Goal: Communication & Community: Answer question/provide support

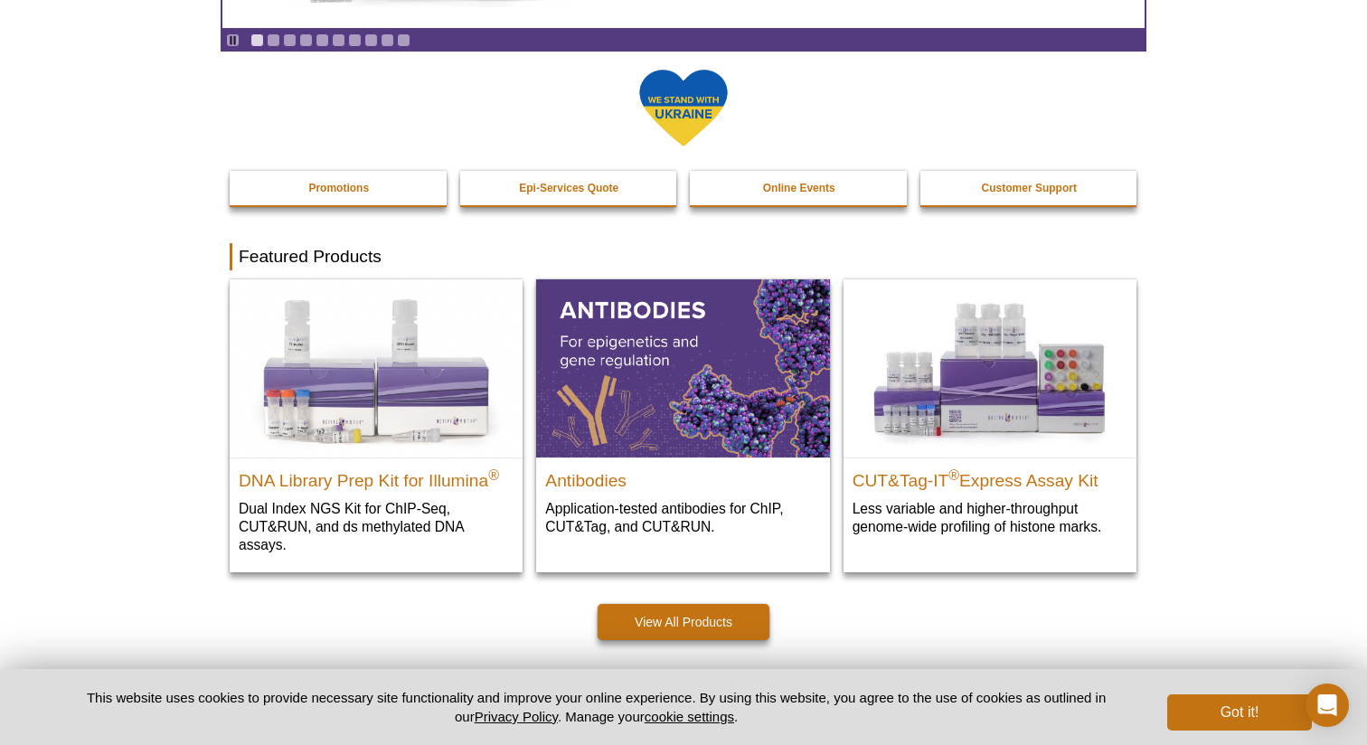
scroll to position [354, 0]
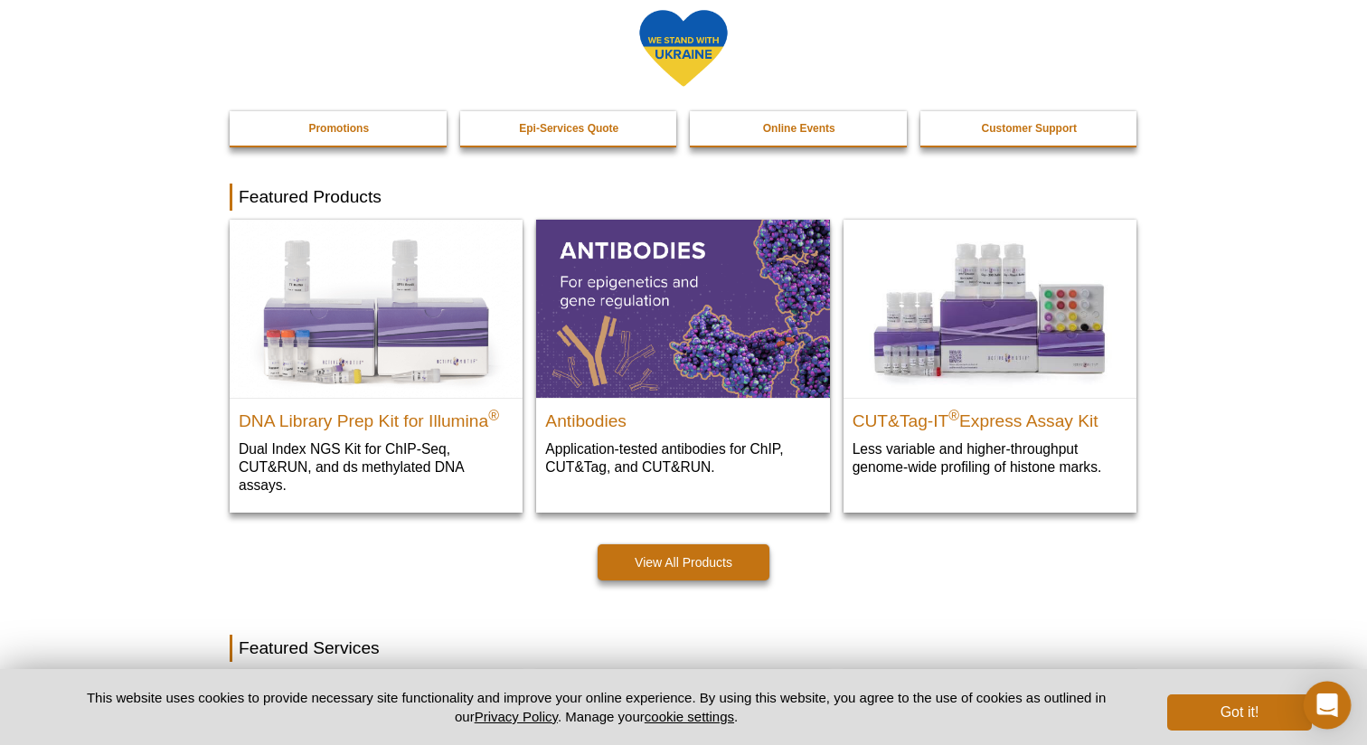
click at [1322, 704] on icon "Open Intercom Messenger" at bounding box center [1326, 705] width 21 height 24
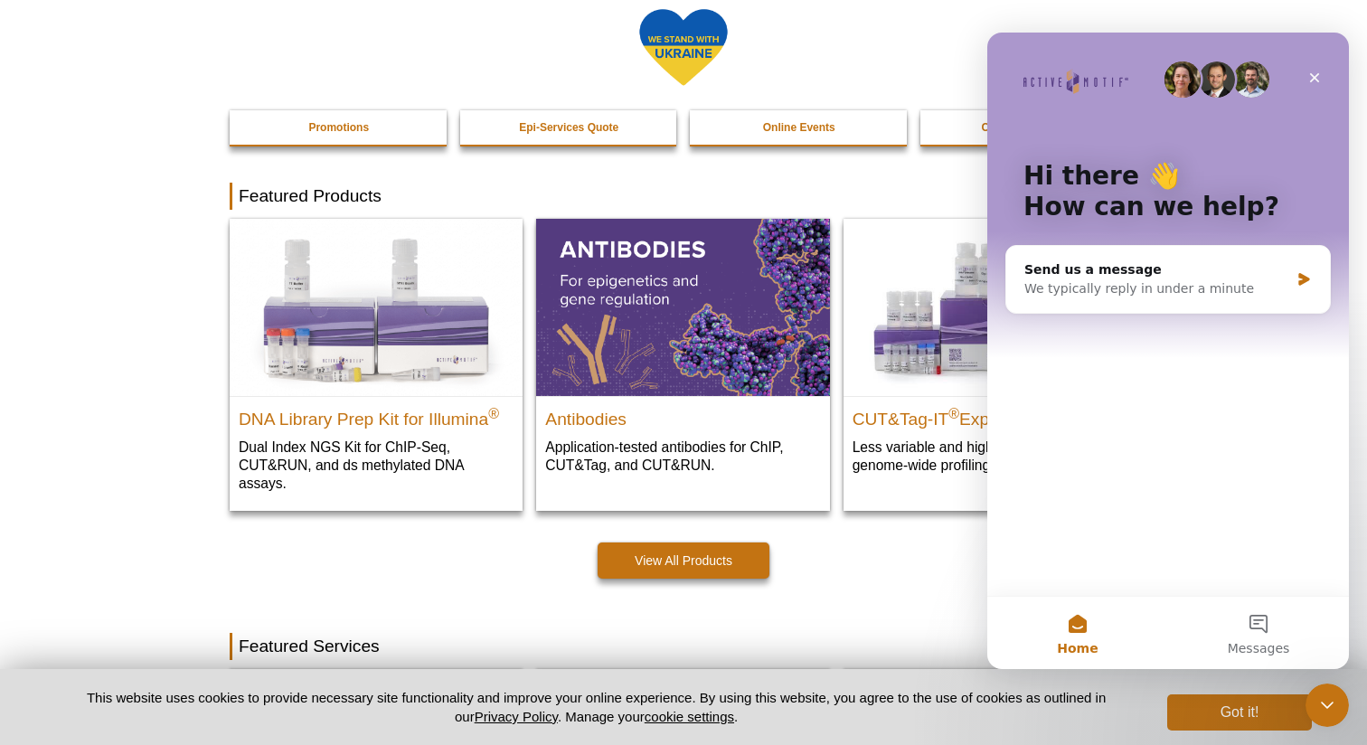
scroll to position [327, 0]
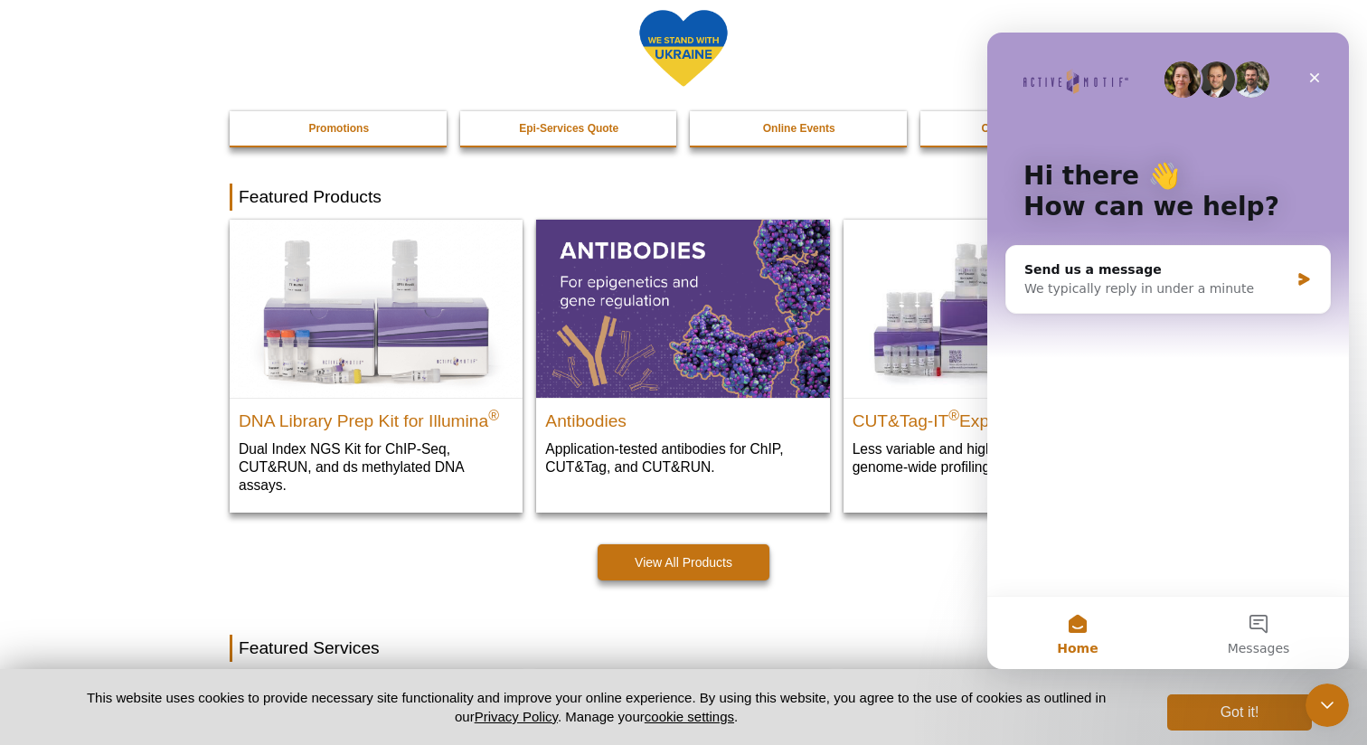
click at [1209, 408] on div "Hi there 👋 How can we help? Send us a message We typically reply in under a min…" at bounding box center [1168, 314] width 362 height 563
click at [1268, 627] on button "Messages" at bounding box center [1258, 633] width 181 height 72
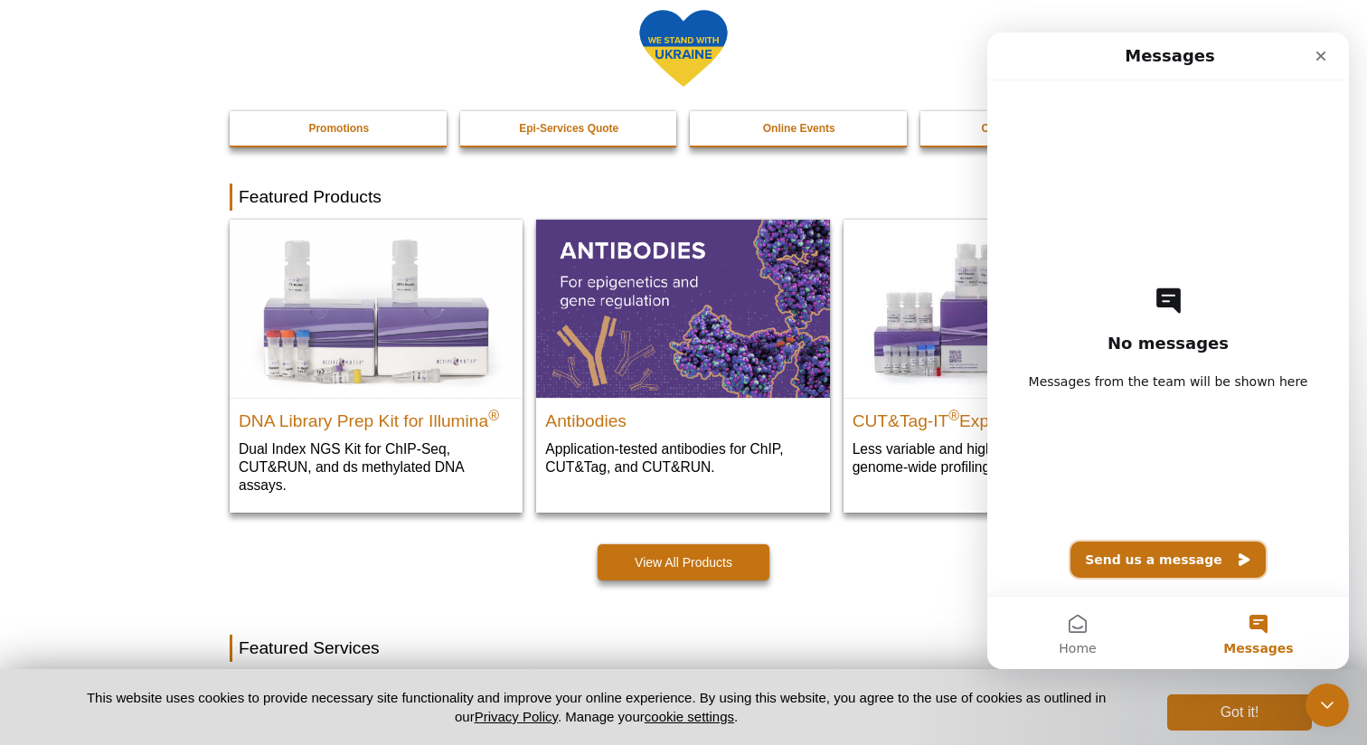
click at [1130, 570] on button "Send us a message" at bounding box center [1167, 560] width 195 height 36
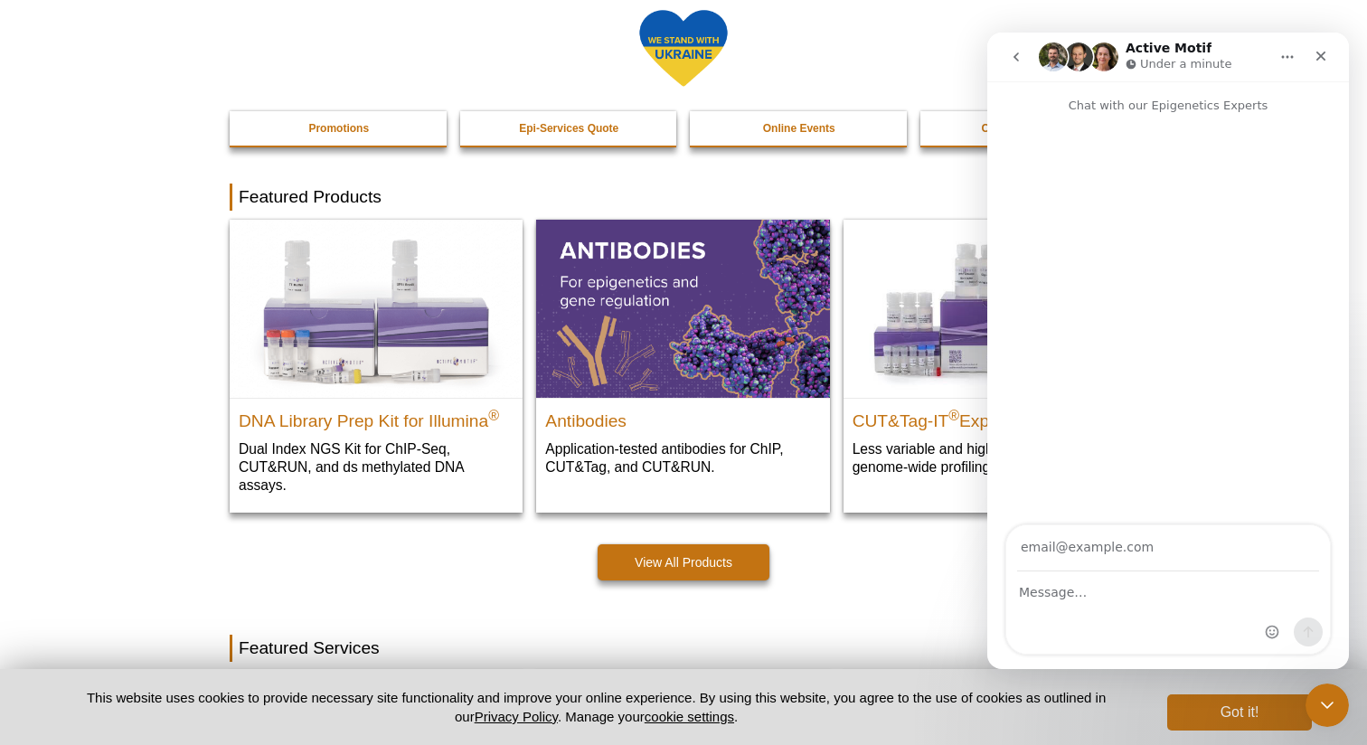
type input "l"
type input "[PERSON_NAME][EMAIL_ADDRESS][DOMAIN_NAME]"
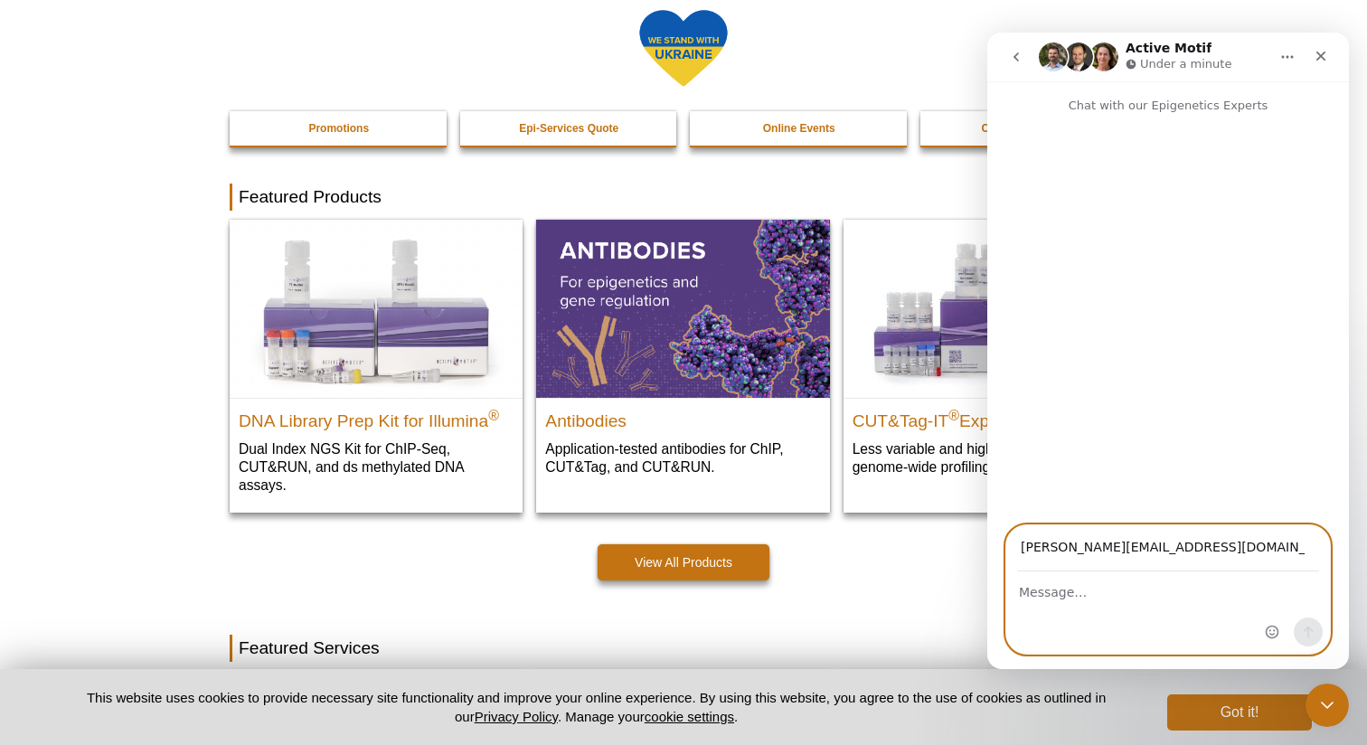
click at [1164, 601] on textarea "Message…" at bounding box center [1168, 587] width 324 height 31
type textarea "Hello, we ordered an antibody and did not receive it. We are hoping to get a re…"
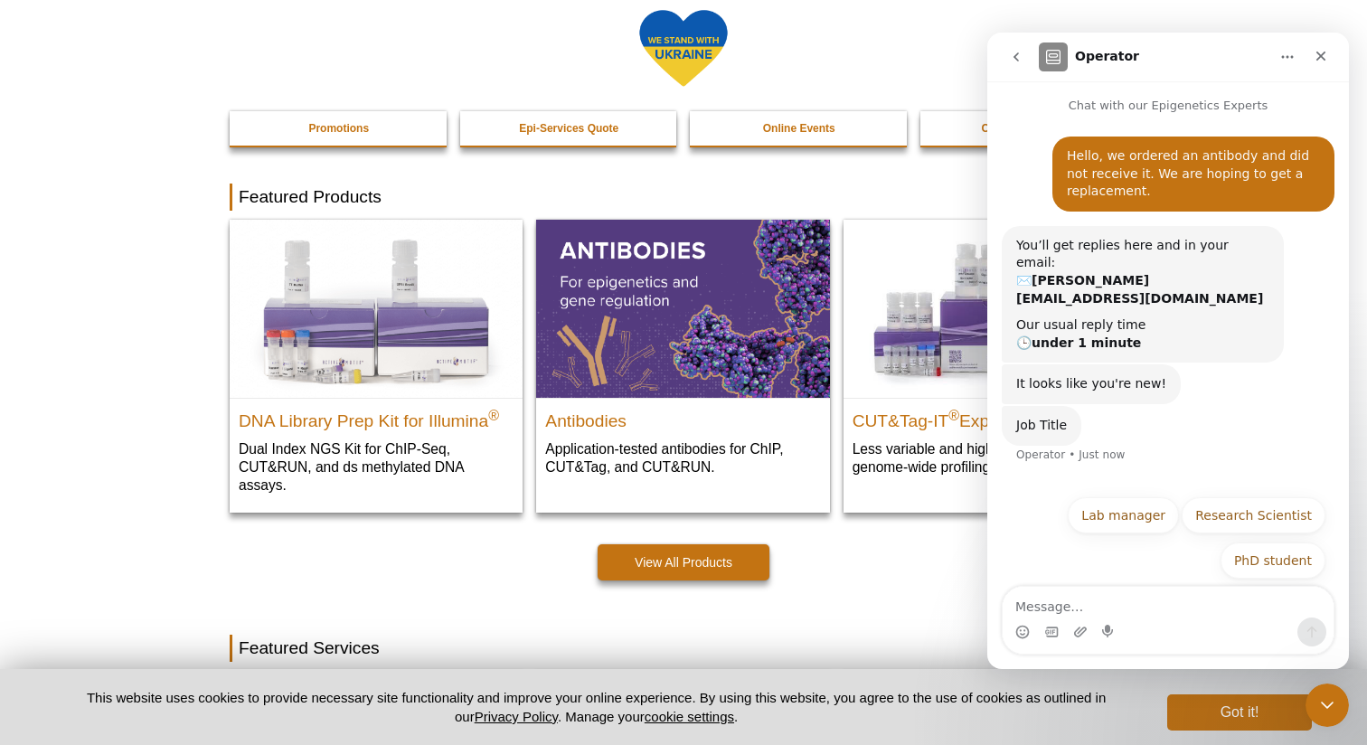
scroll to position [4, 0]
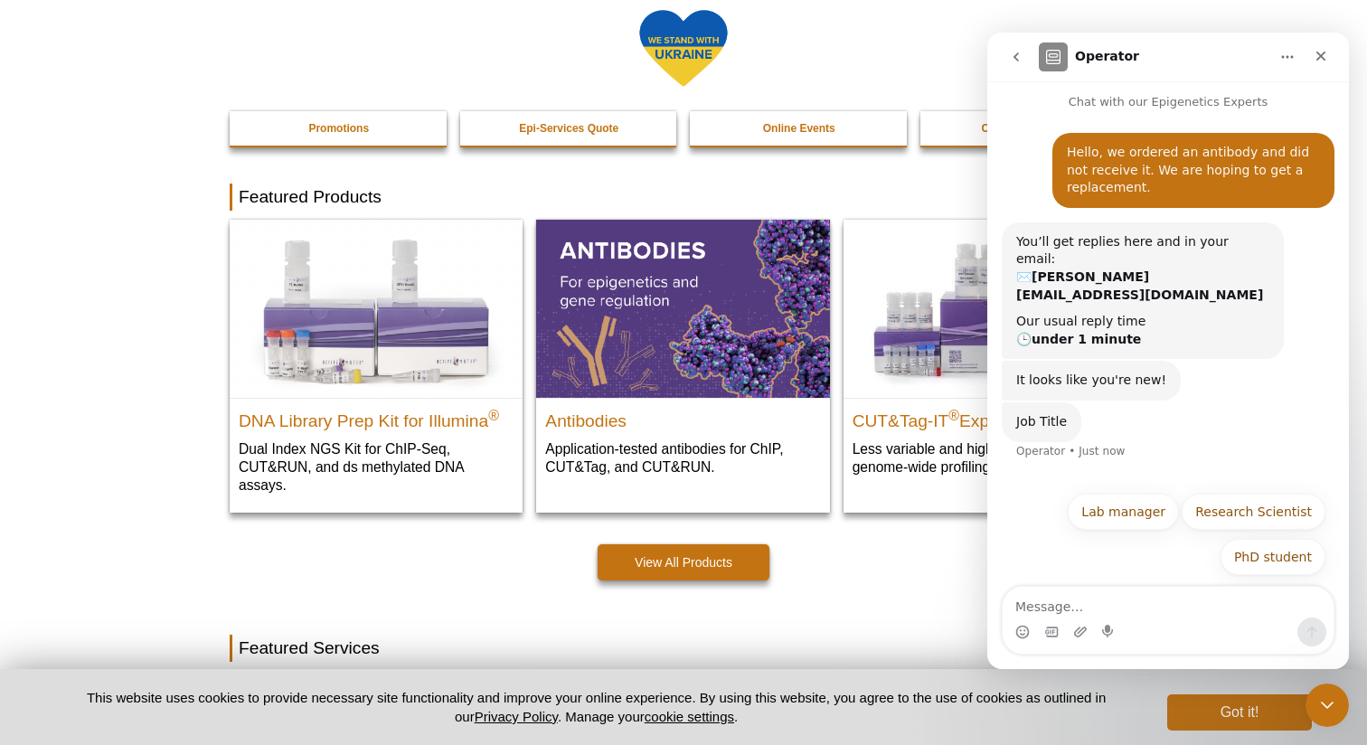
click at [1300, 433] on div "Job Title Operator • Just now" at bounding box center [1168, 442] width 333 height 80
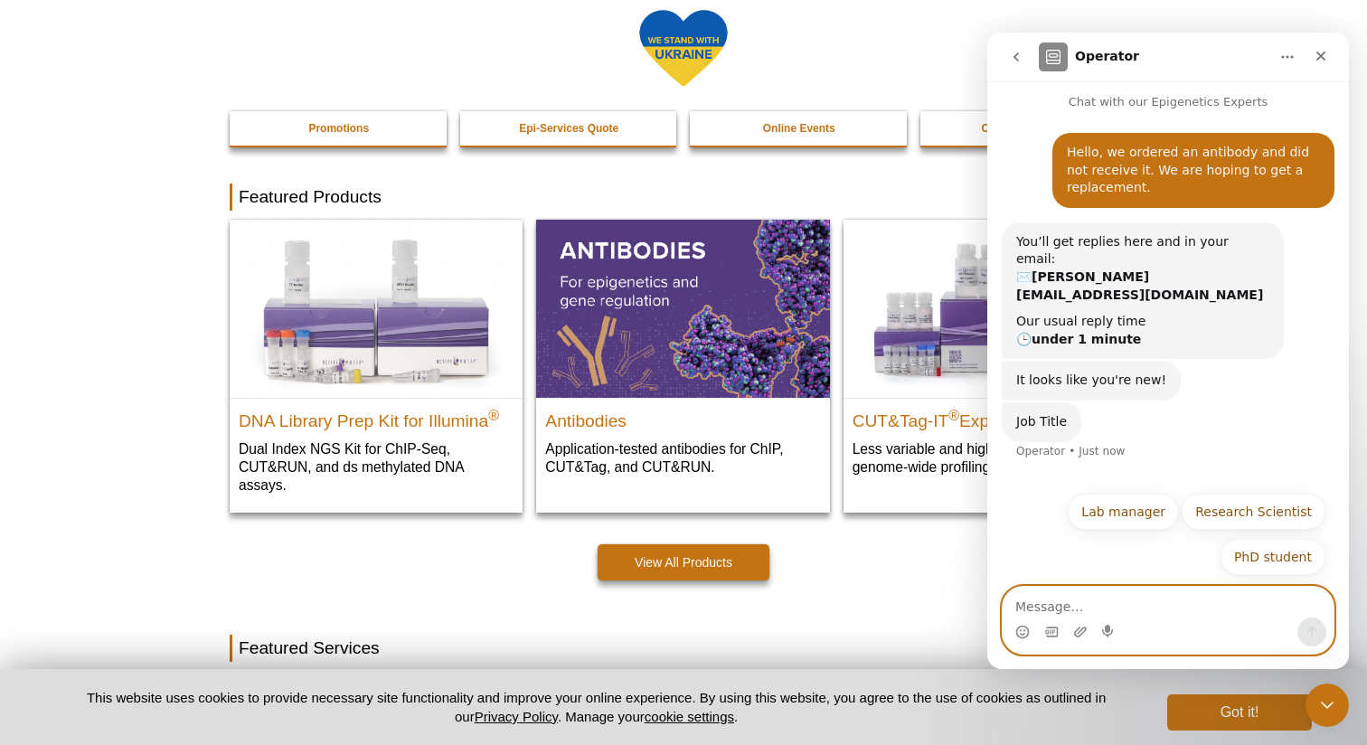
click at [1116, 602] on textarea "Message…" at bounding box center [1168, 602] width 331 height 31
click at [1209, 597] on textarea "Message…" at bounding box center [1168, 602] width 331 height 31
type textarea "assistant professor"
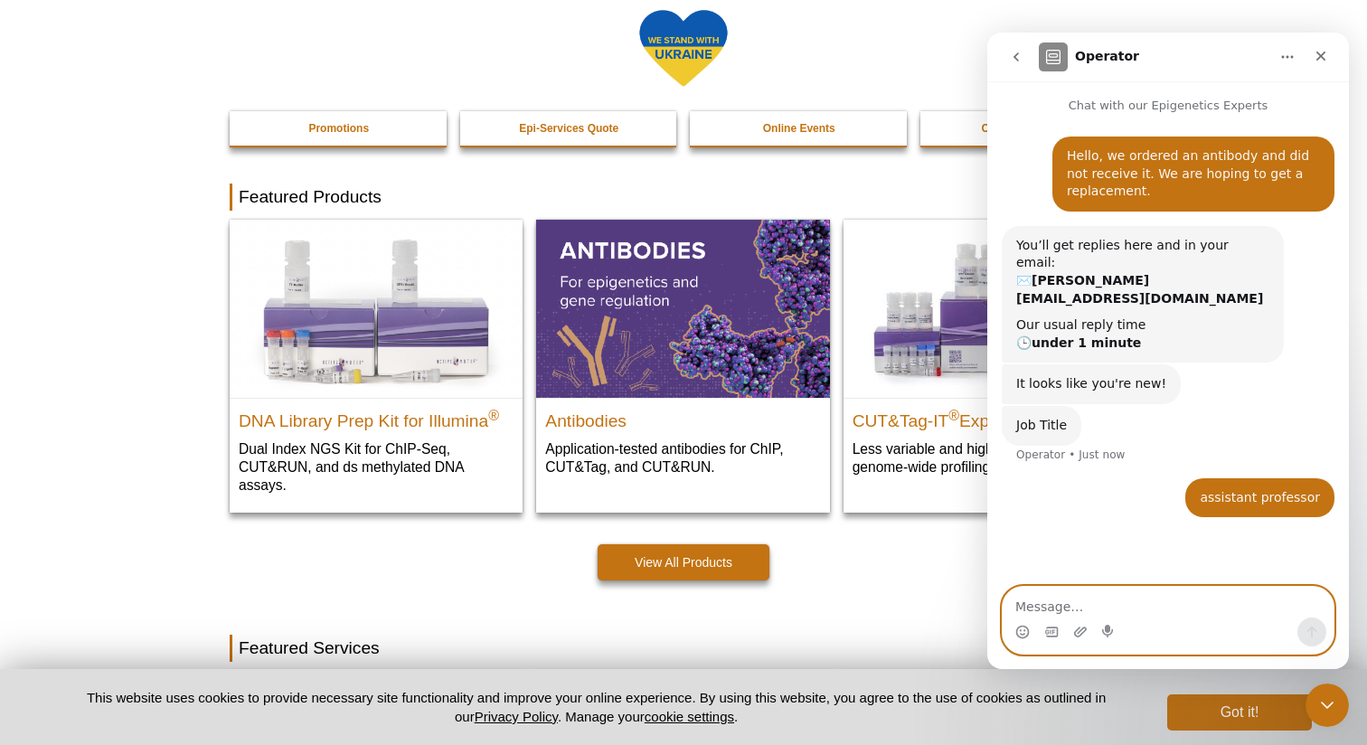
scroll to position [0, 0]
drag, startPoint x: 1158, startPoint y: 587, endPoint x: 1103, endPoint y: 533, distance: 76.7
click at [1159, 587] on textarea "Message…" at bounding box center [1168, 602] width 331 height 31
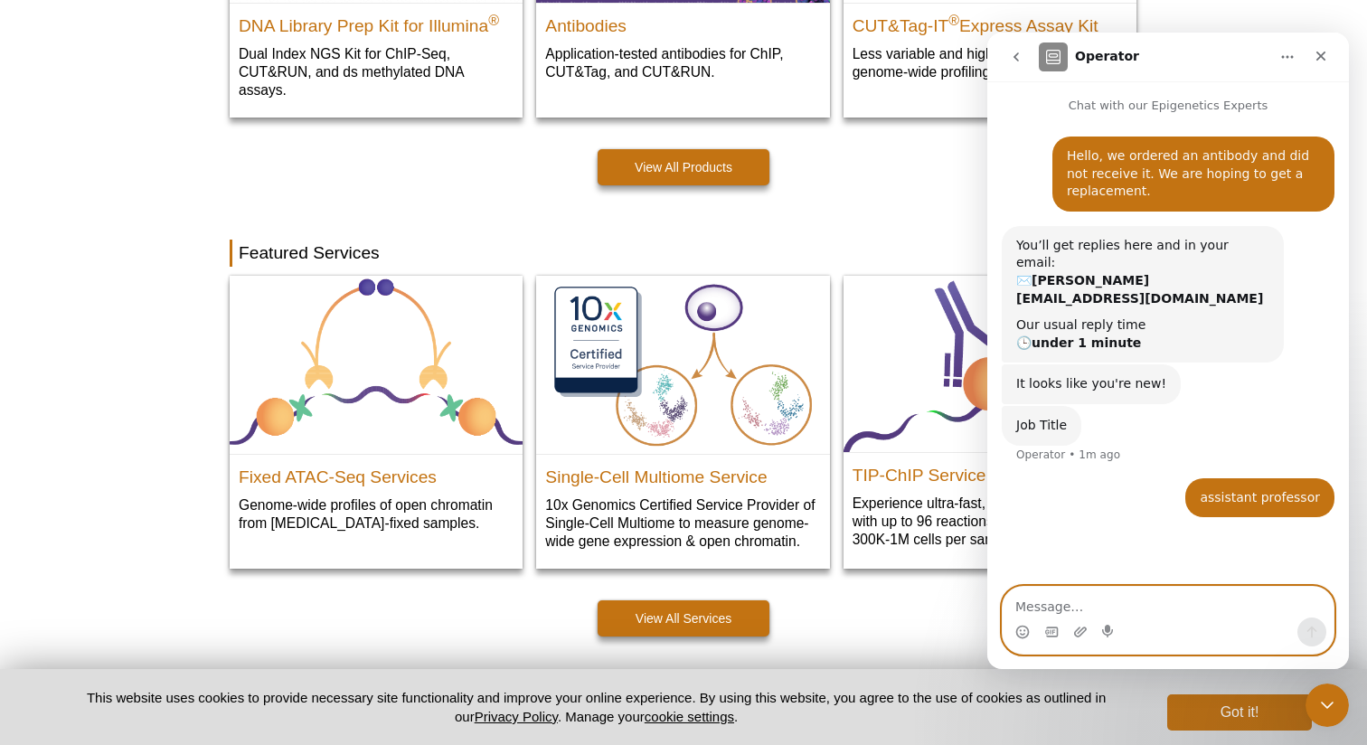
scroll to position [844, 0]
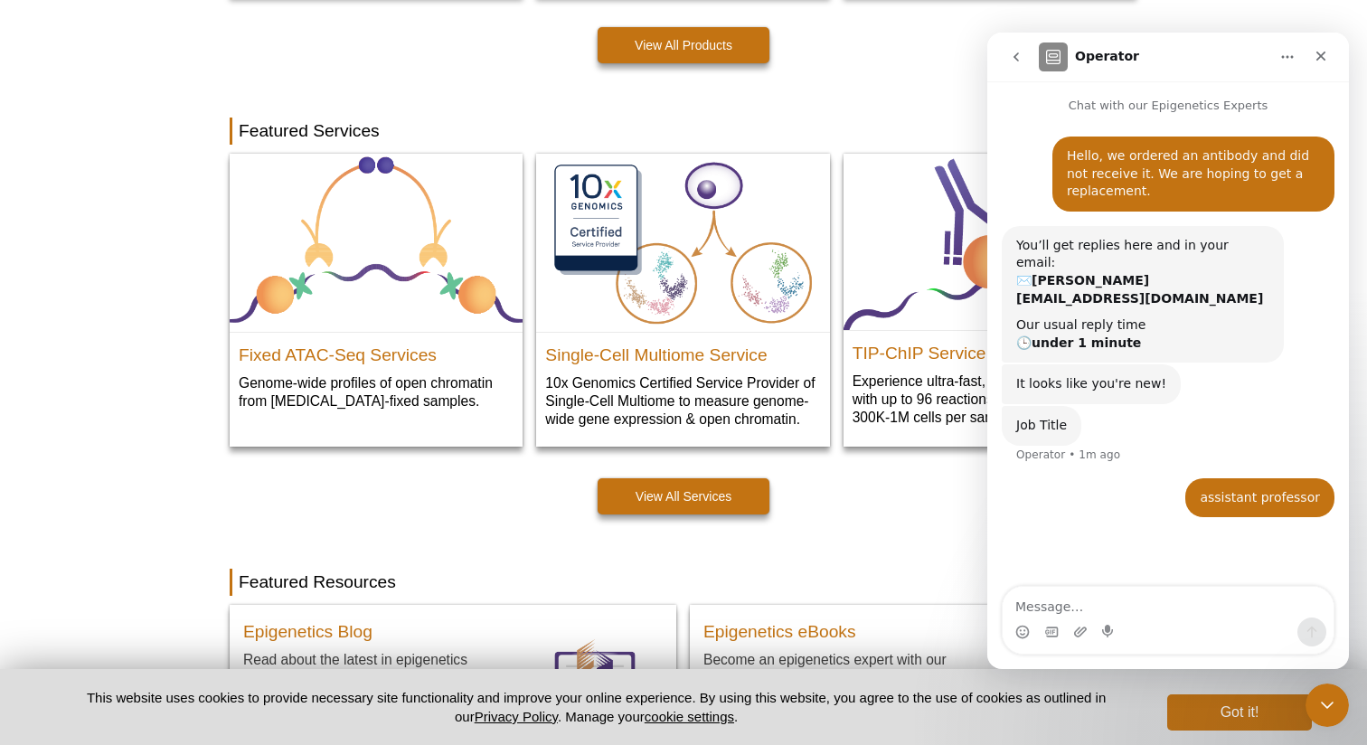
click at [1019, 529] on div "assistant professor • 1m ago" at bounding box center [1168, 508] width 333 height 61
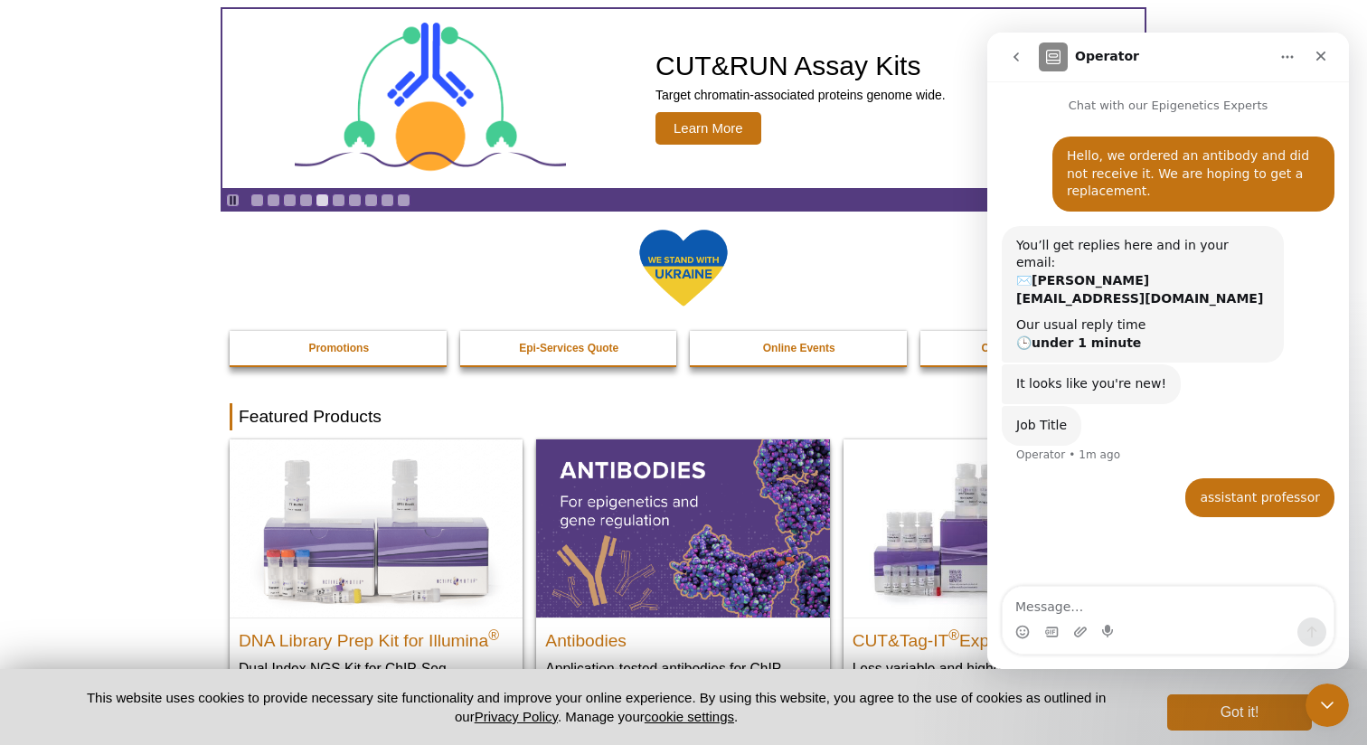
scroll to position [0, 0]
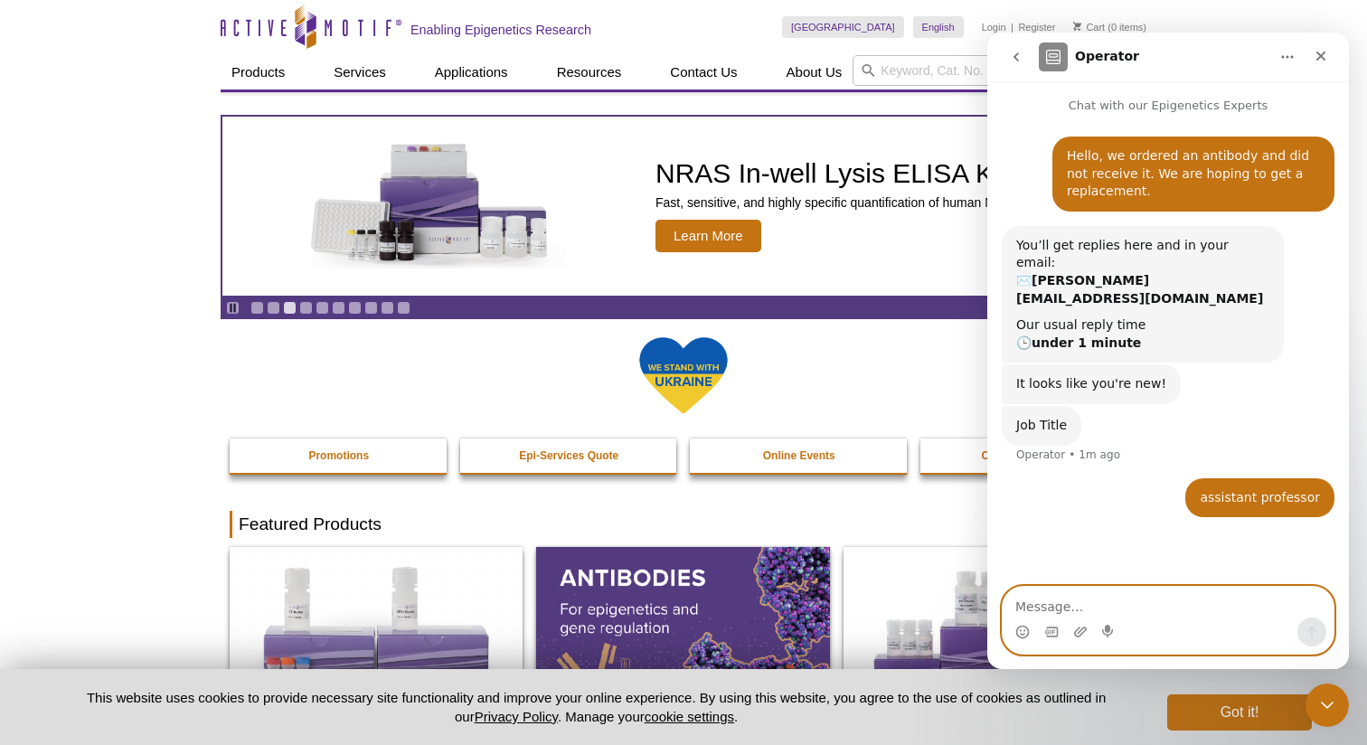
click at [1091, 616] on textarea "Message…" at bounding box center [1168, 602] width 331 height 31
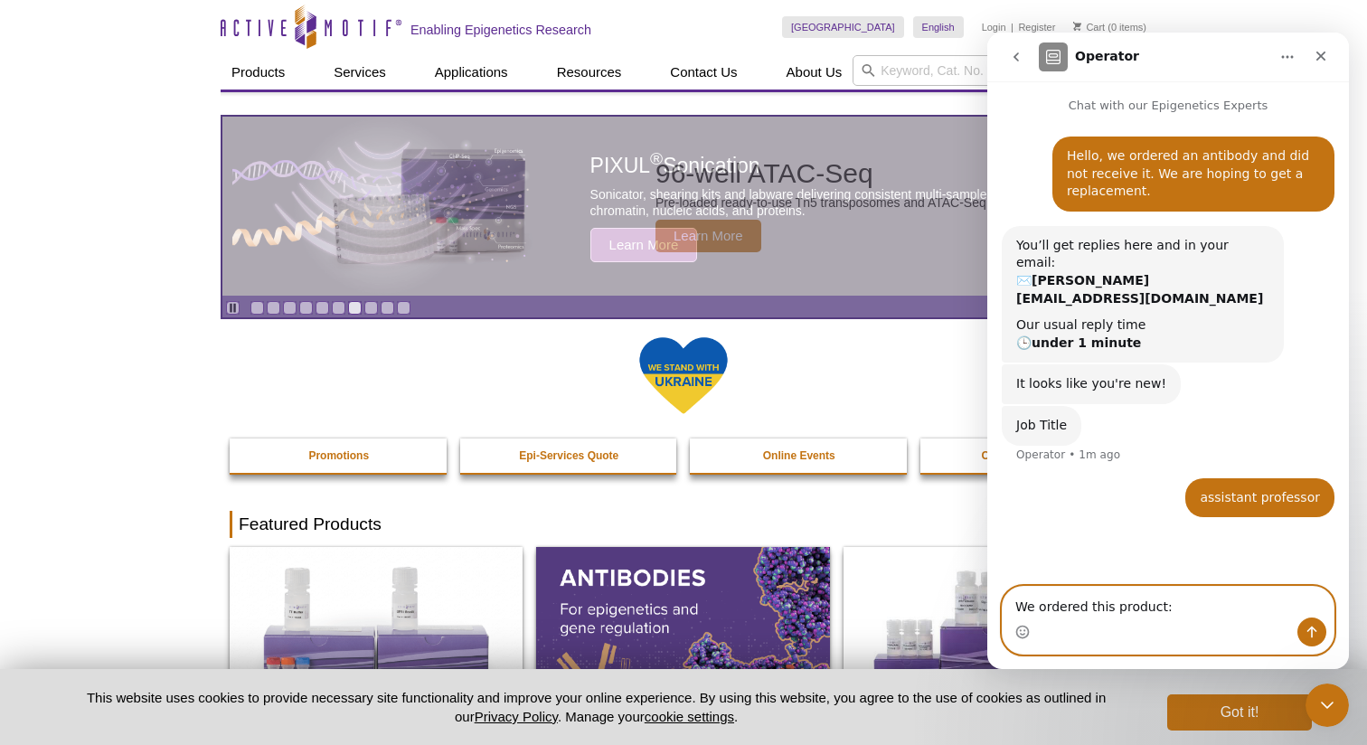
paste textarea "39397"
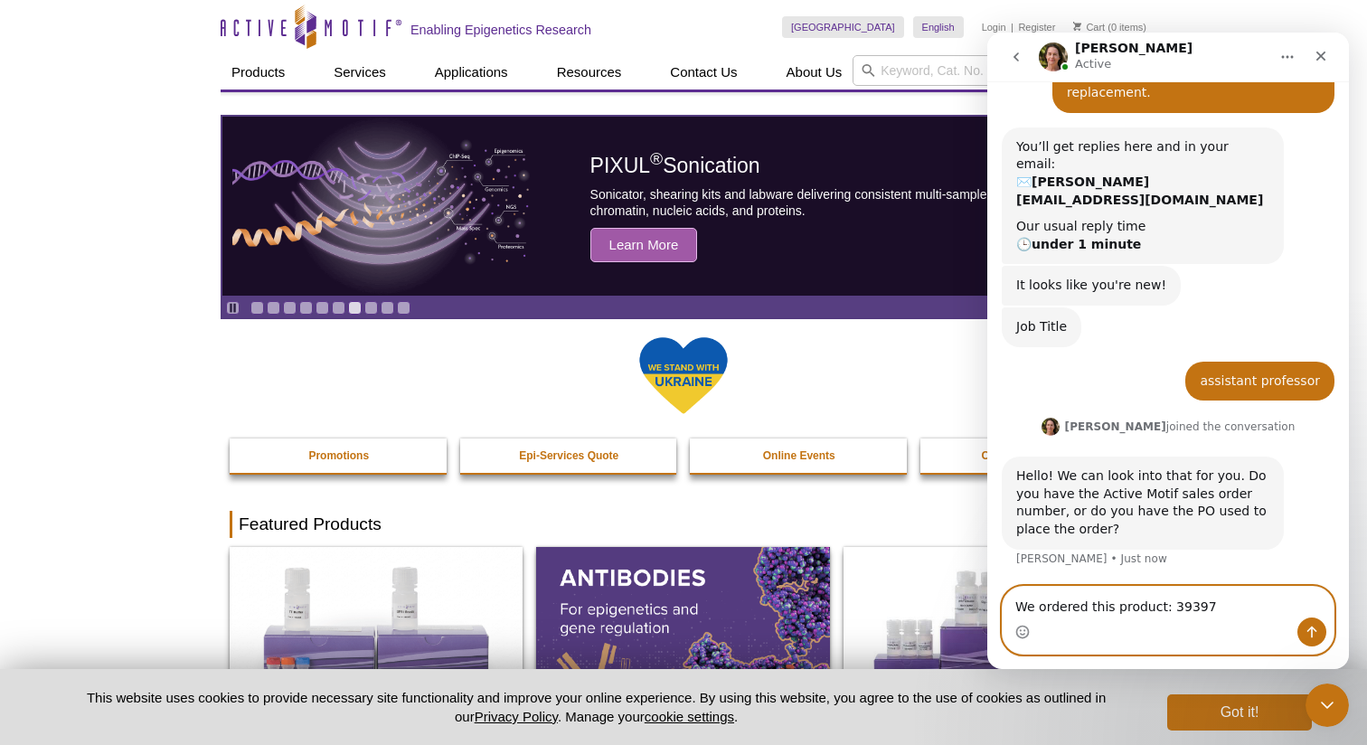
scroll to position [99, 0]
type textarea "We ordered this product: 39397"
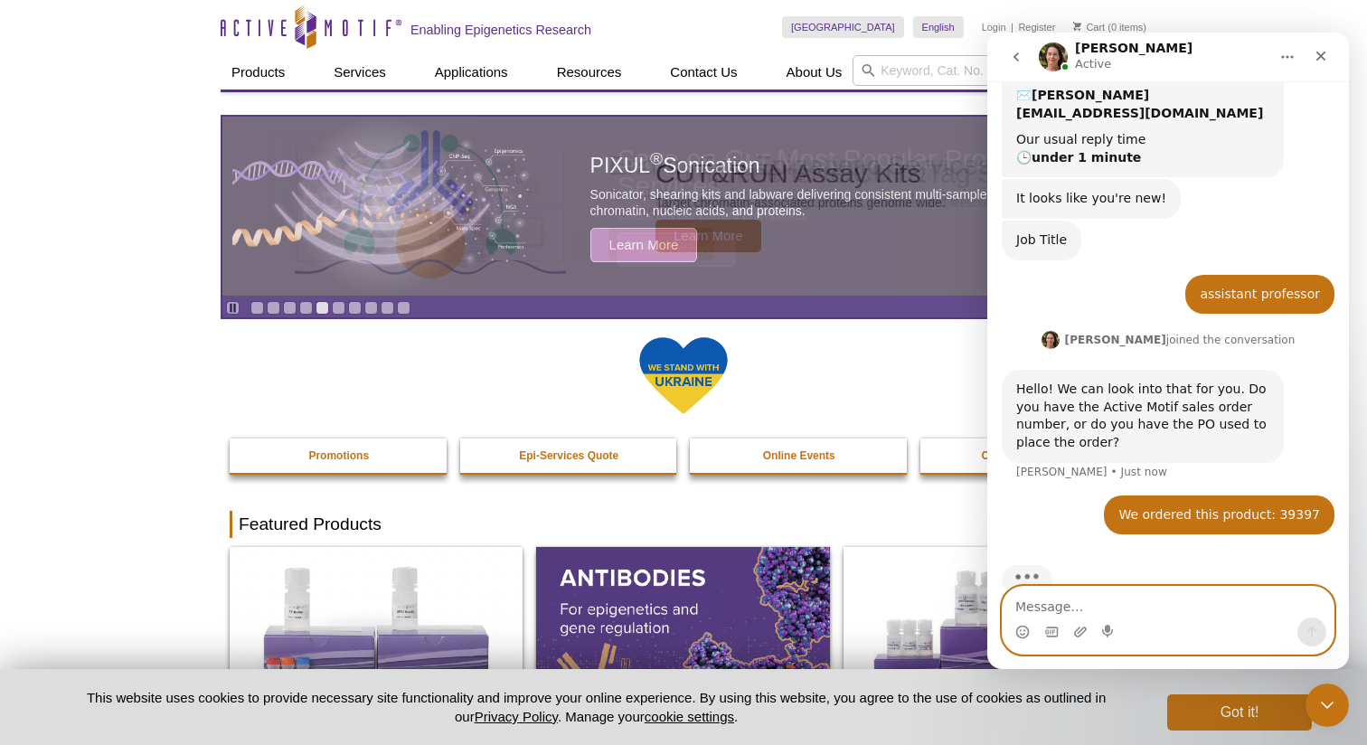
scroll to position [222, 0]
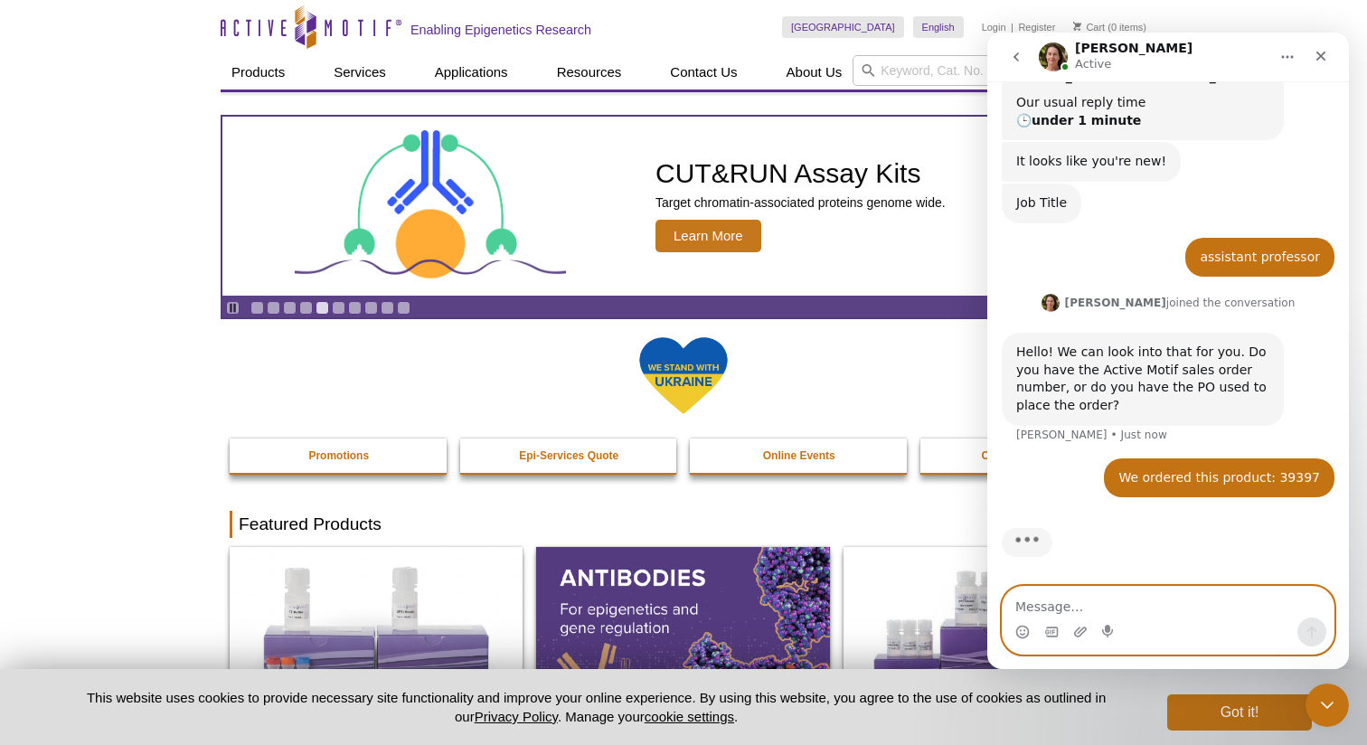
click at [1119, 609] on textarea "Message…" at bounding box center [1168, 602] width 331 height 31
paste textarea "20708947"
type textarea "the PO number is: 20708947"
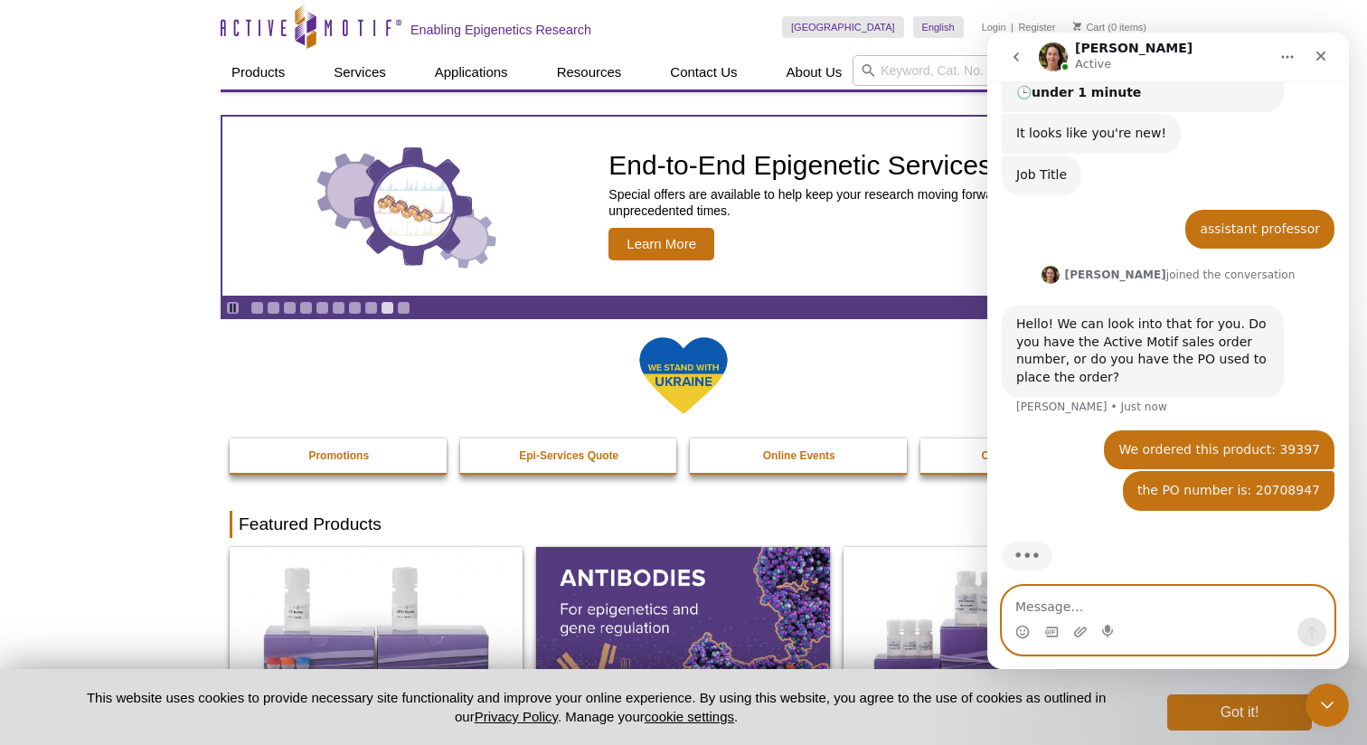
scroll to position [263, 0]
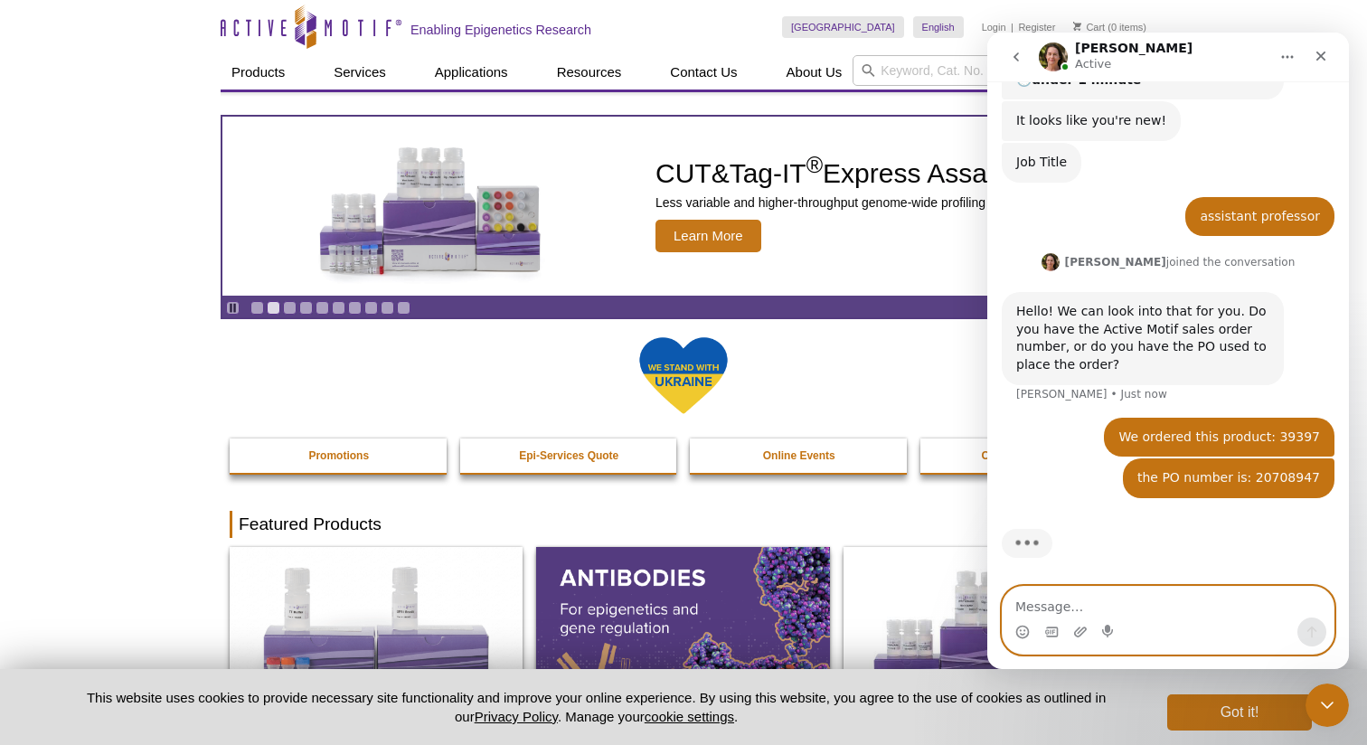
drag, startPoint x: 1120, startPoint y: 617, endPoint x: 1118, endPoint y: 602, distance: 14.6
click at [1120, 617] on textarea "Message…" at bounding box center [1168, 602] width 331 height 31
click at [1118, 602] on textarea "Message…" at bounding box center [1168, 602] width 331 height 31
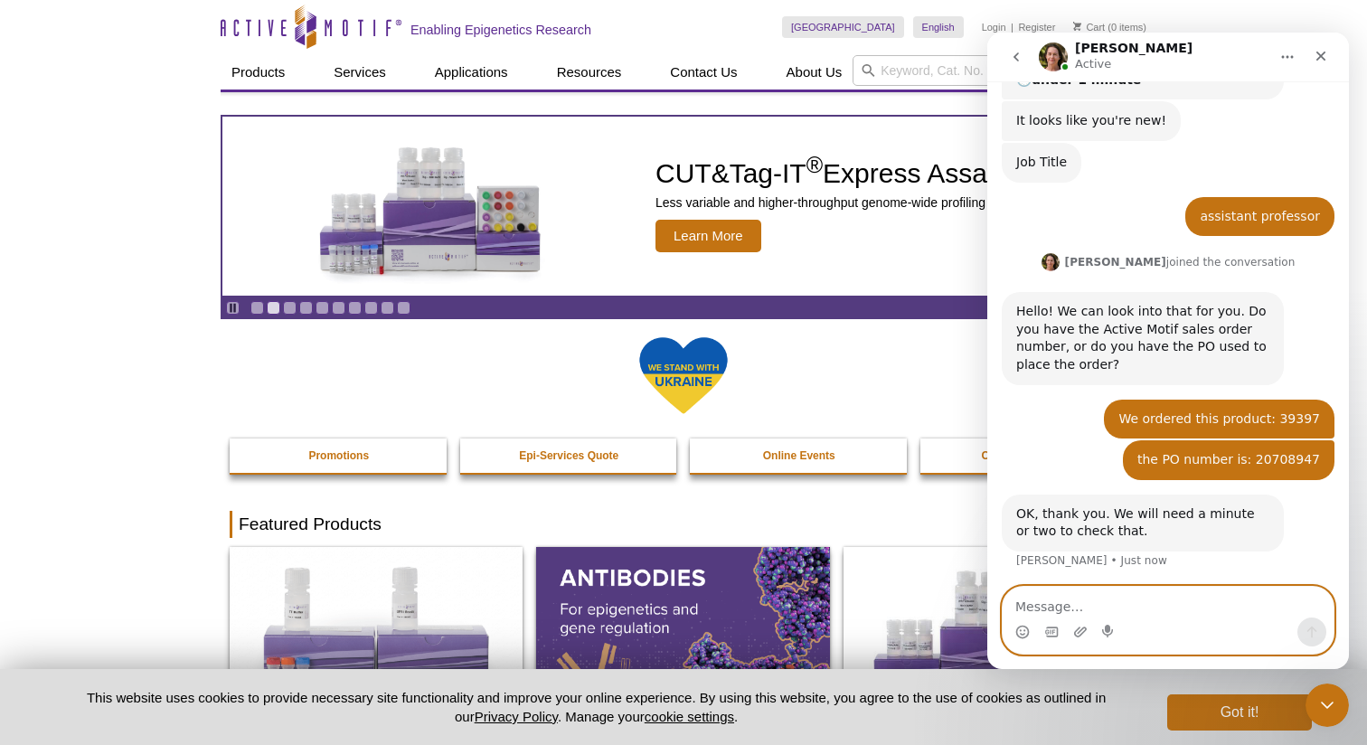
scroll to position [266, 0]
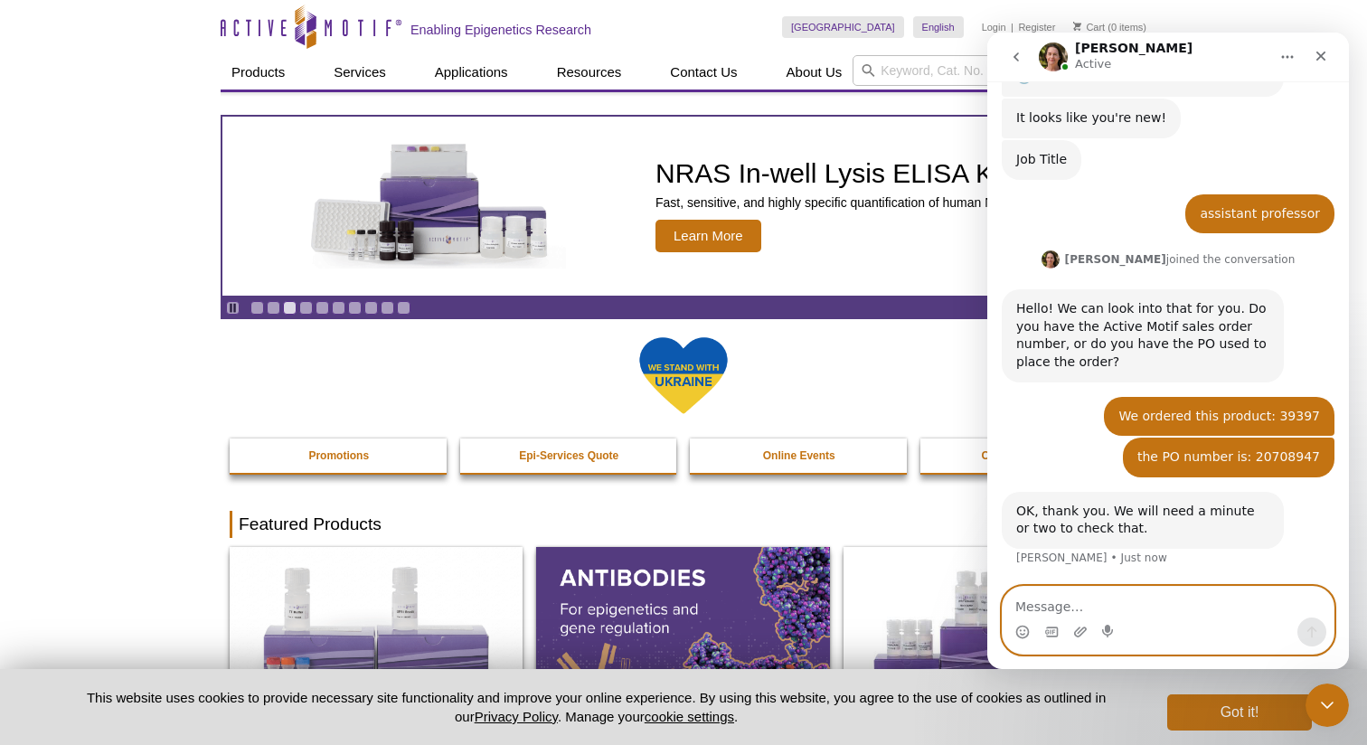
click at [1108, 607] on textarea "Message…" at bounding box center [1168, 602] width 331 height 31
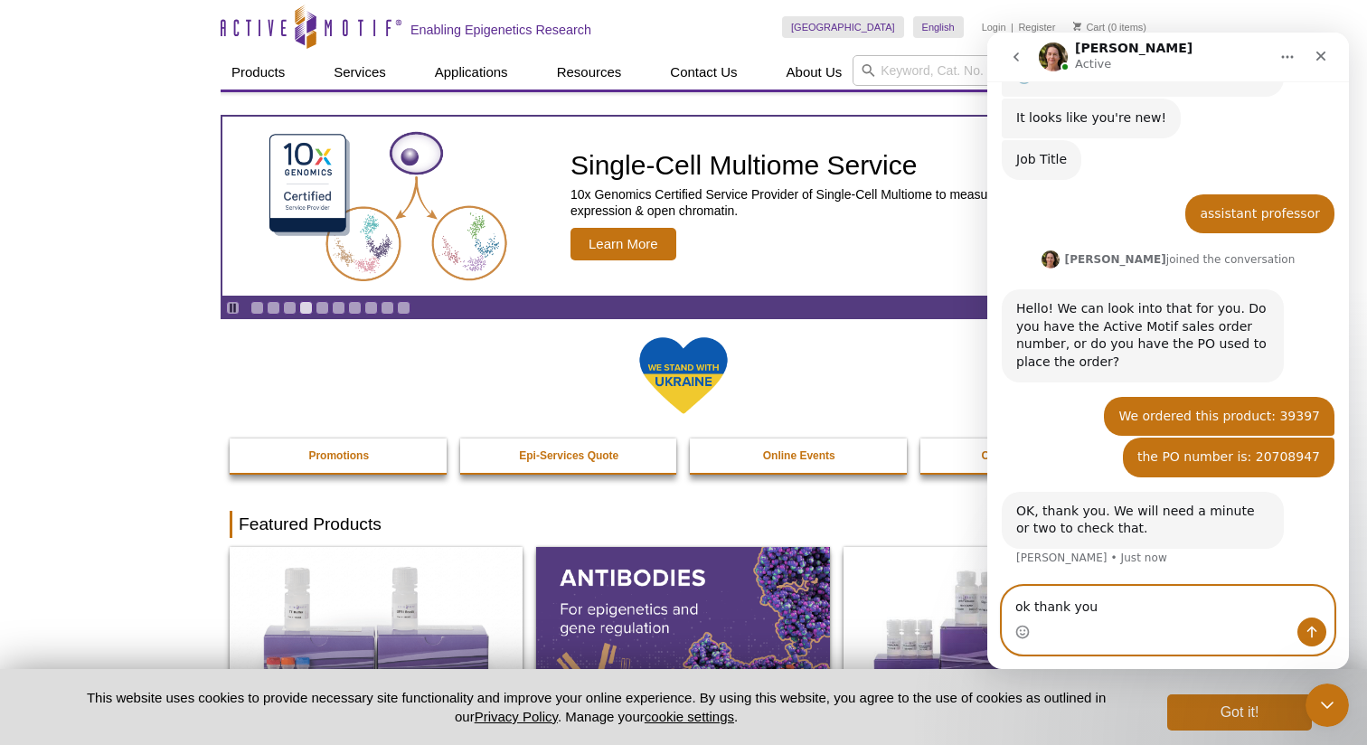
type textarea "ok thank you."
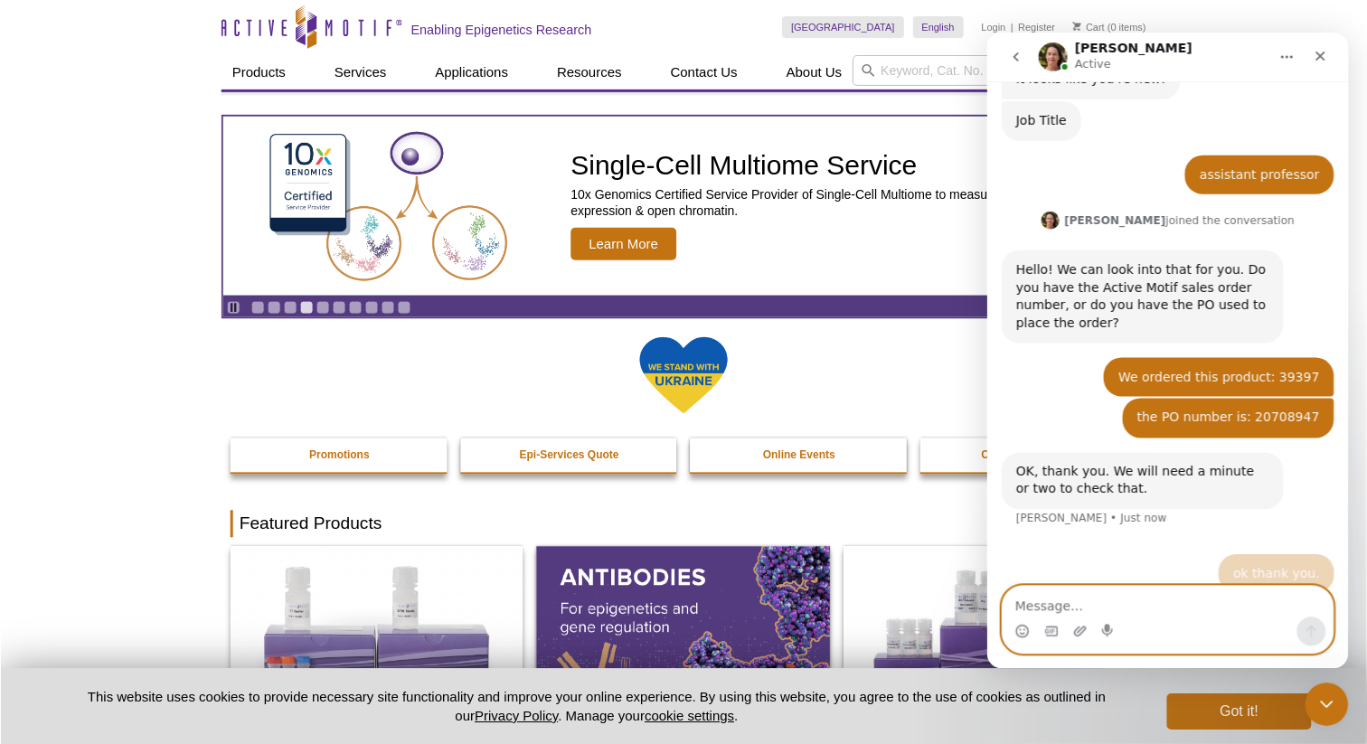
scroll to position [319, 0]
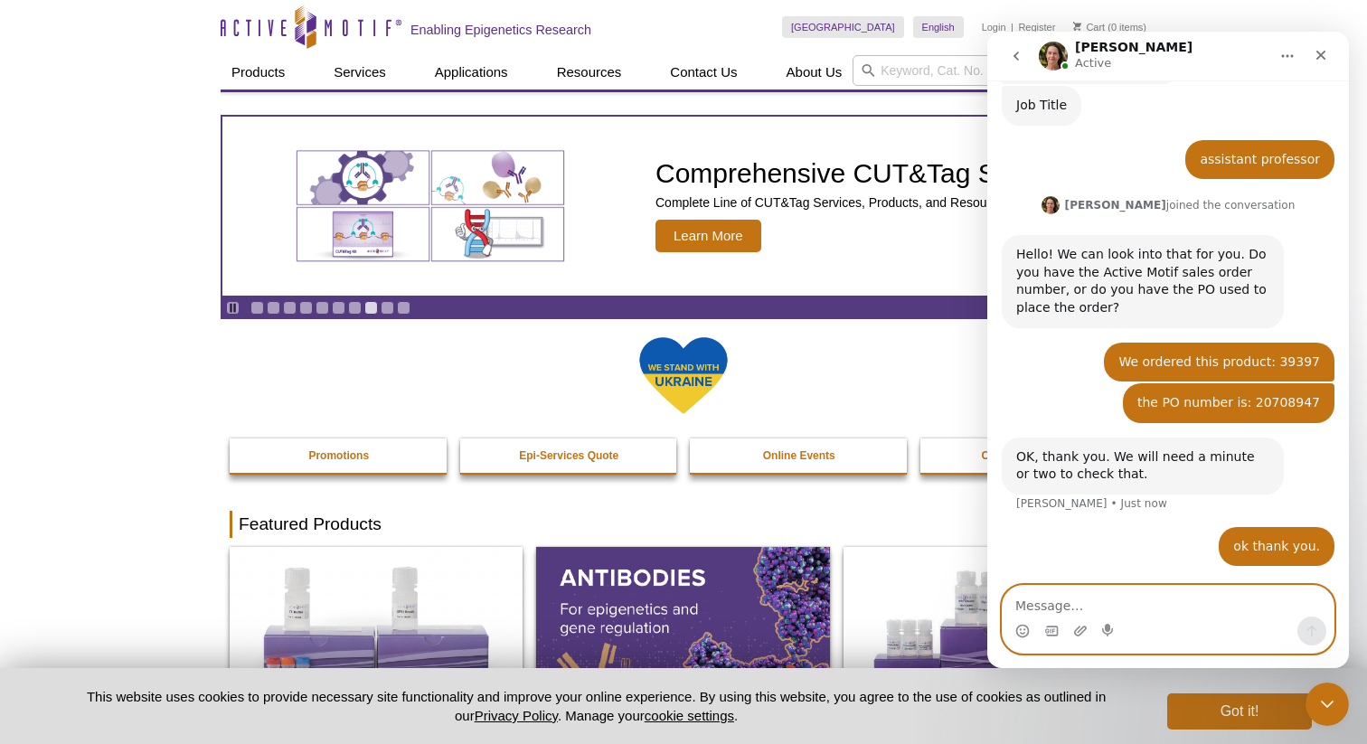
click at [1221, 607] on textarea "Message…" at bounding box center [1168, 601] width 331 height 31
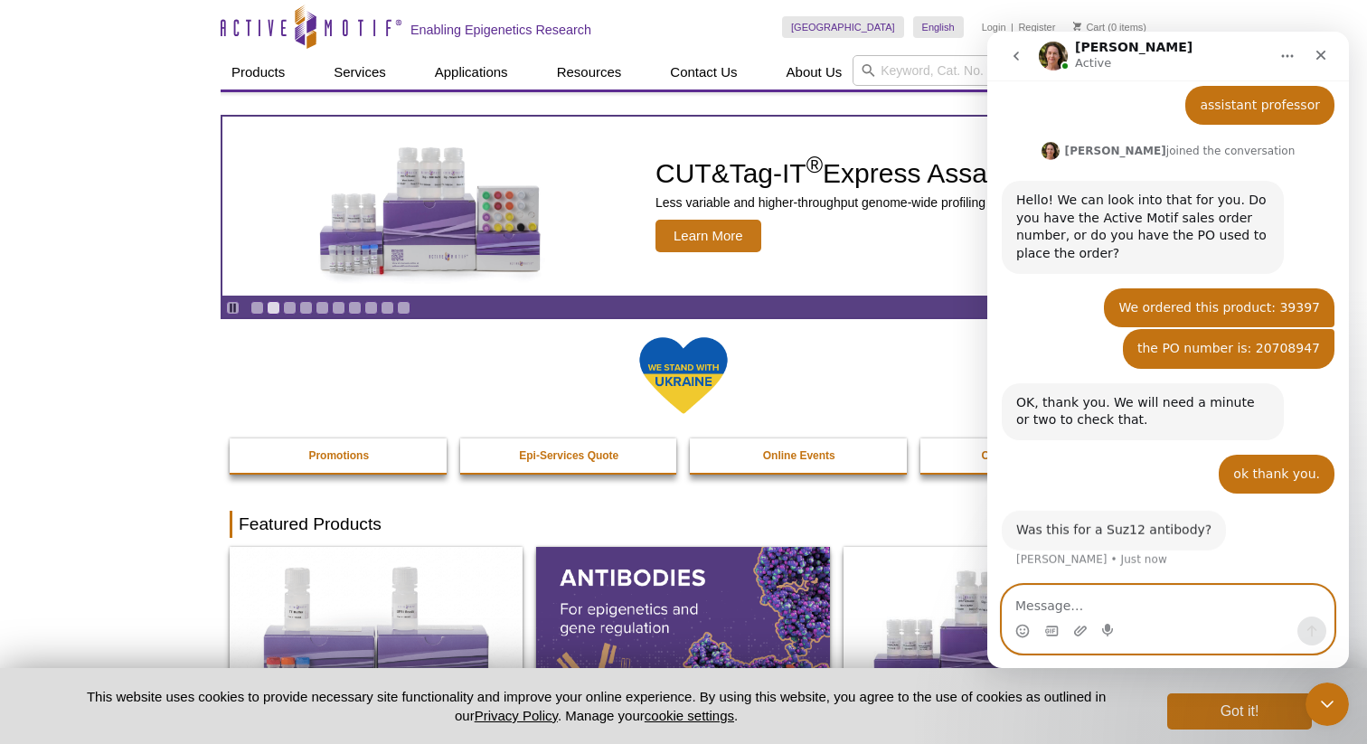
scroll to position [373, 0]
click at [1098, 603] on textarea "Message…" at bounding box center [1168, 601] width 331 height 31
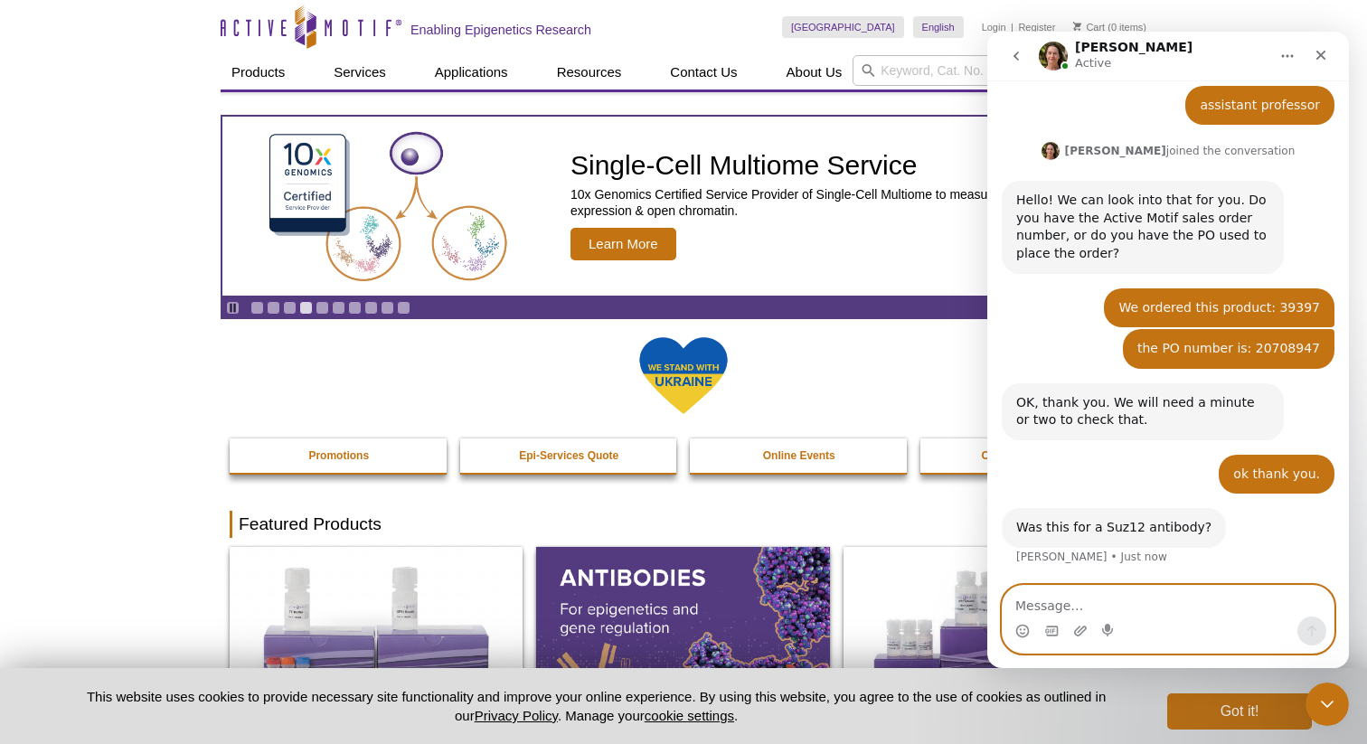
click at [1170, 599] on textarea "Message…" at bounding box center [1168, 601] width 331 height 31
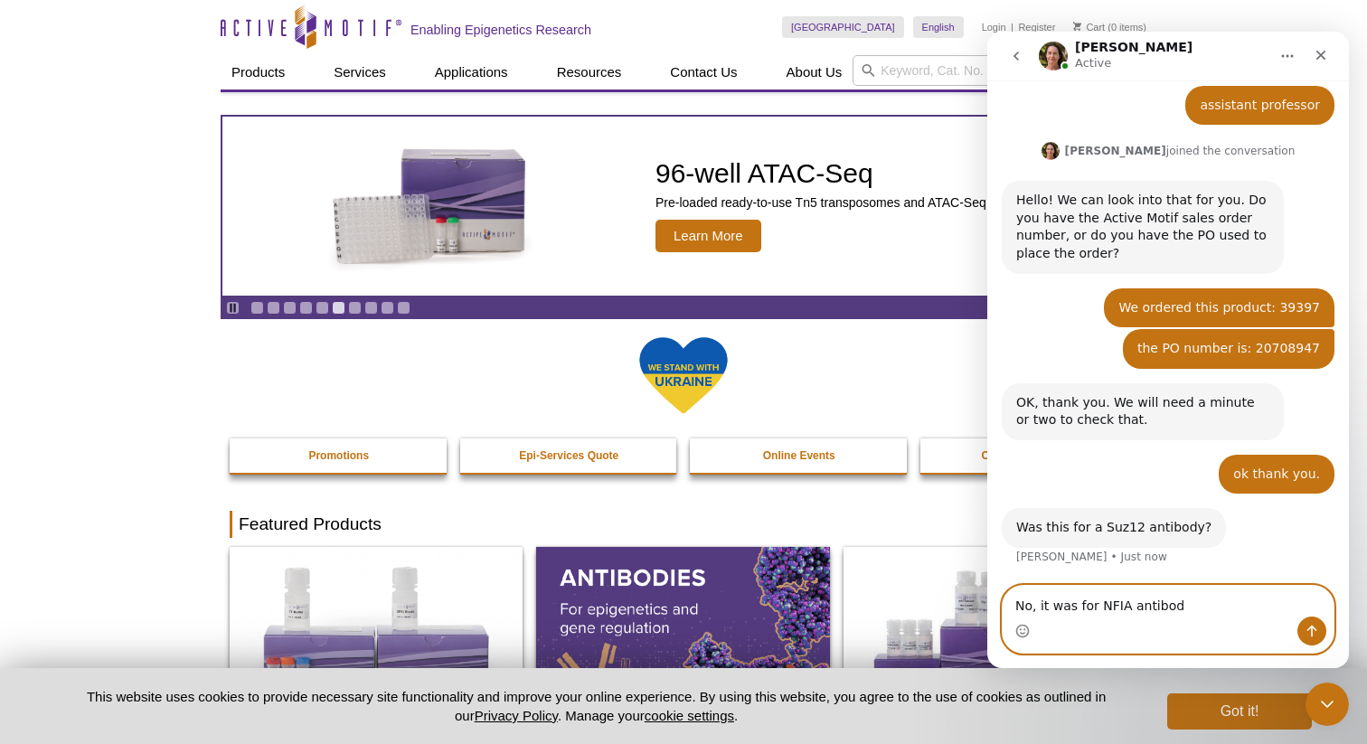
type textarea "No, it was for NFIA antibody"
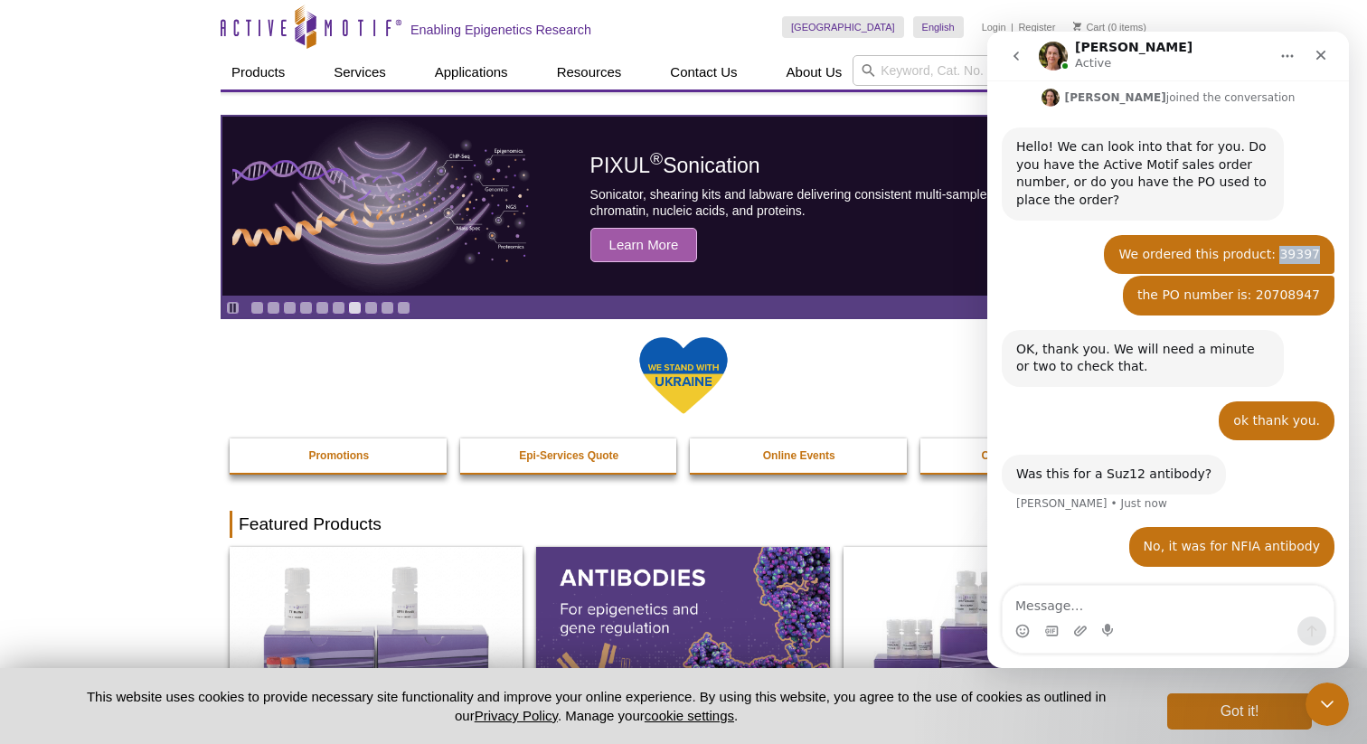
drag, startPoint x: 1282, startPoint y: 256, endPoint x: 1329, endPoint y: 254, distance: 47.0
click at [1329, 254] on div "We ordered this product: 39397 • 2m ago" at bounding box center [1219, 255] width 231 height 40
copy div "39397"
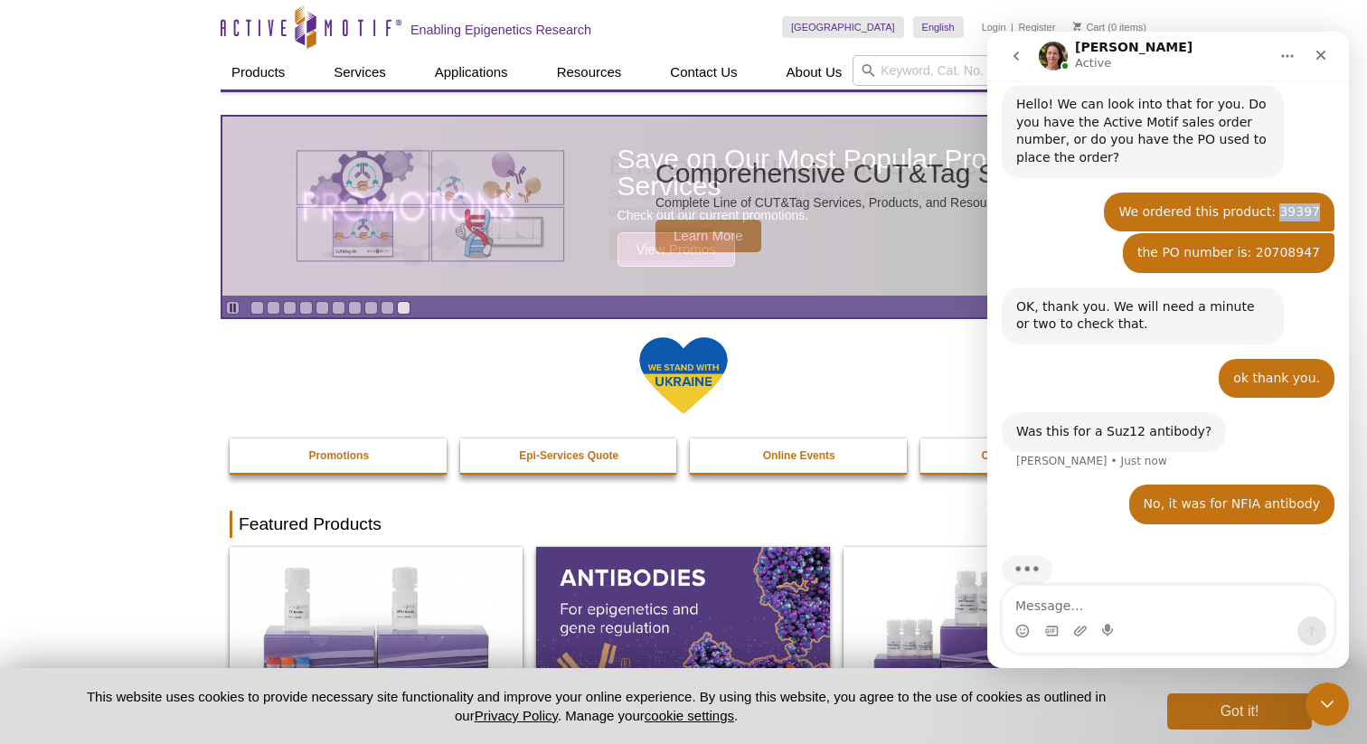
scroll to position [496, 0]
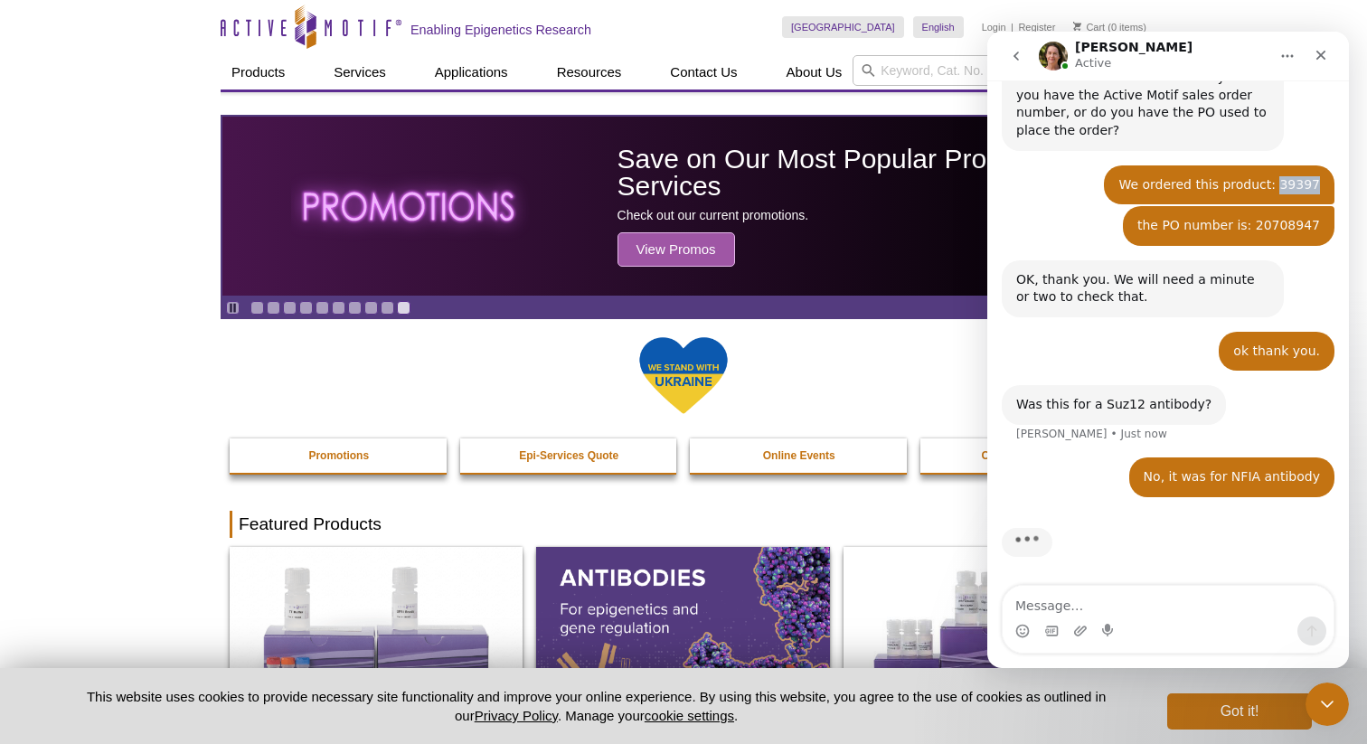
click at [1285, 185] on div "We ordered this product: 39397" at bounding box center [1219, 185] width 202 height 18
drag, startPoint x: 1283, startPoint y: 184, endPoint x: 1324, endPoint y: 182, distance: 41.7
click at [1324, 182] on div "We ordered this product: 39397 • 2m ago" at bounding box center [1219, 185] width 231 height 40
copy div "39397"
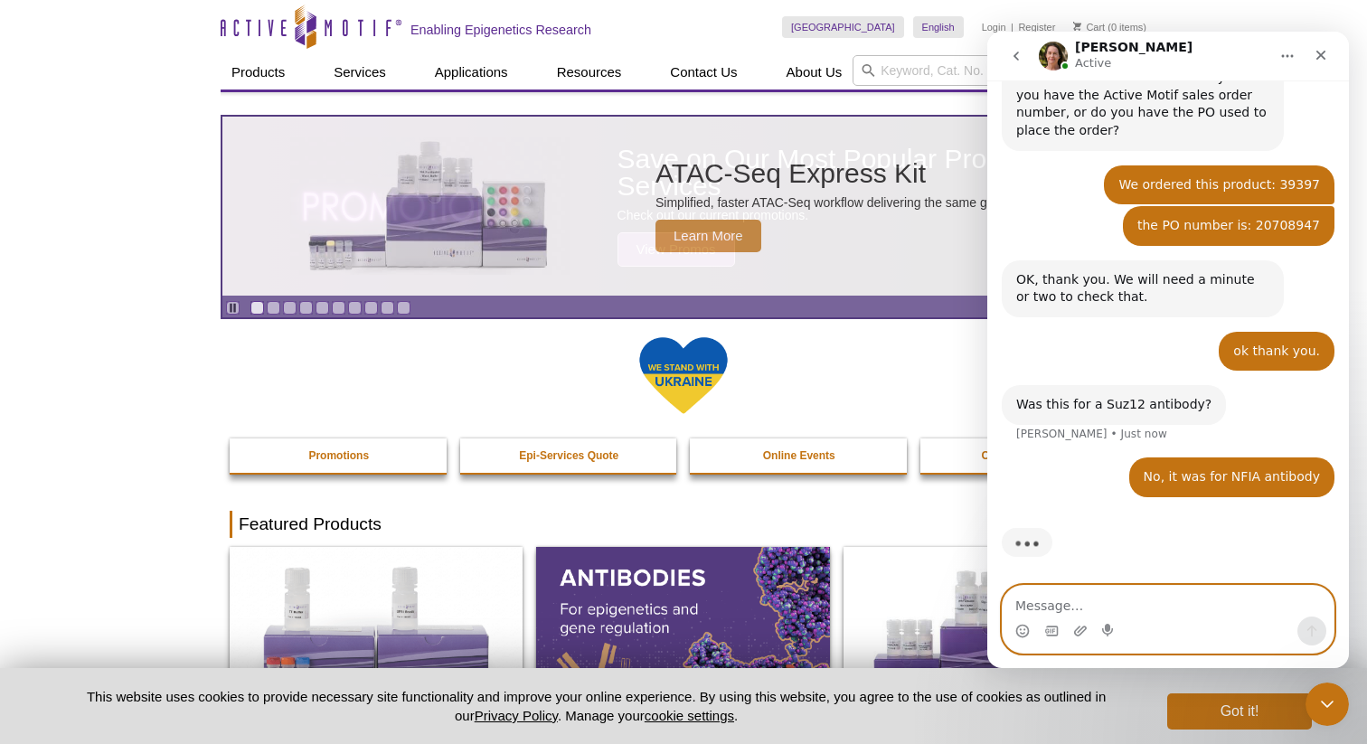
click at [1097, 595] on textarea "Message…" at bounding box center [1168, 601] width 331 height 31
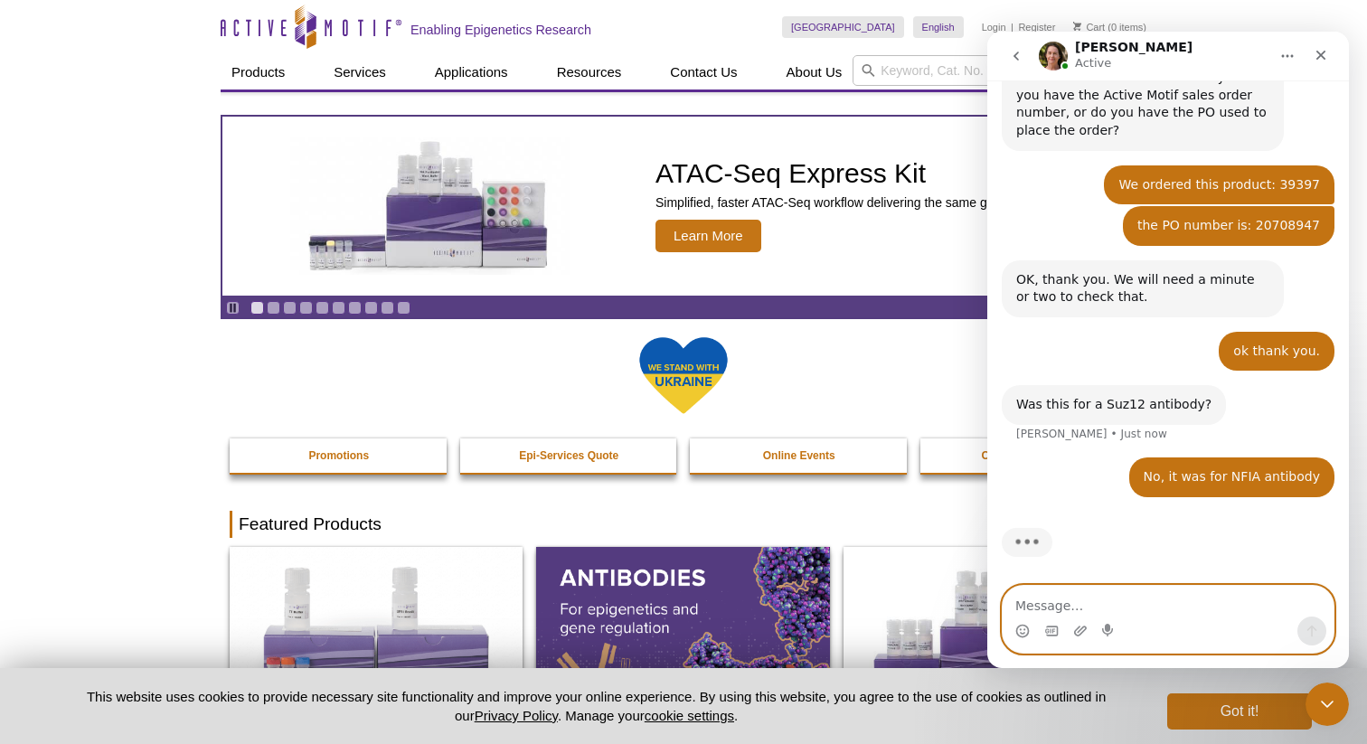
paste textarea "39397"
type textarea "39397"
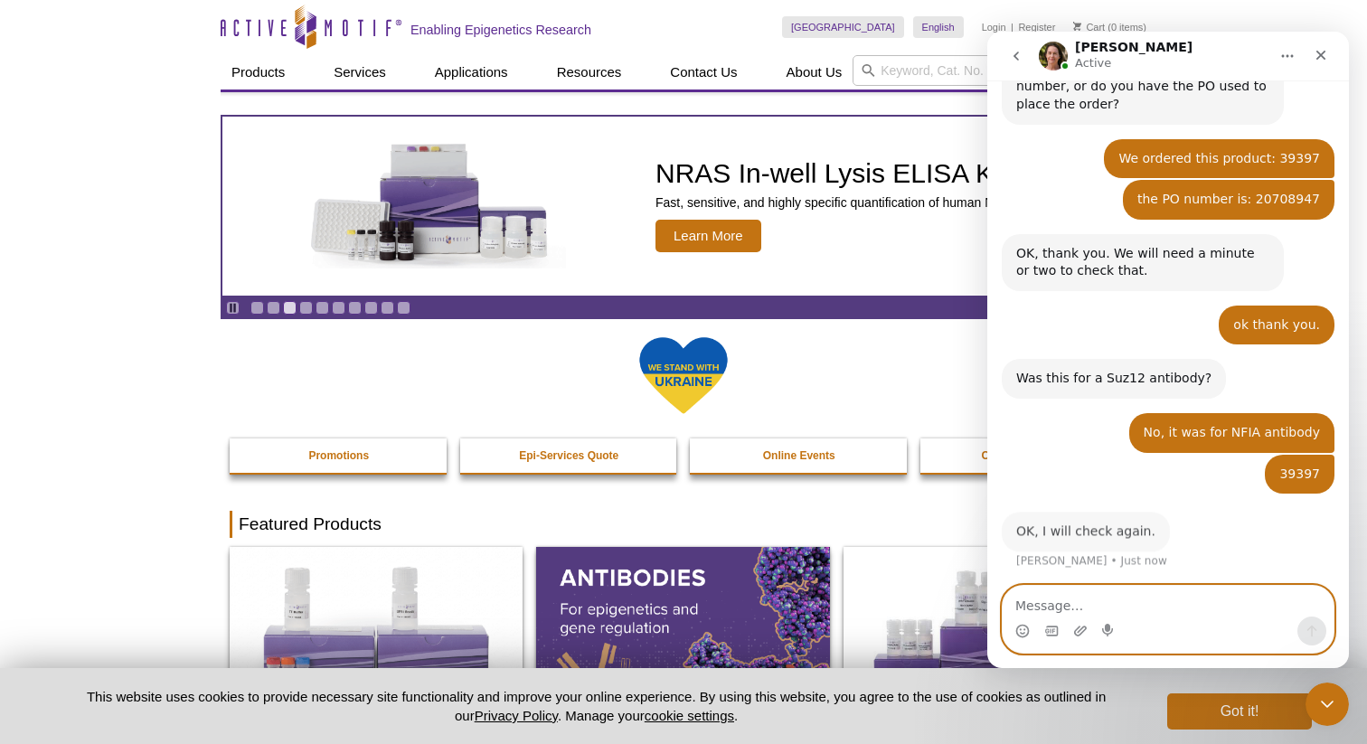
scroll to position [523, 0]
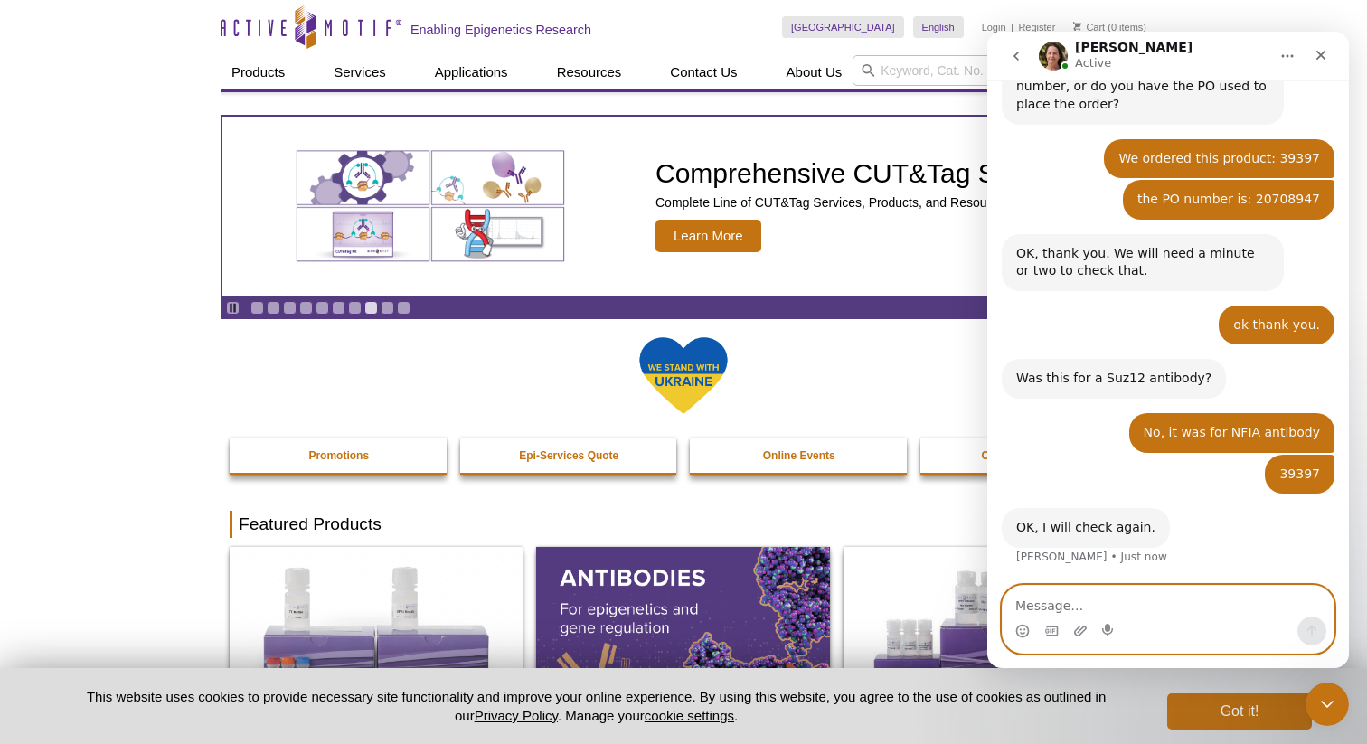
click at [1182, 603] on textarea "Message…" at bounding box center [1168, 601] width 331 height 31
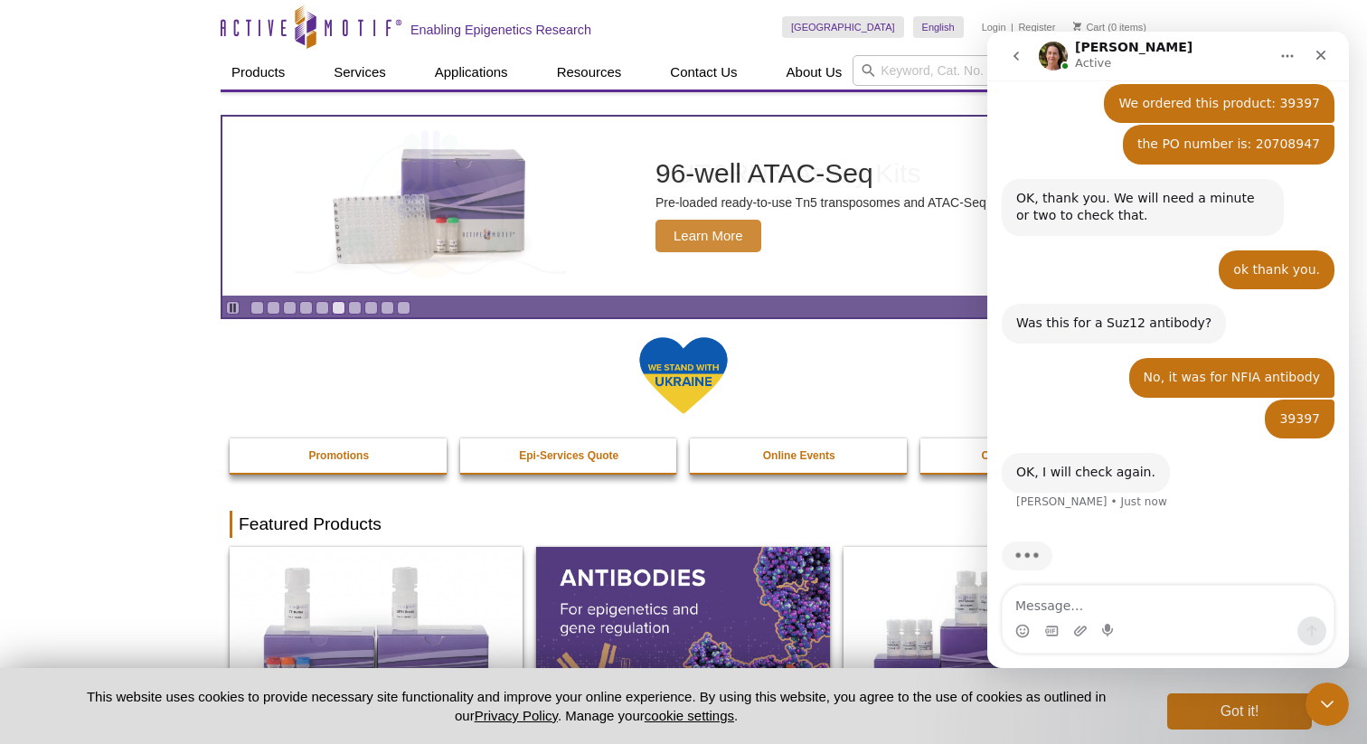
scroll to position [592, 0]
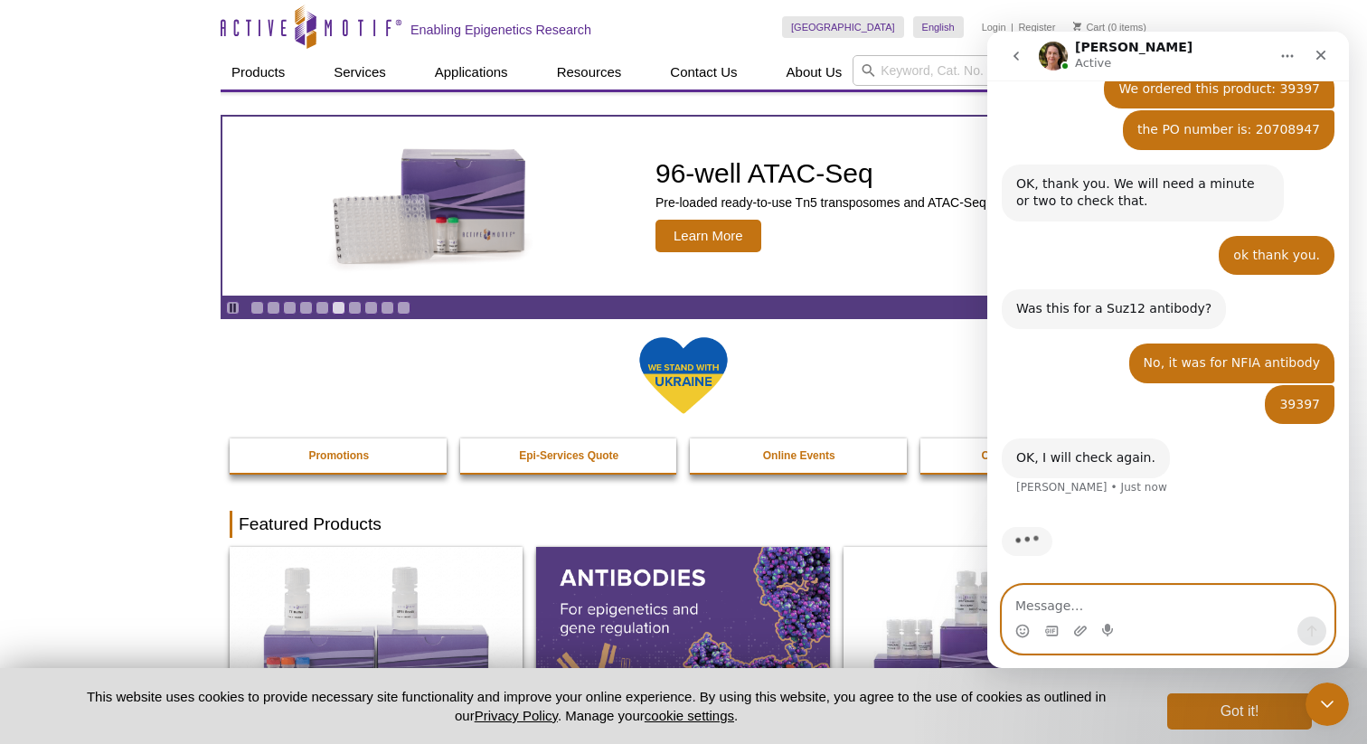
click at [1178, 611] on textarea "Message…" at bounding box center [1168, 601] width 331 height 31
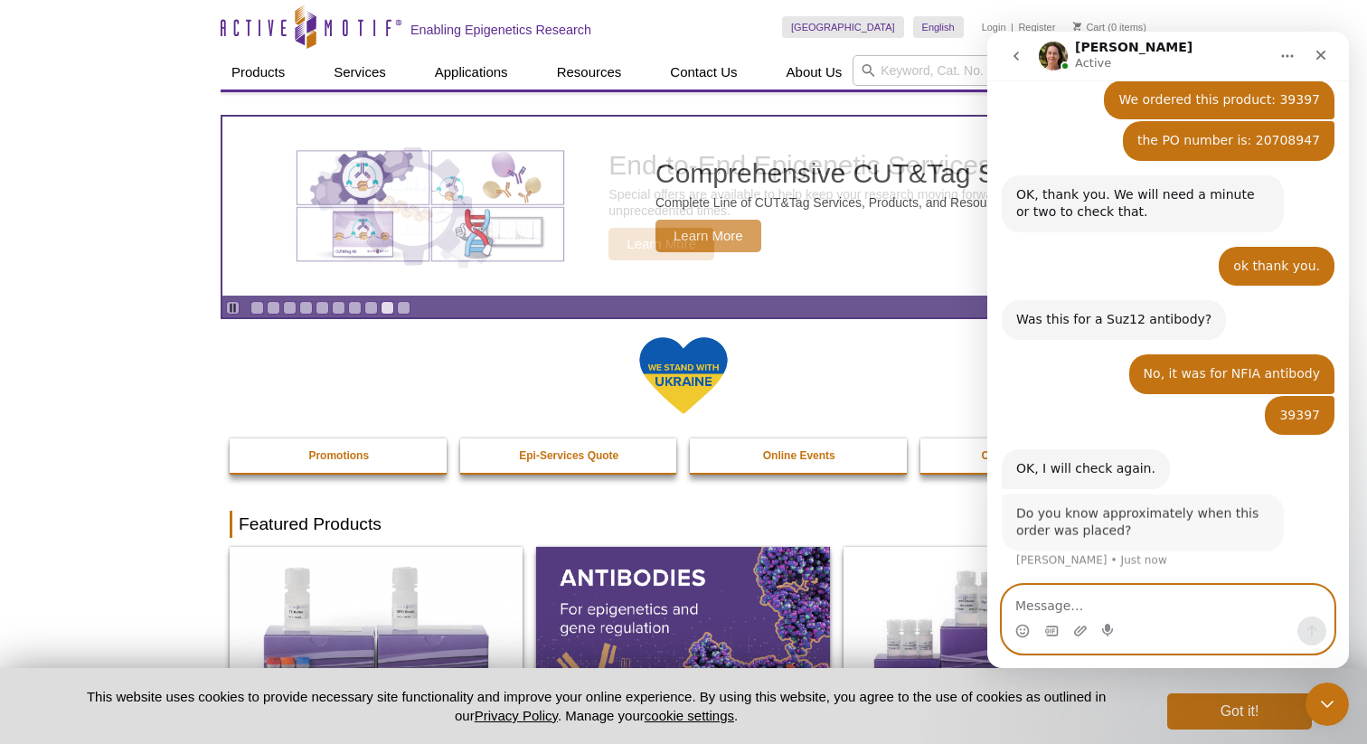
scroll to position [581, 0]
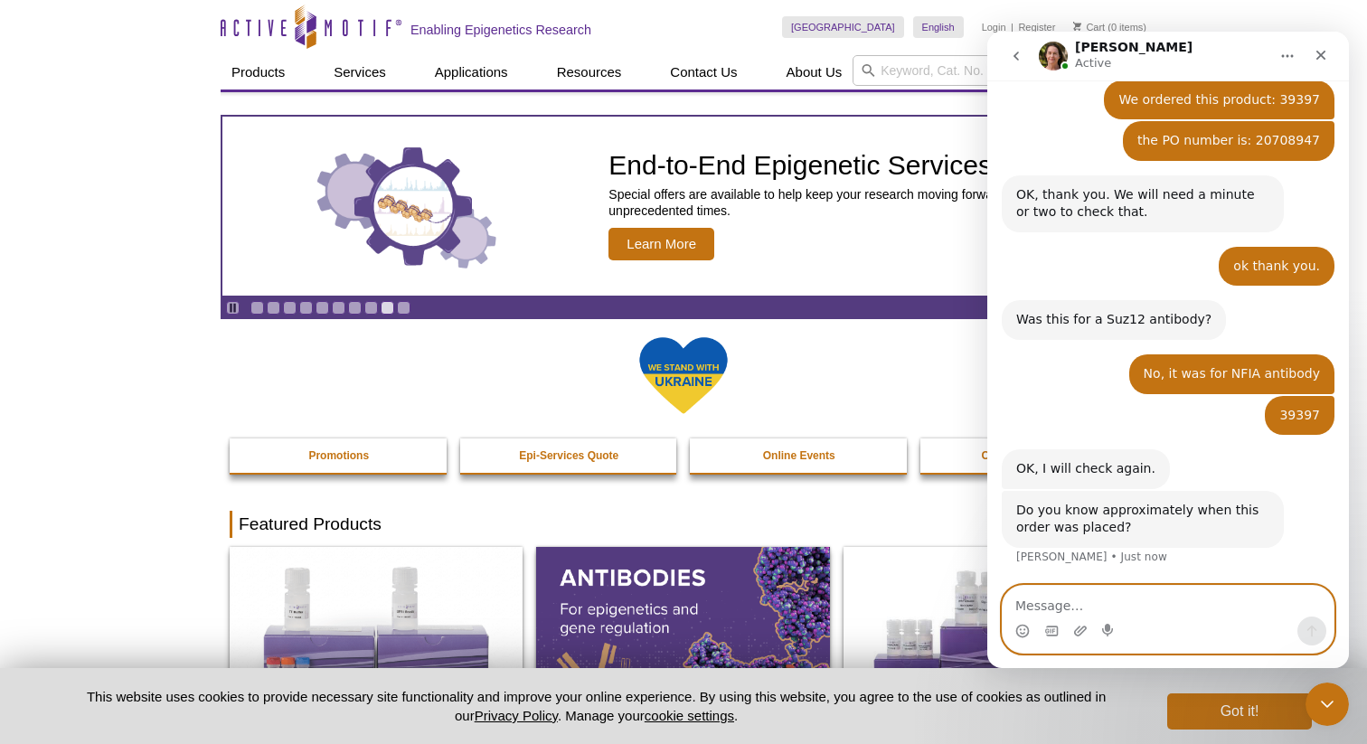
click at [1173, 605] on textarea "Message…" at bounding box center [1168, 601] width 331 height 31
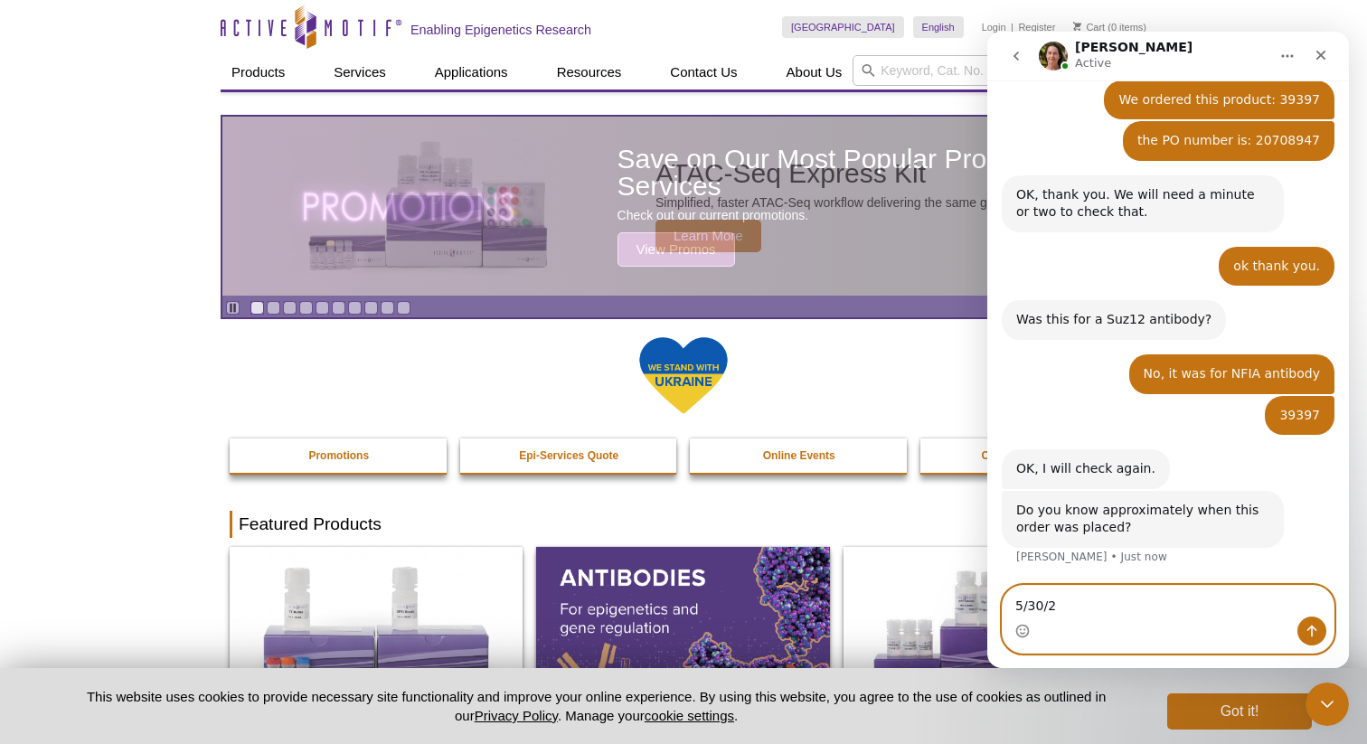
type textarea "[DATE]"
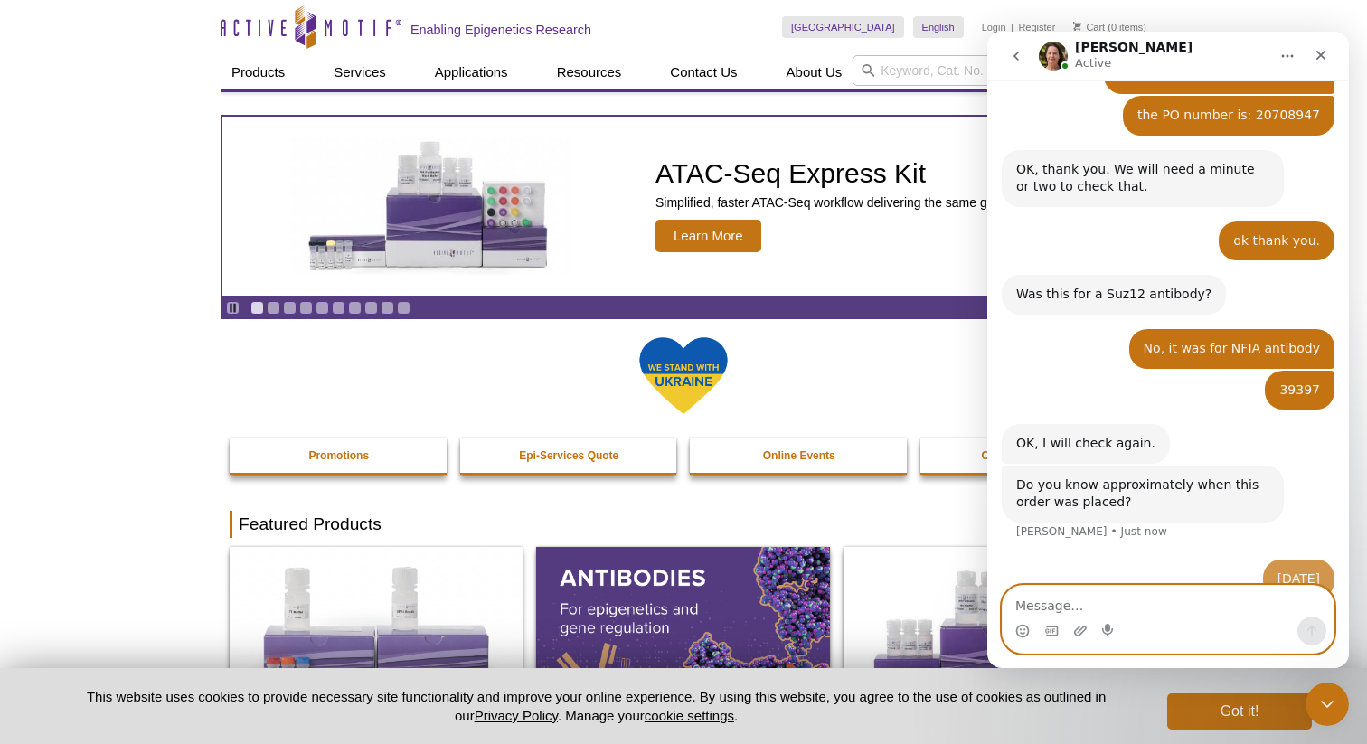
scroll to position [635, 0]
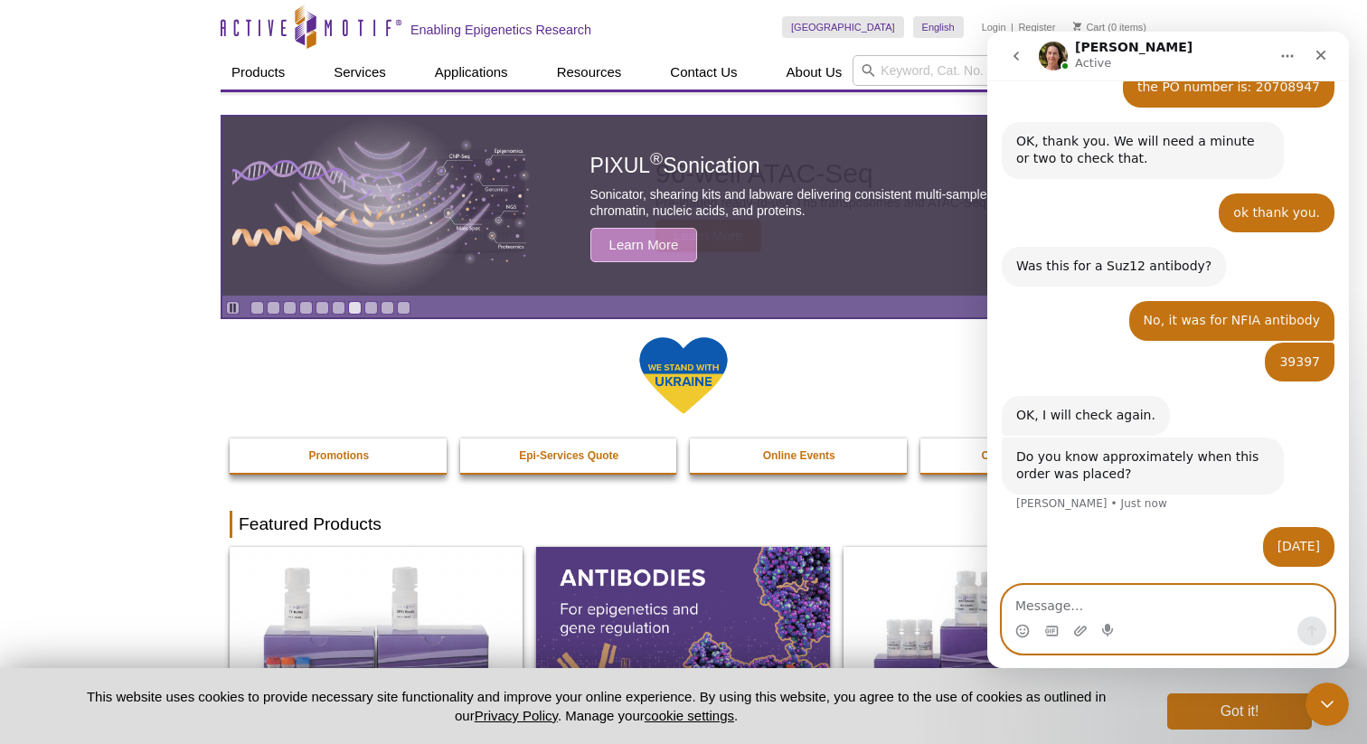
click at [1117, 603] on textarea "Message…" at bounding box center [1168, 601] width 331 height 31
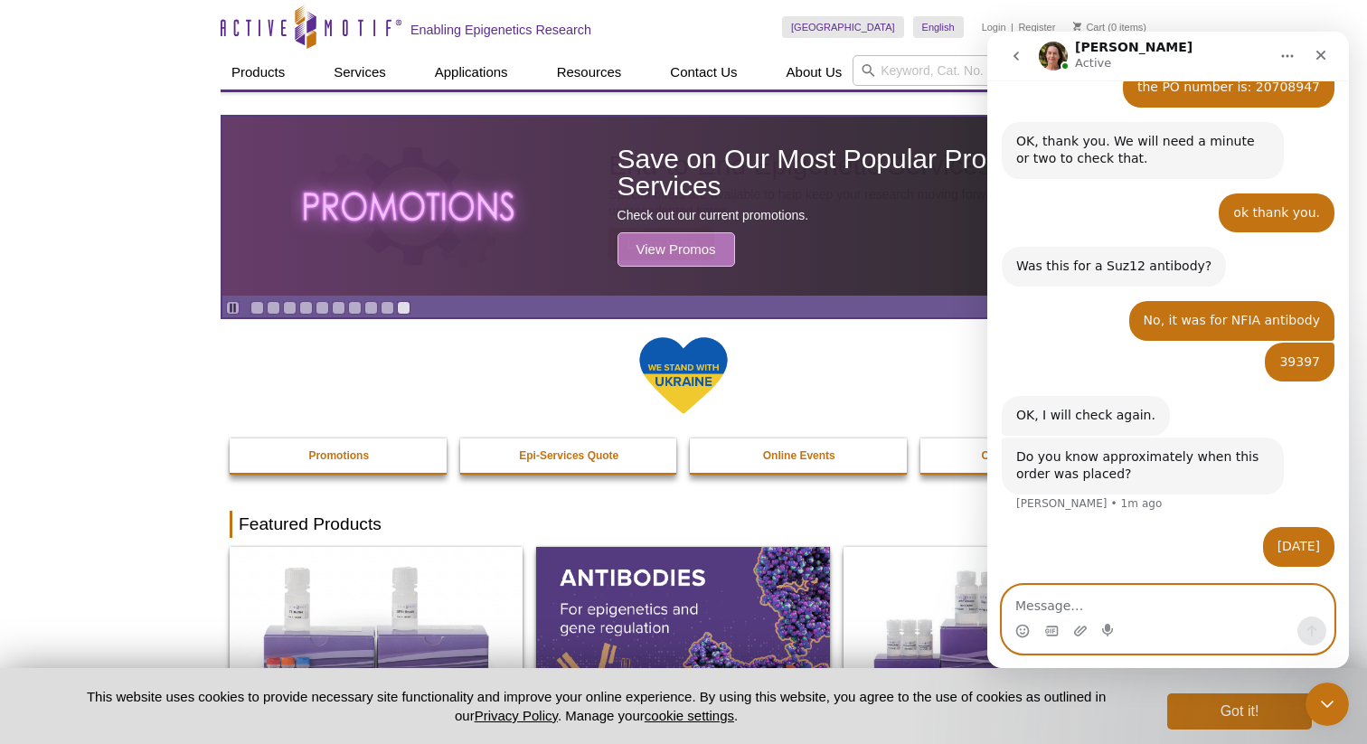
click at [1056, 606] on textarea "Message…" at bounding box center [1168, 601] width 331 height 31
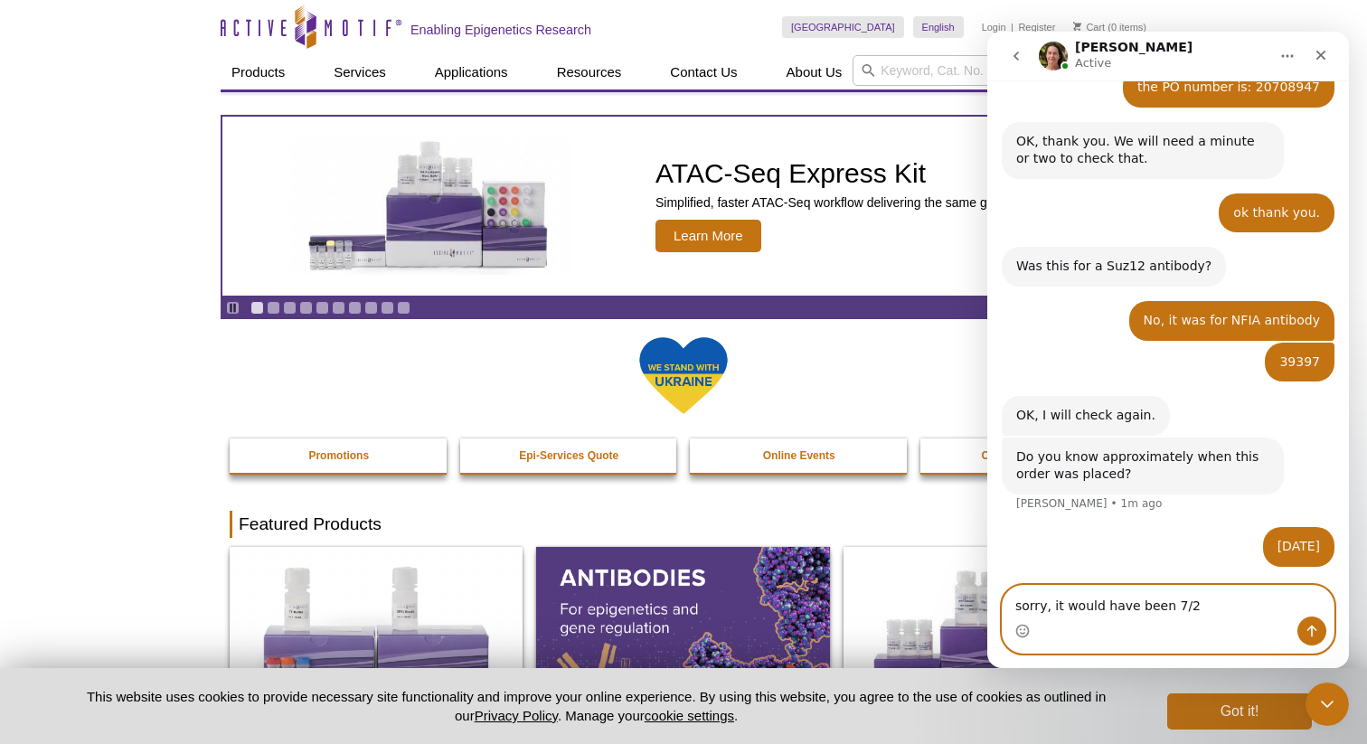
type textarea "sorry, it would have been 7/28"
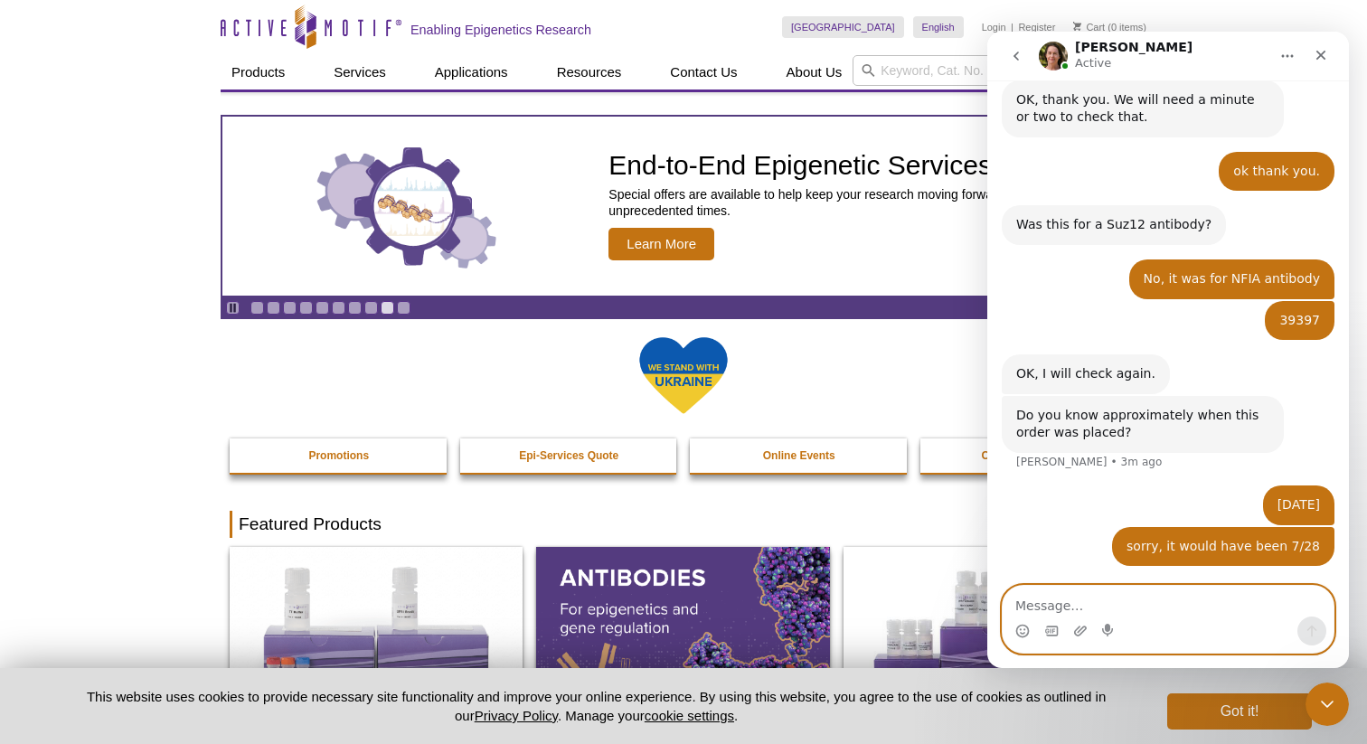
click at [1131, 612] on textarea "Message…" at bounding box center [1168, 601] width 331 height 31
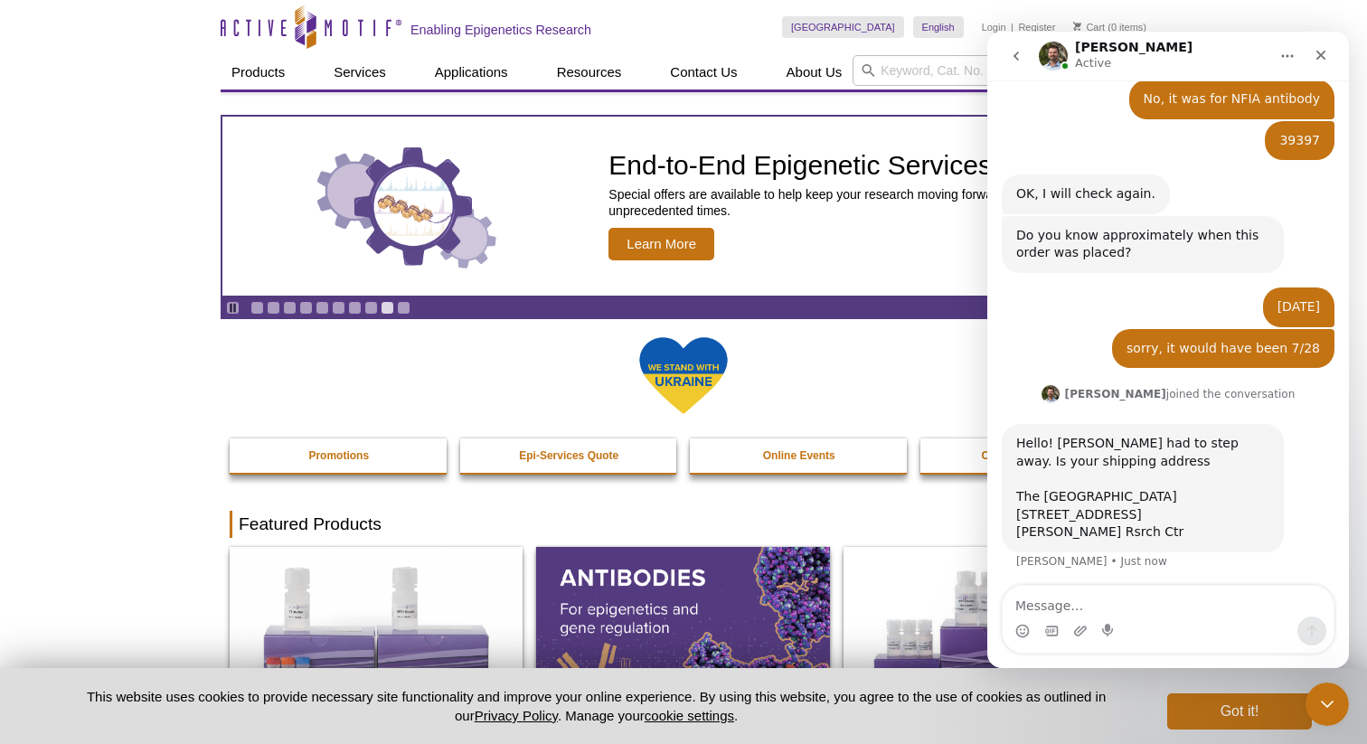
scroll to position [861, 0]
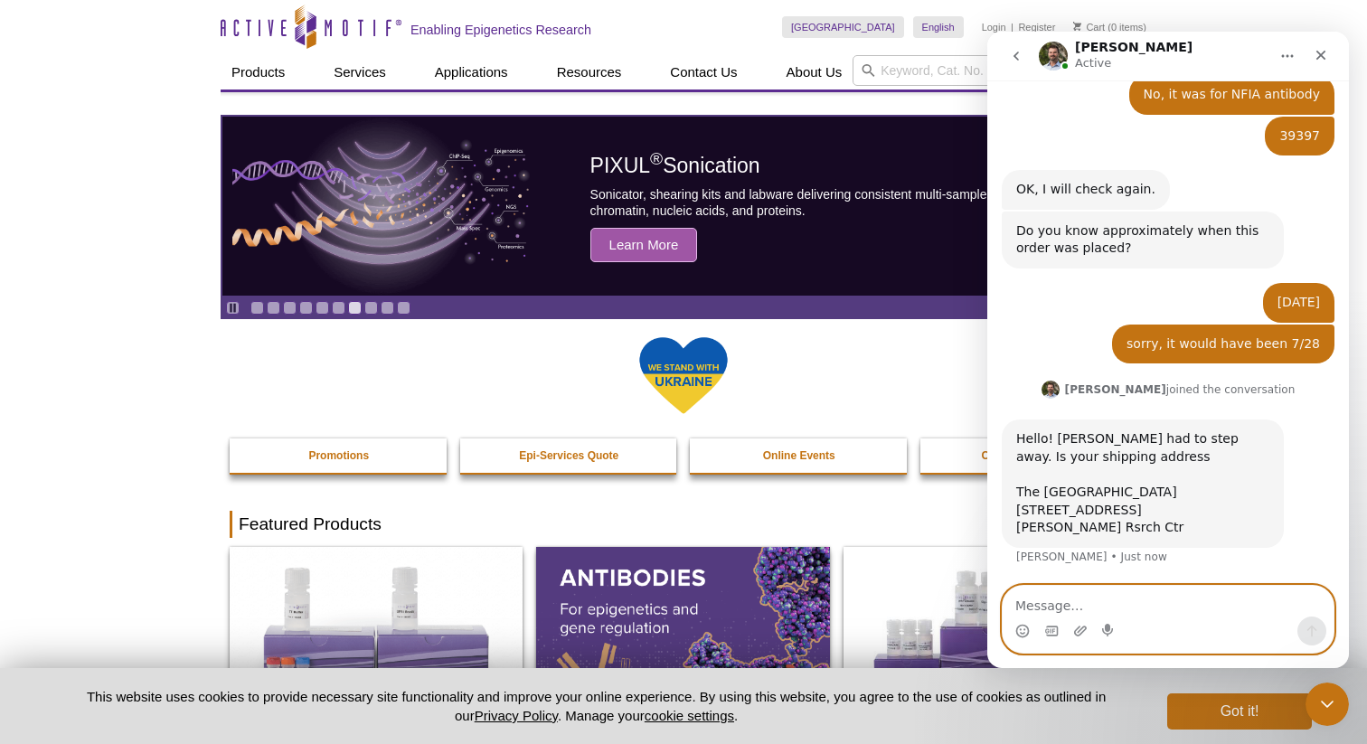
click at [1084, 612] on textarea "Message…" at bounding box center [1168, 601] width 331 height 31
type textarea "yes"
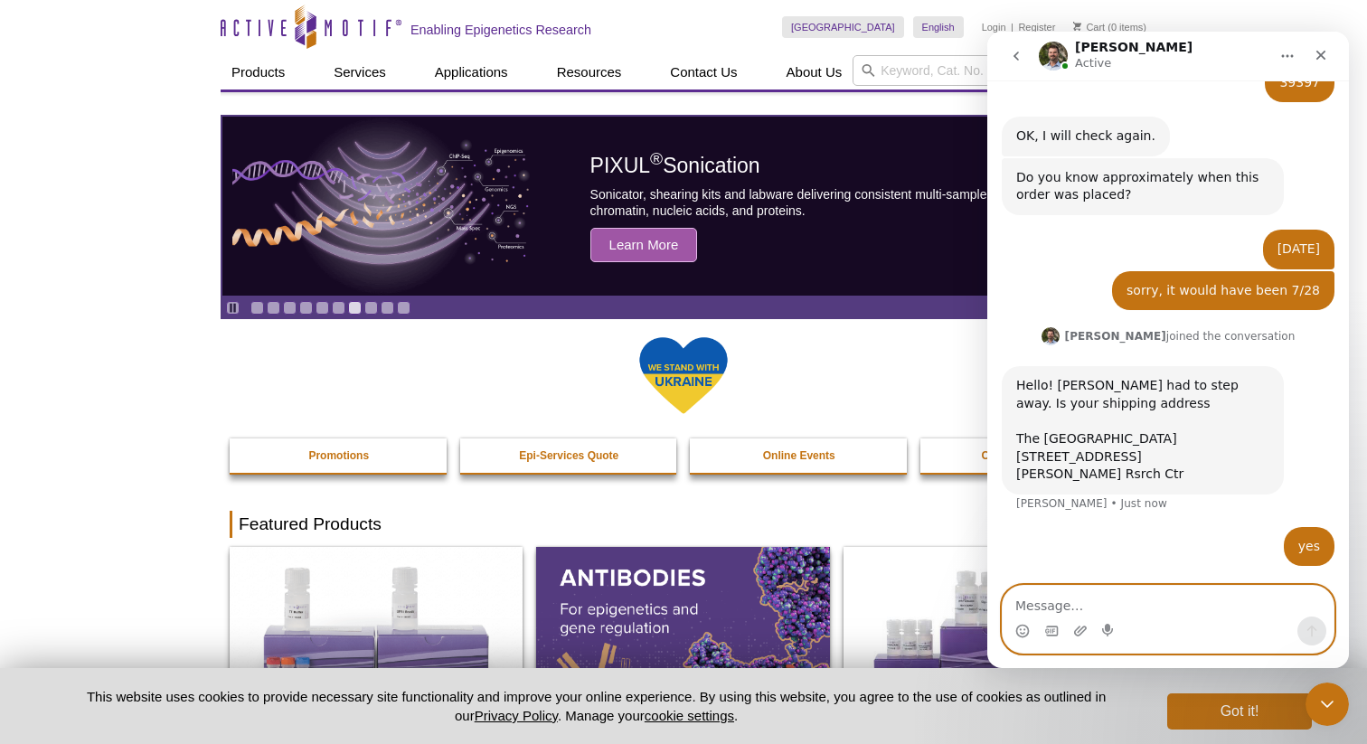
click at [1067, 590] on textarea "Message…" at bounding box center [1168, 601] width 331 height 31
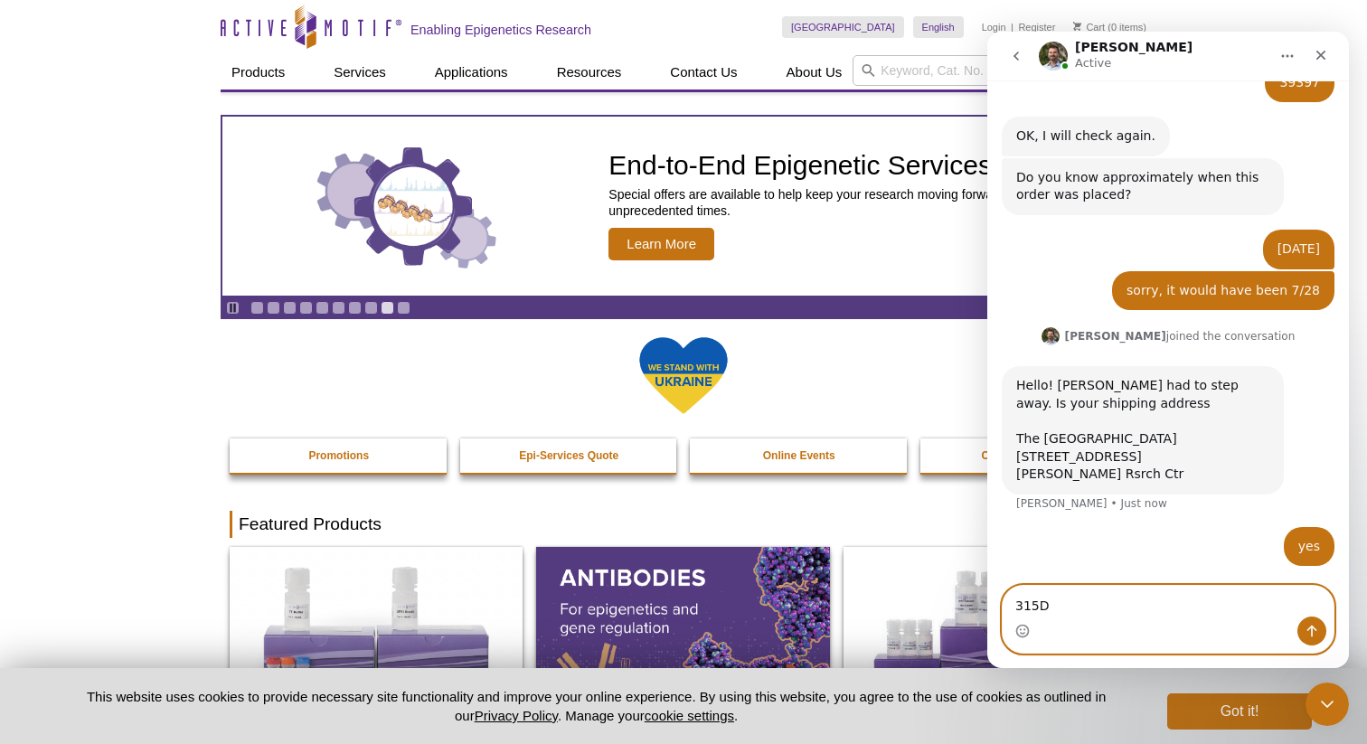
type textarea "315D"
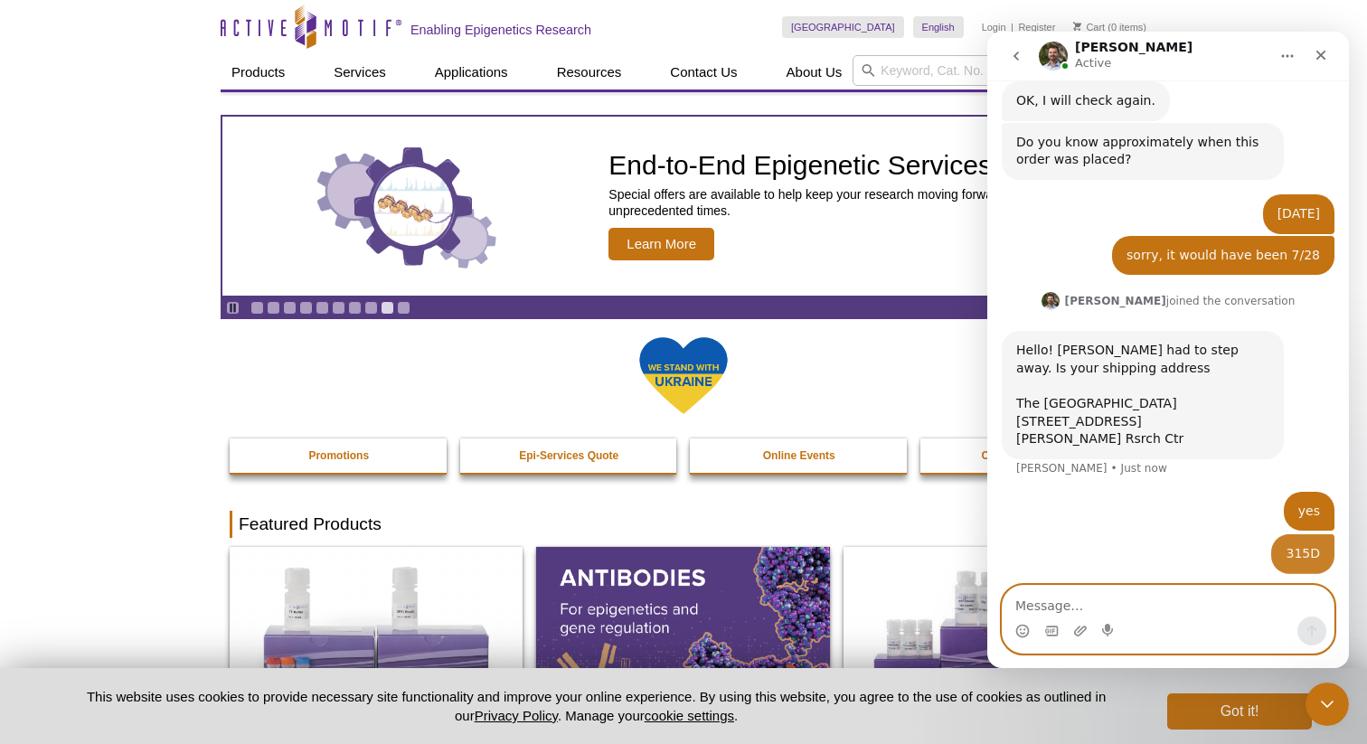
scroll to position [956, 0]
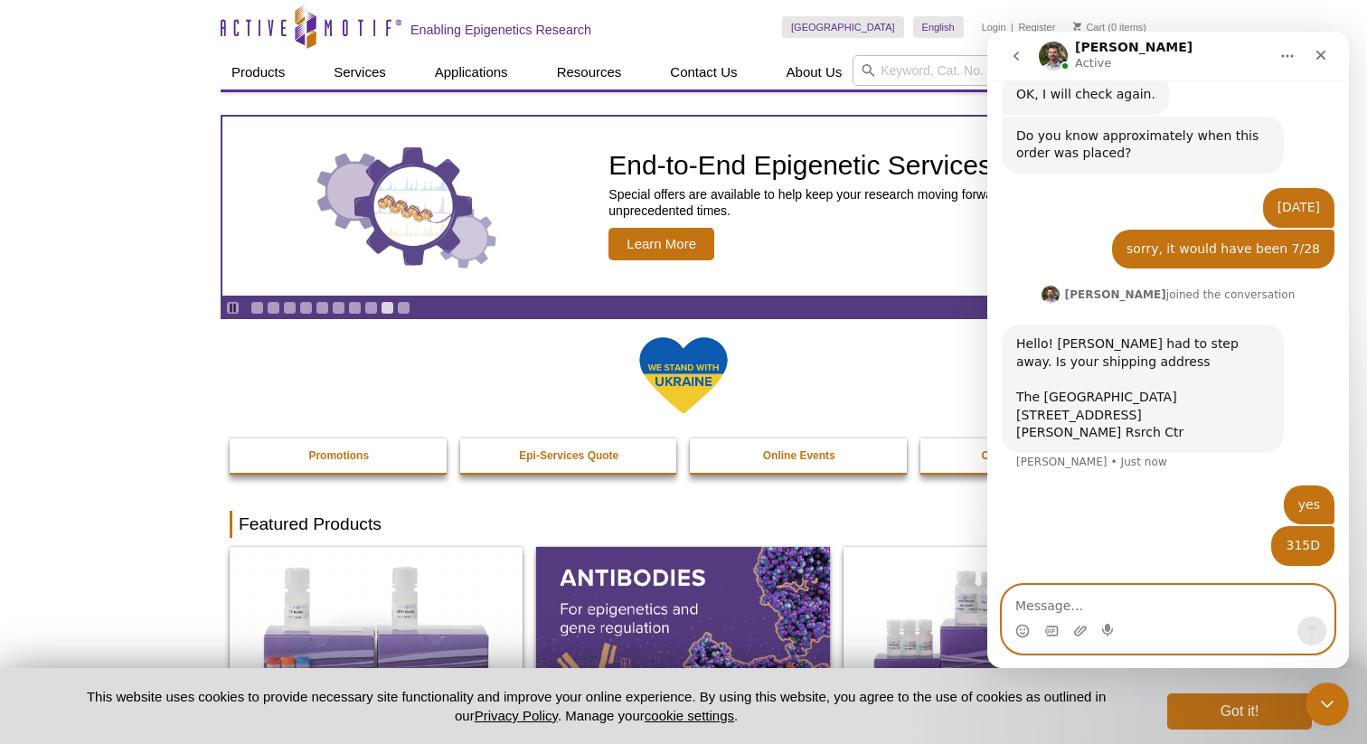
click at [1059, 610] on textarea "Message…" at bounding box center [1168, 601] width 331 height 31
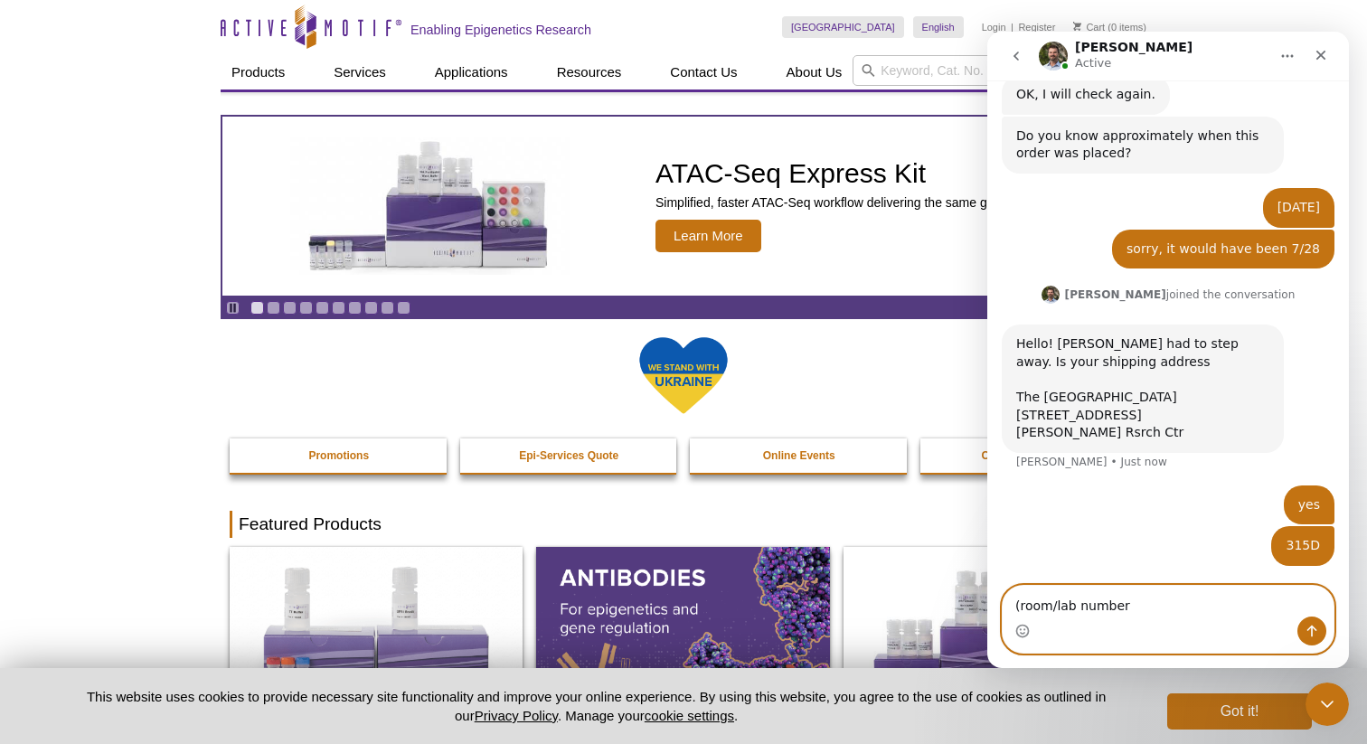
type textarea "(room/lab number)"
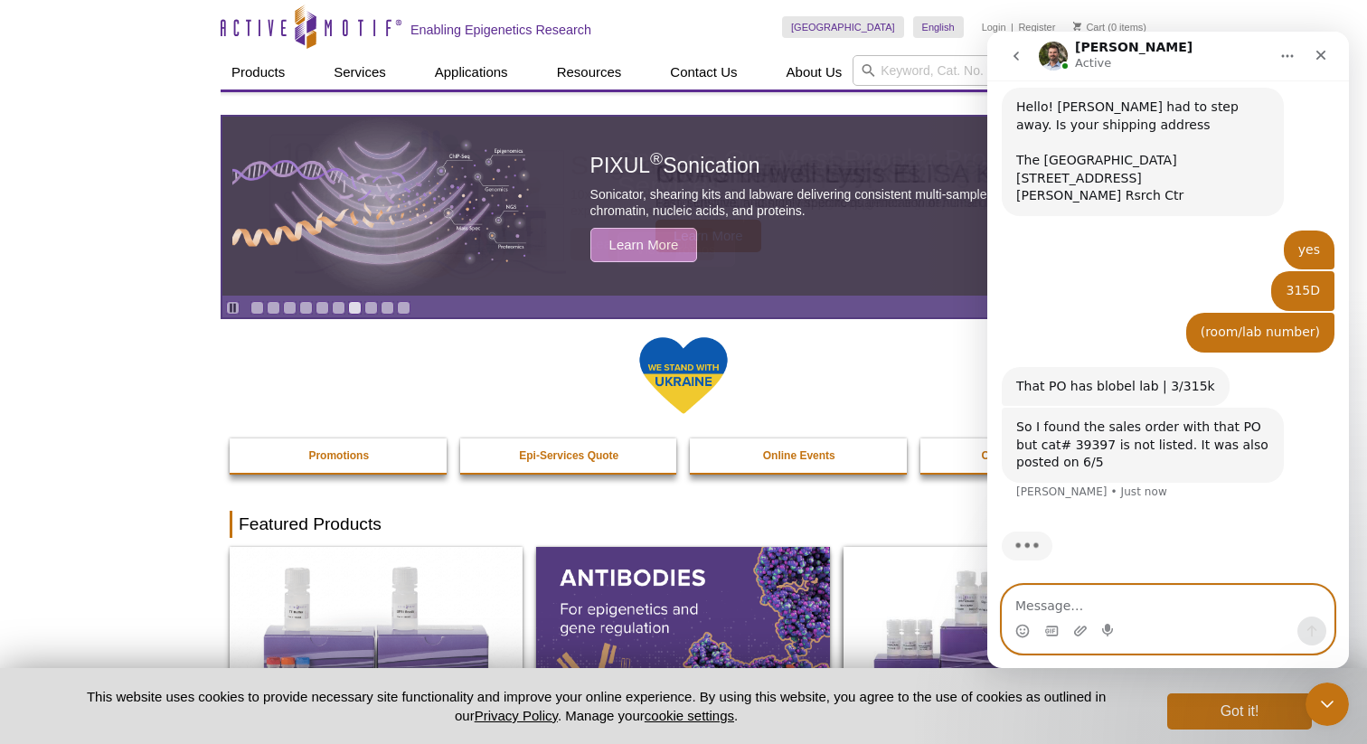
scroll to position [1197, 0]
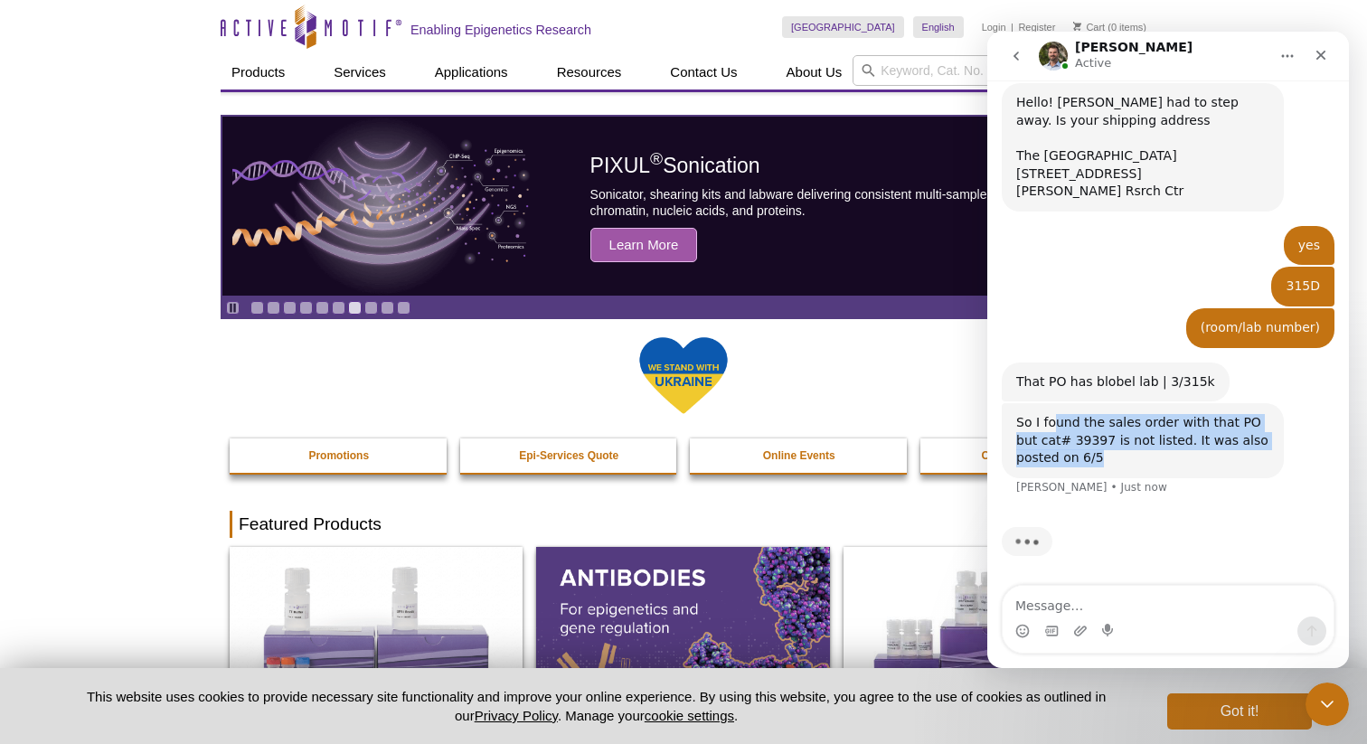
drag, startPoint x: 1056, startPoint y: 425, endPoint x: 1130, endPoint y: 452, distance: 78.9
click at [1130, 452] on div "So I found the sales order with that PO but cat# 39397 is not listed. It was al…" at bounding box center [1142, 440] width 253 height 53
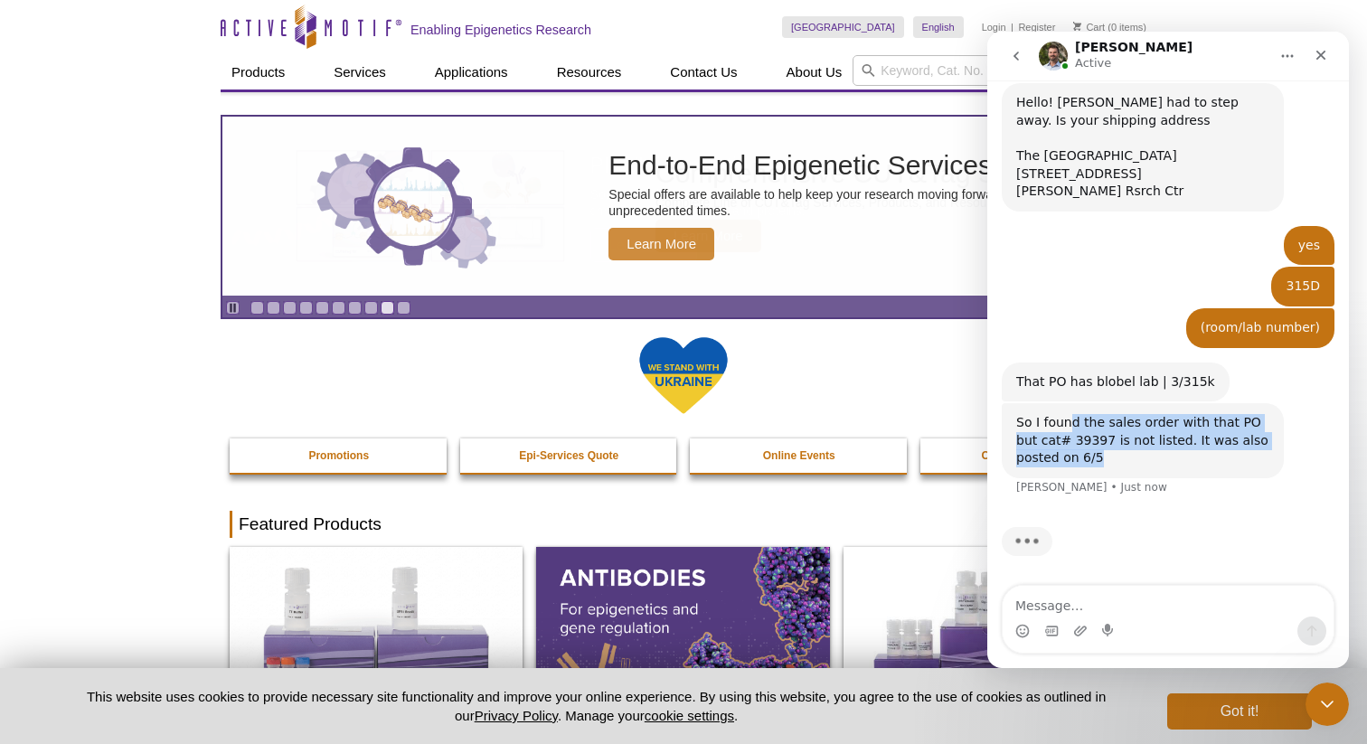
drag, startPoint x: 1121, startPoint y: 453, endPoint x: 1069, endPoint y: 422, distance: 60.8
click at [1069, 422] on div "So I found the sales order with that PO but cat# 39397 is not listed. It was al…" at bounding box center [1142, 440] width 253 height 53
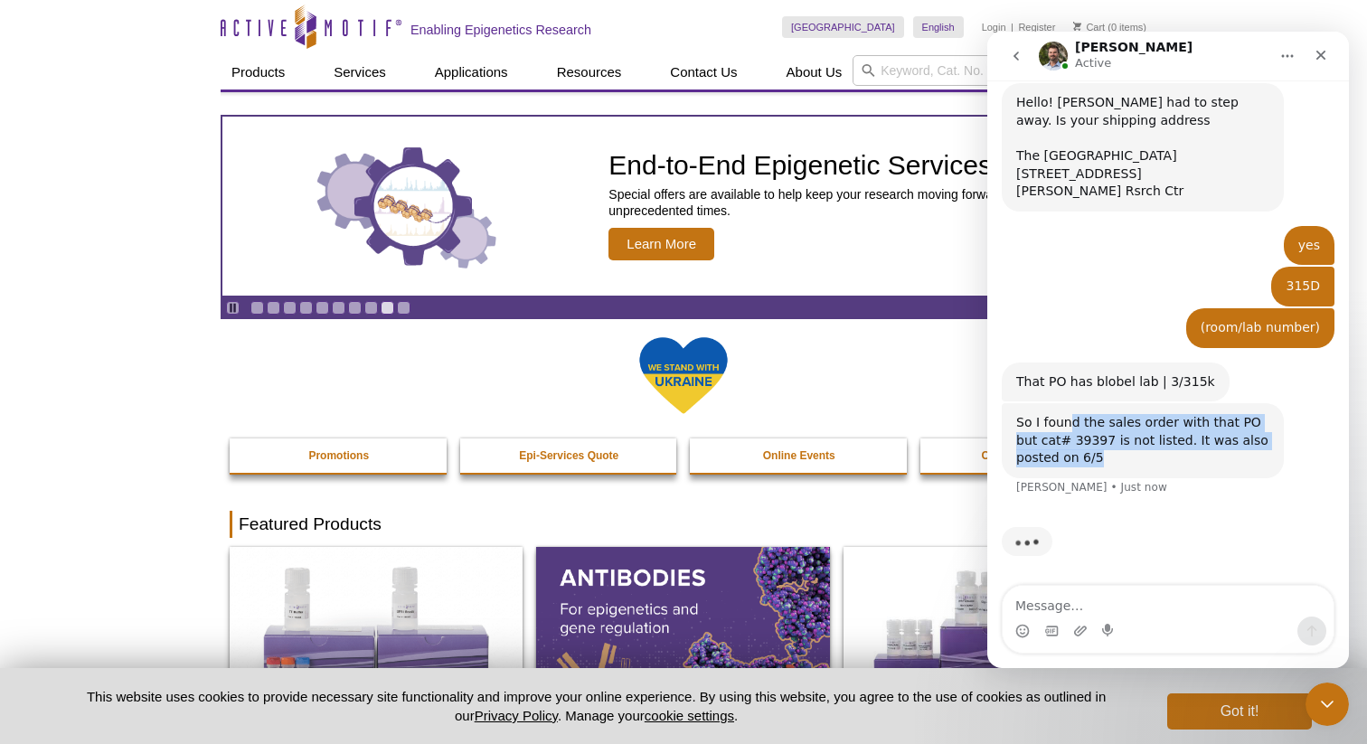
click at [1069, 421] on div "So I found the sales order with that PO but cat# 39397 is not listed. It was al…" at bounding box center [1142, 440] width 253 height 53
drag, startPoint x: 1057, startPoint y: 421, endPoint x: 1079, endPoint y: 461, distance: 45.3
click at [1079, 461] on div "So I found the sales order with that PO but cat# 39397 is not listed. It was al…" at bounding box center [1142, 440] width 253 height 53
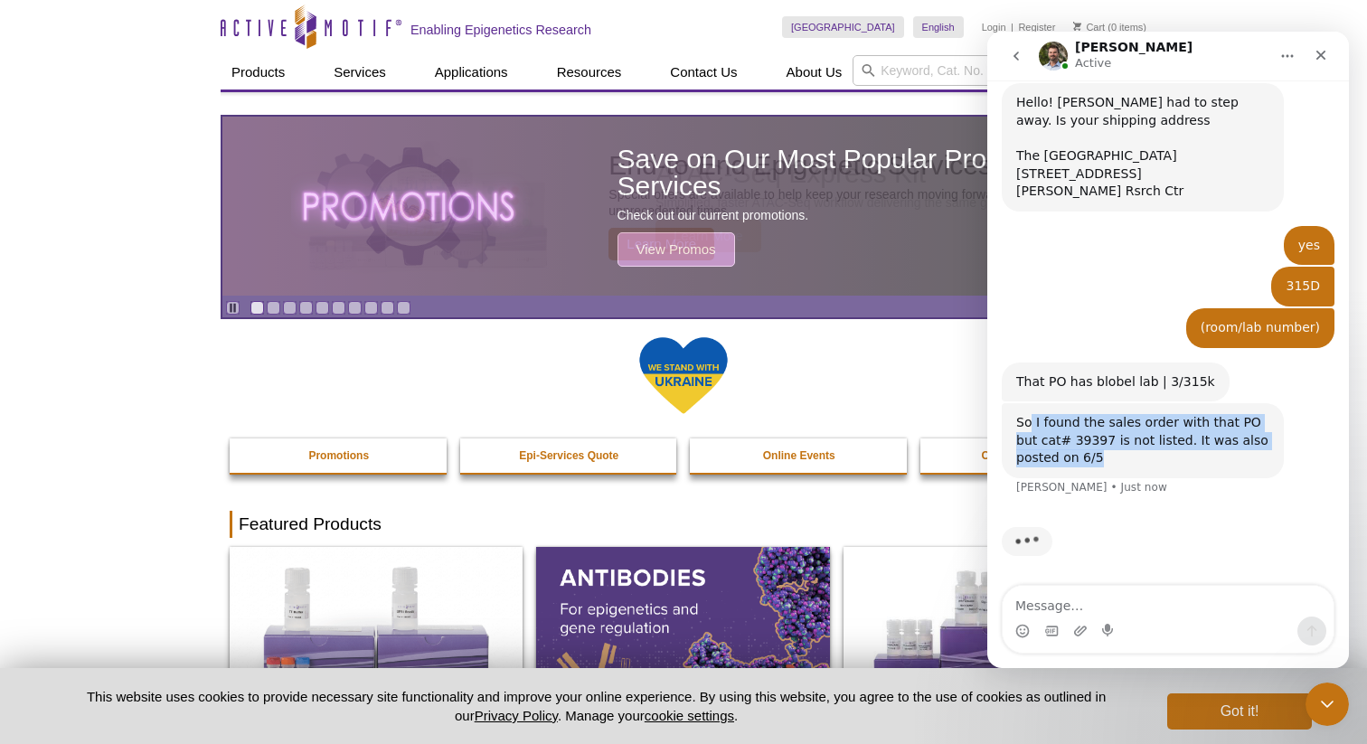
drag, startPoint x: 1089, startPoint y: 460, endPoint x: 1029, endPoint y: 427, distance: 69.2
click at [1029, 427] on div "So I found the sales order with that PO but cat# 39397 is not listed. It was al…" at bounding box center [1142, 440] width 253 height 53
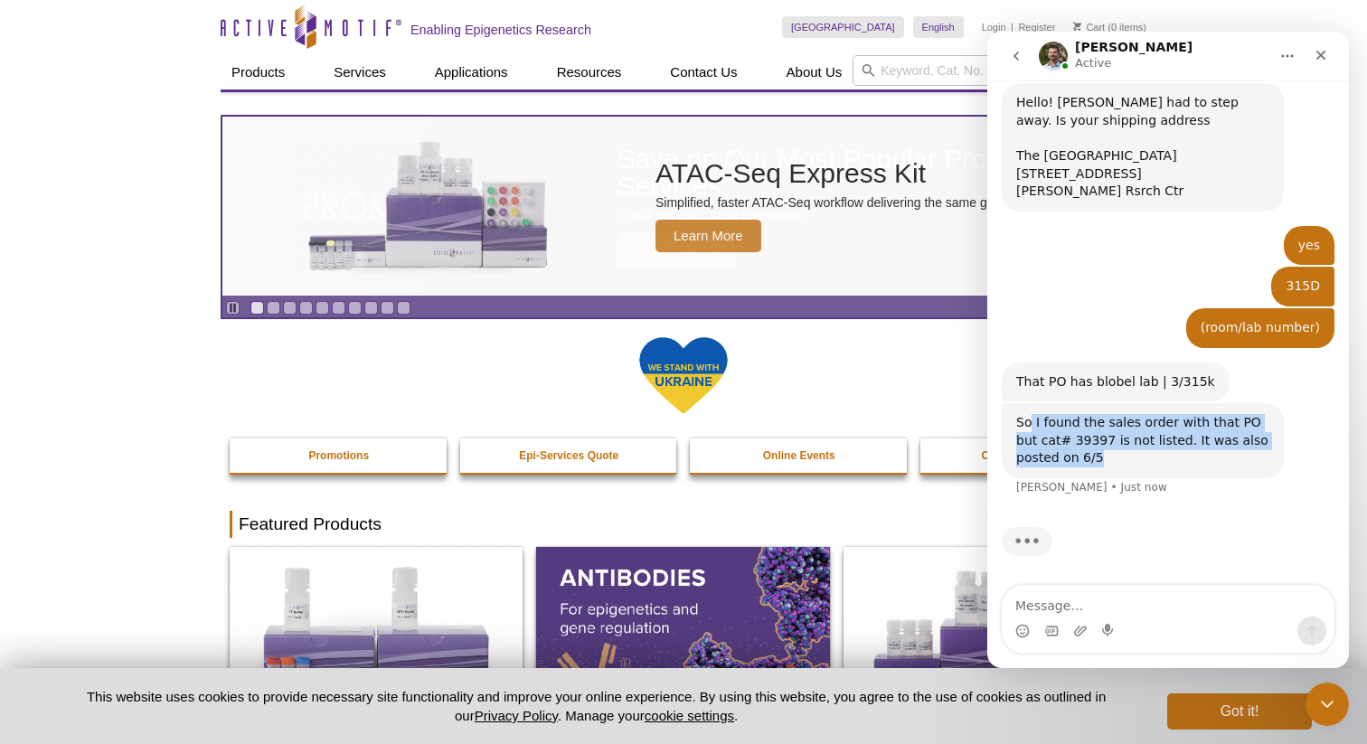
click at [1073, 459] on div "So I found the sales order with that PO but cat# 39397 is not listed. It was al…" at bounding box center [1142, 440] width 253 height 53
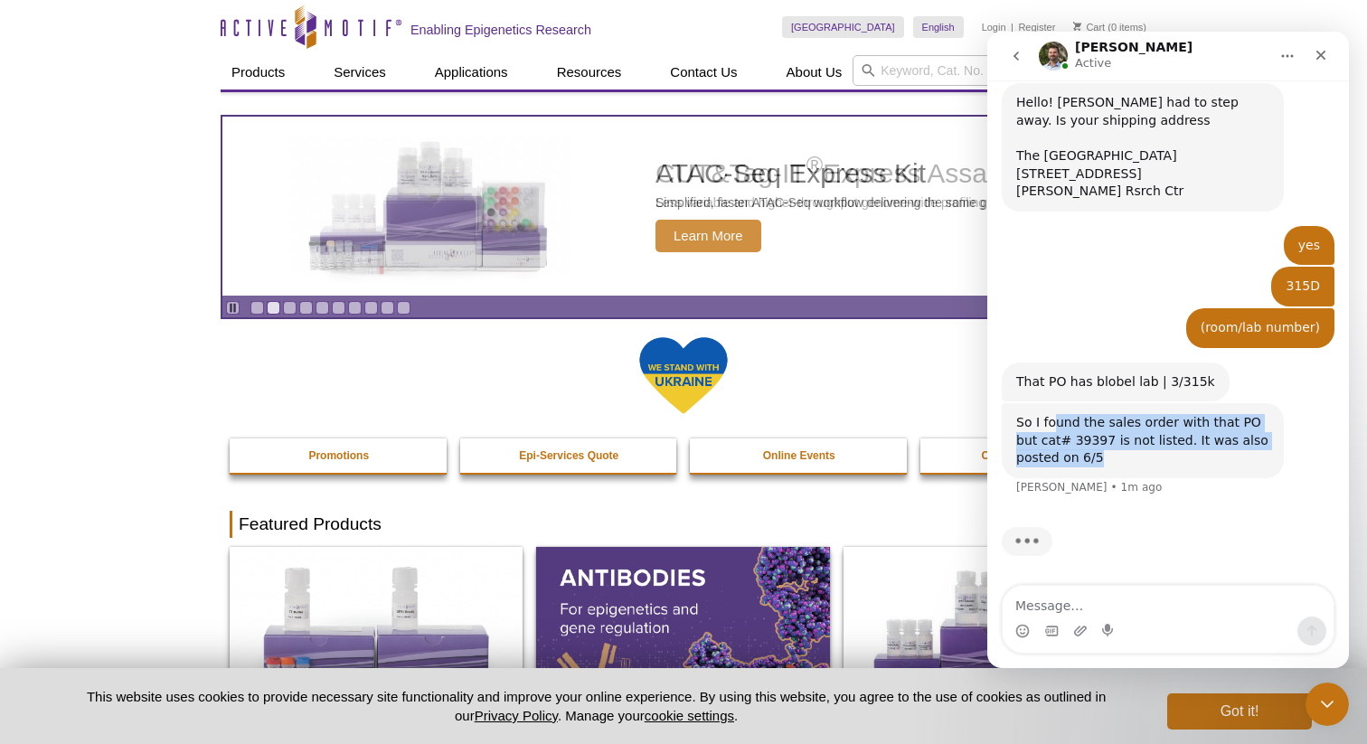
drag, startPoint x: 1073, startPoint y: 459, endPoint x: 1054, endPoint y: 420, distance: 43.3
click at [1054, 420] on div "So I found the sales order with that PO but cat# 39397 is not listed. It was al…" at bounding box center [1142, 440] width 253 height 53
click at [1058, 430] on div "So I found the sales order with that PO but cat# 39397 is not listed. It was al…" at bounding box center [1142, 440] width 253 height 53
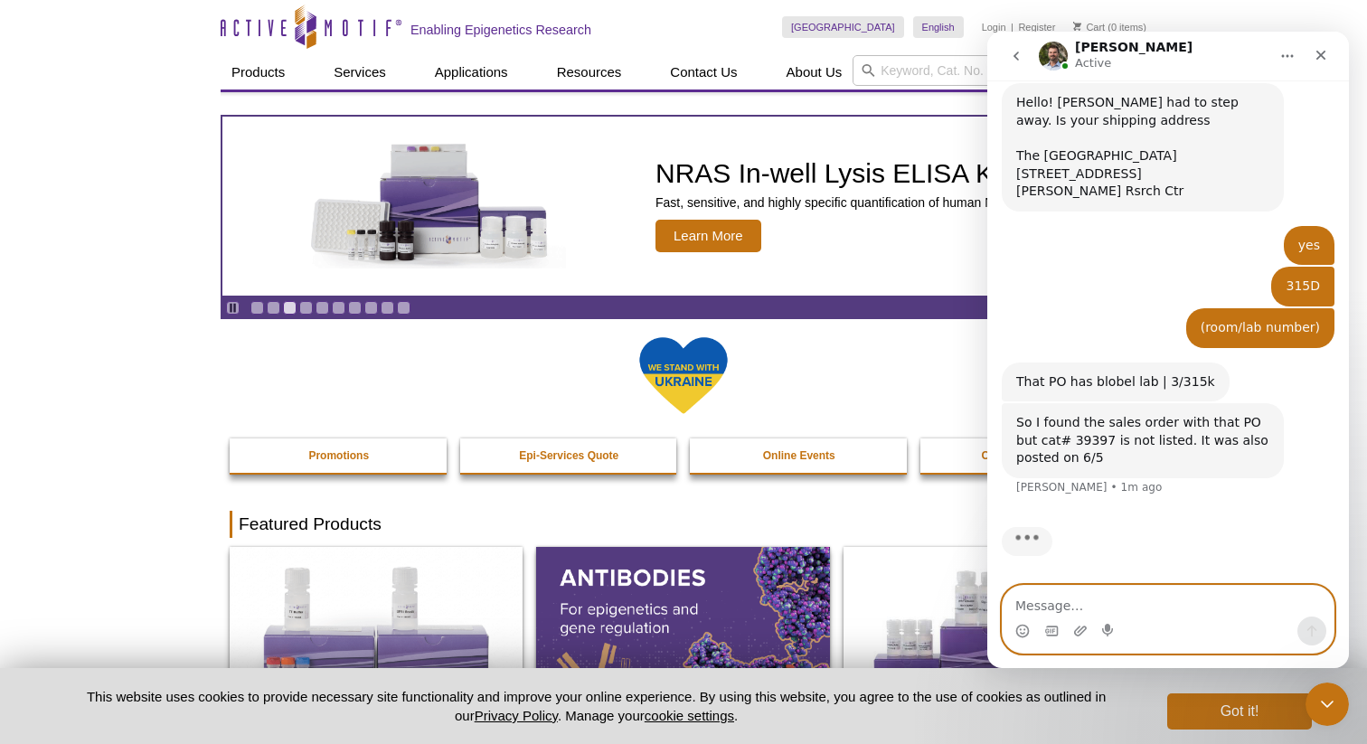
click at [1145, 594] on textarea "Message…" at bounding box center [1168, 601] width 331 height 31
type textarea "h"
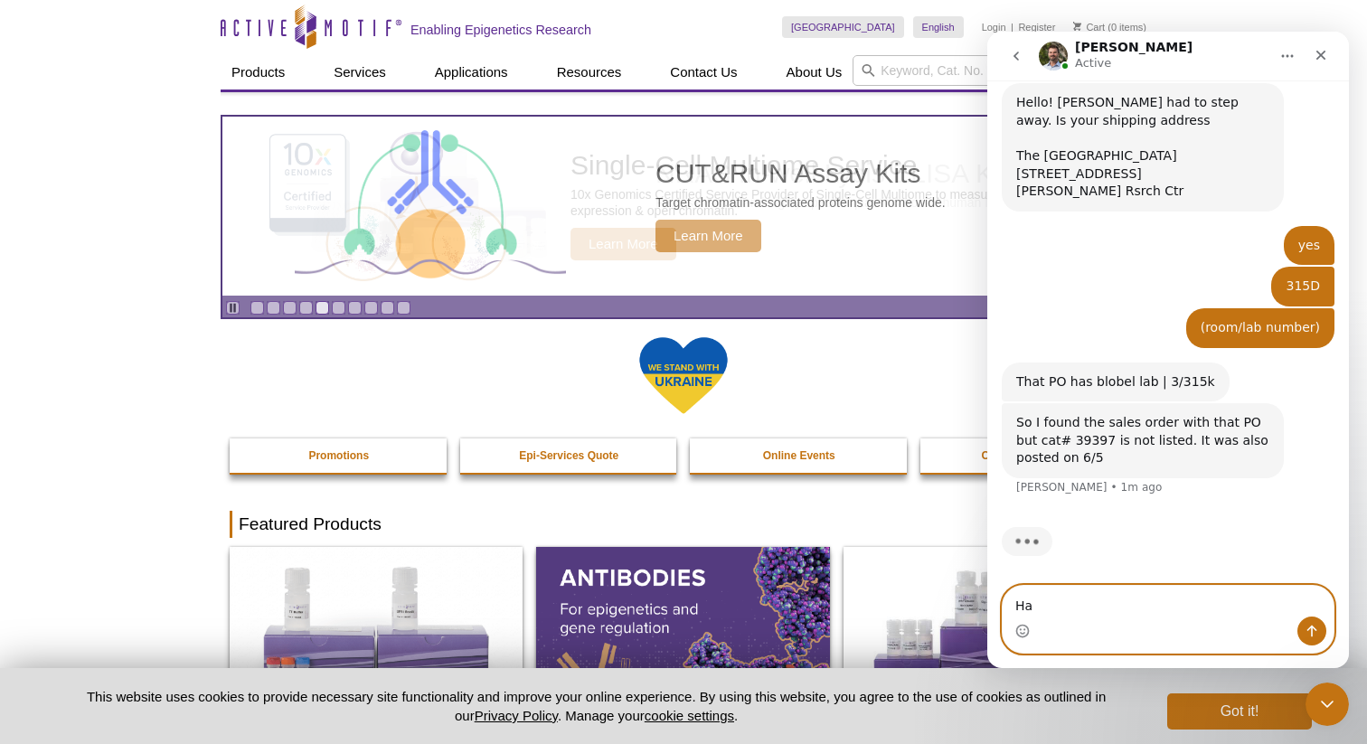
type textarea "H"
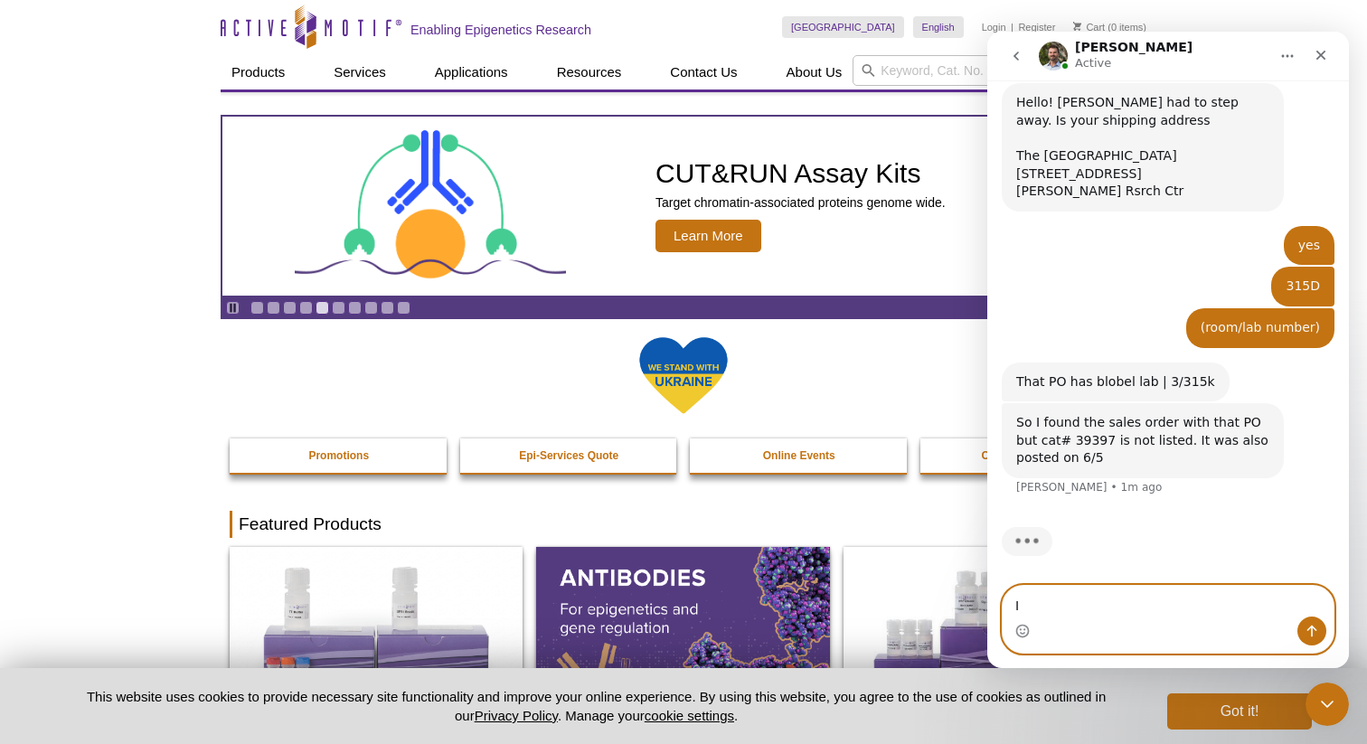
type textarea "I"
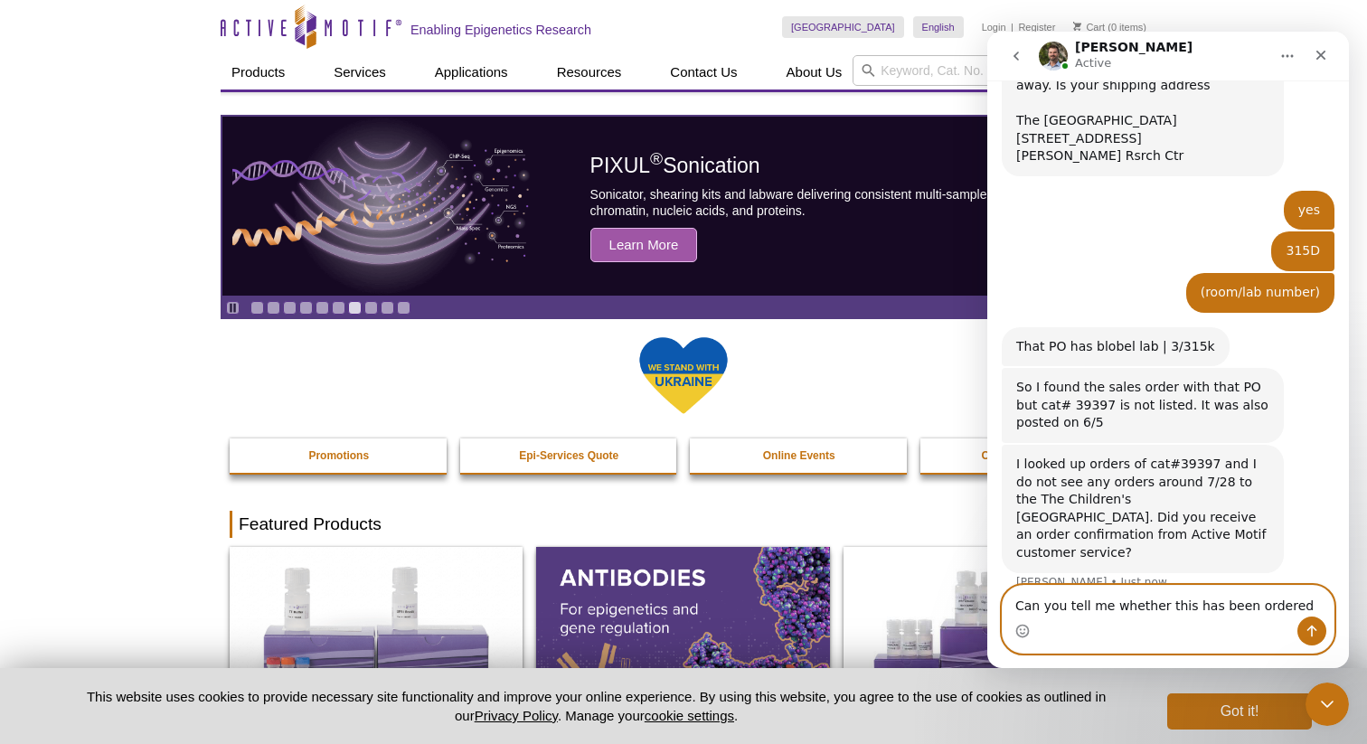
scroll to position [1240, 0]
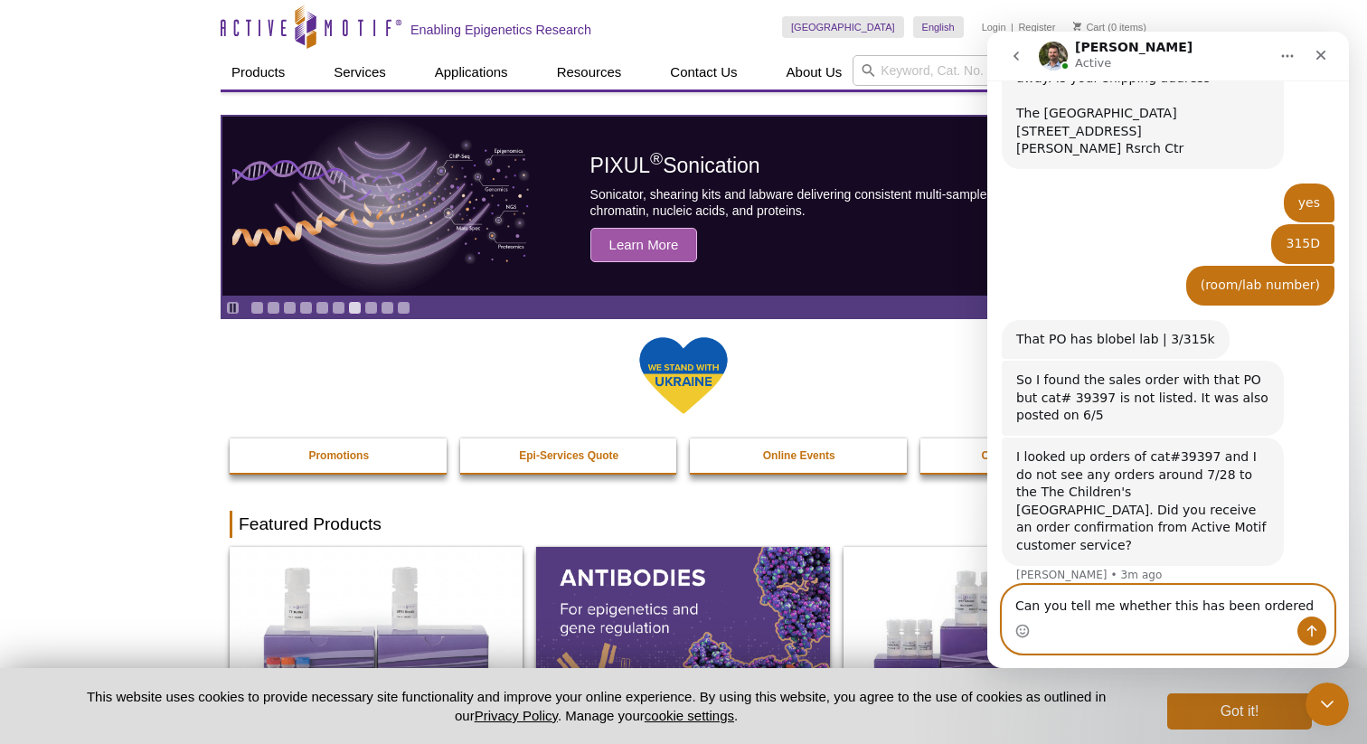
click at [999, 600] on div "Can you tell me whether this has been ordered Can you tell me whether this has …" at bounding box center [1168, 619] width 362 height 69
click at [1288, 606] on textarea "Can you tell me whether this has been ordered" at bounding box center [1168, 601] width 331 height 31
click at [1293, 605] on textarea "Can you tell me whether this has been ordered" at bounding box center [1168, 601] width 331 height 31
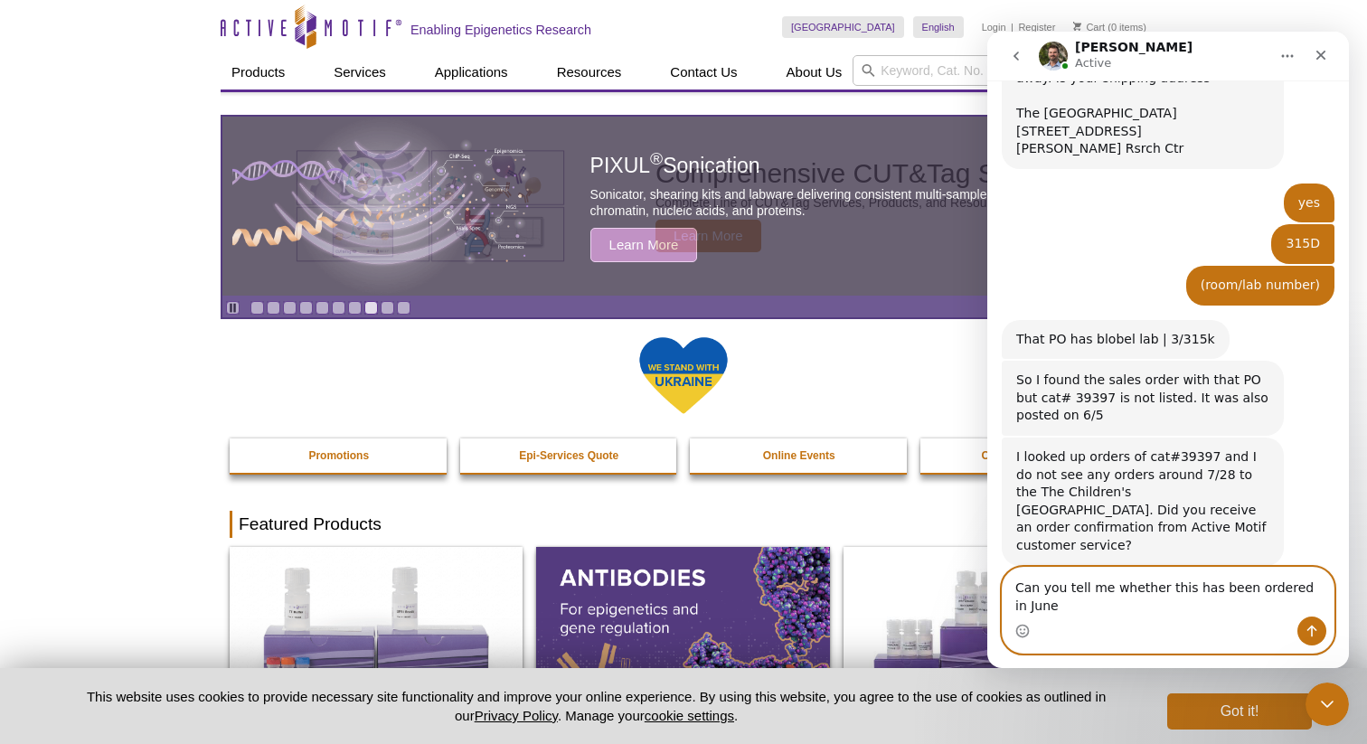
scroll to position [1258, 0]
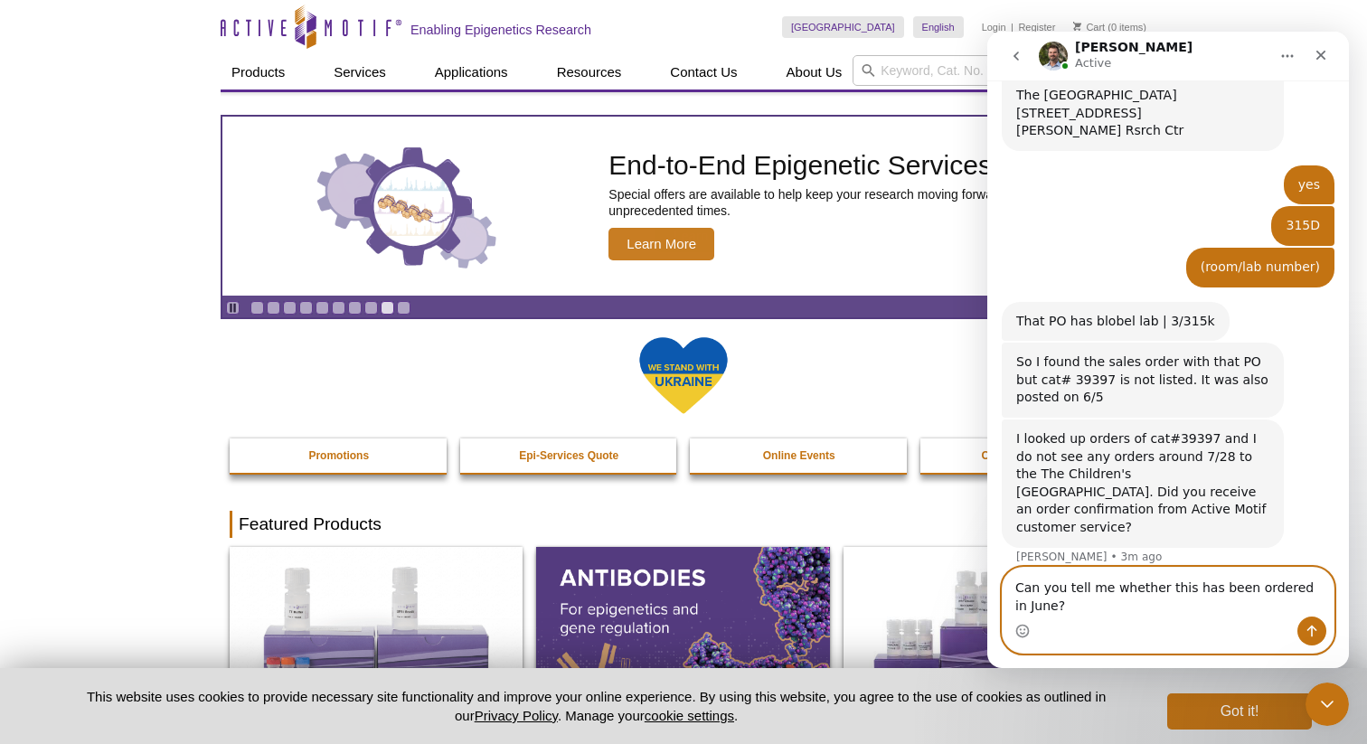
type textarea "Can you tell me whether this has been ordered in June?"
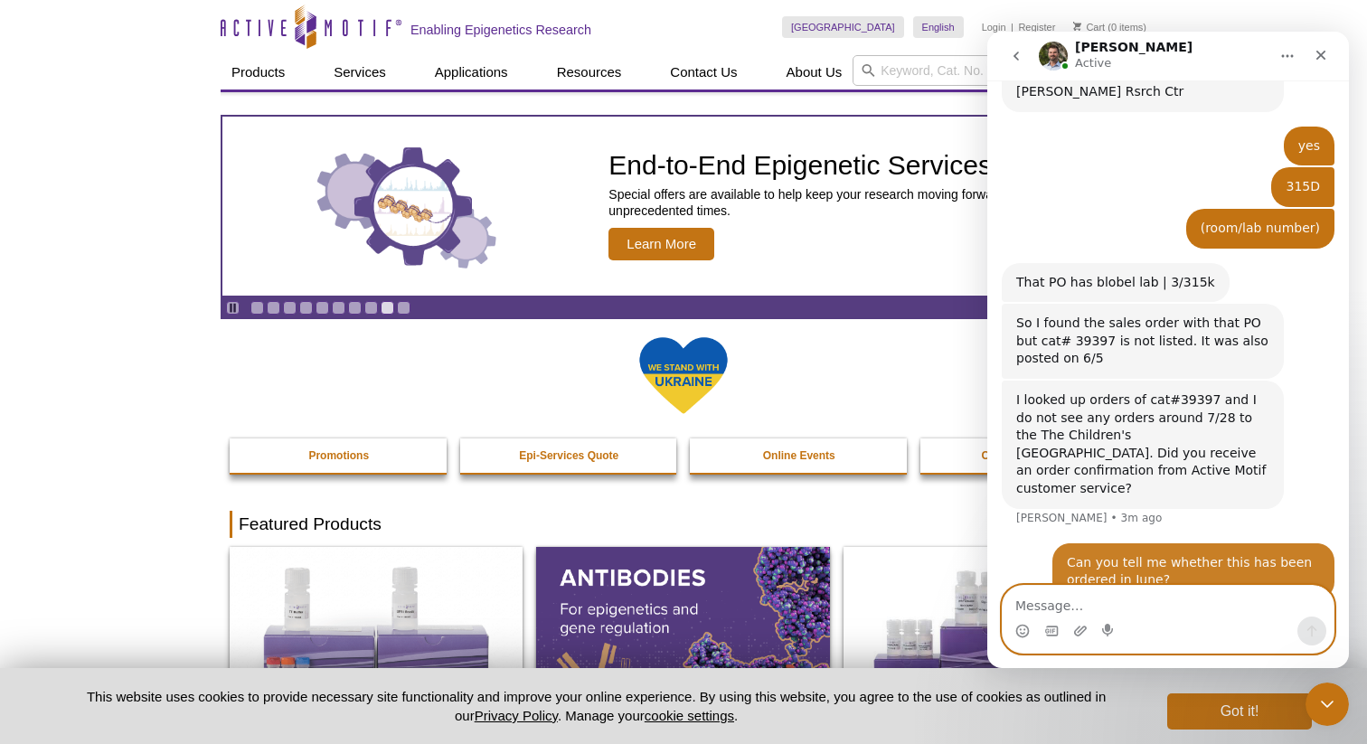
scroll to position [1311, 0]
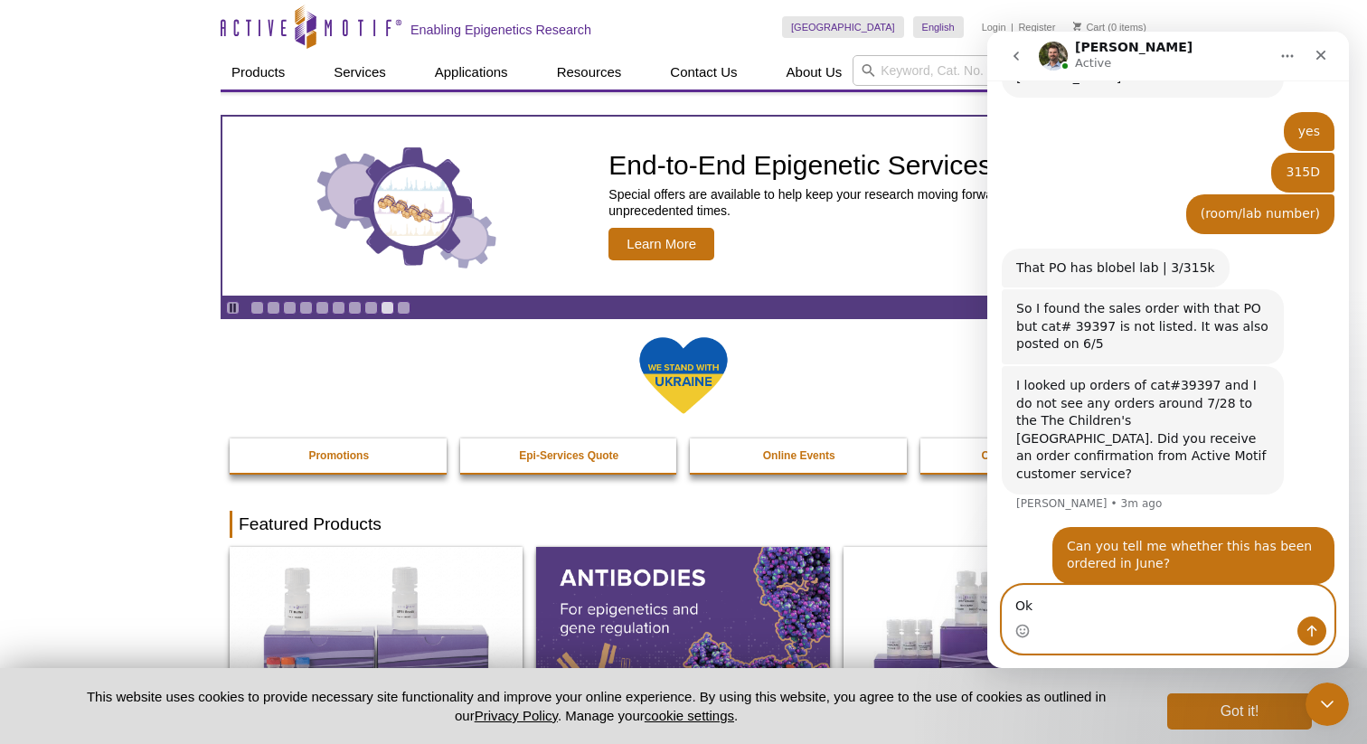
type textarea "O"
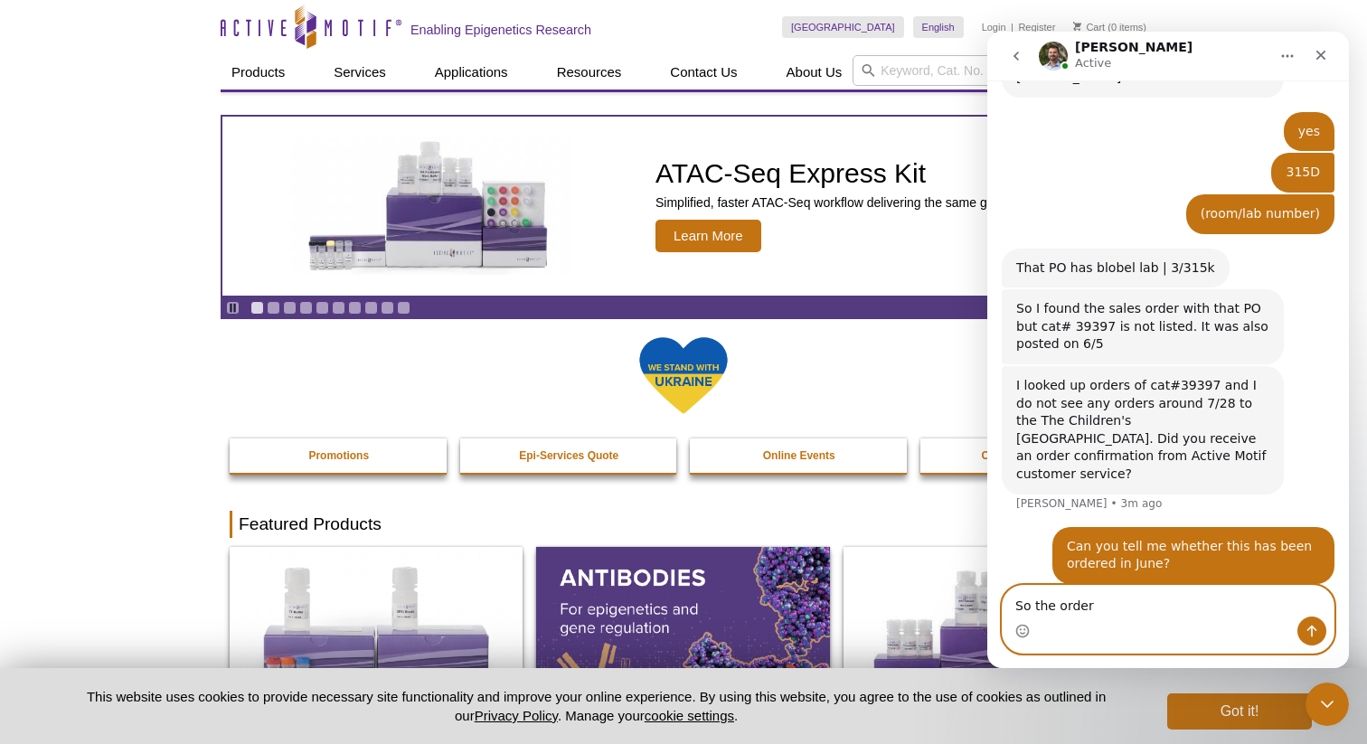
type textarea "So the order"
drag, startPoint x: 1119, startPoint y: 615, endPoint x: 980, endPoint y: 606, distance: 139.5
click html "[PERSON_NAME] Active Chat with our Epigenetics Experts Hello, we ordered an ant…"
click at [1096, 603] on textarea "Message…" at bounding box center [1168, 601] width 331 height 31
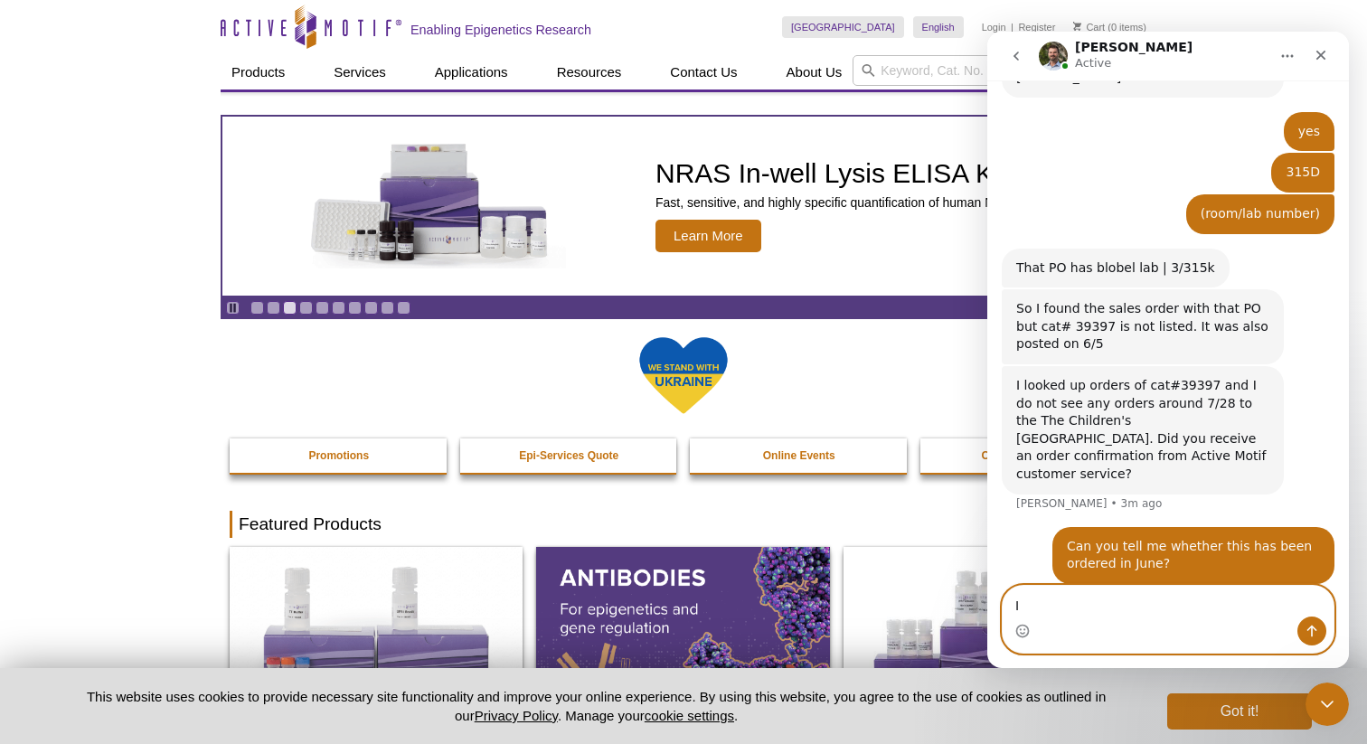
type textarea "I"
type textarea "i"
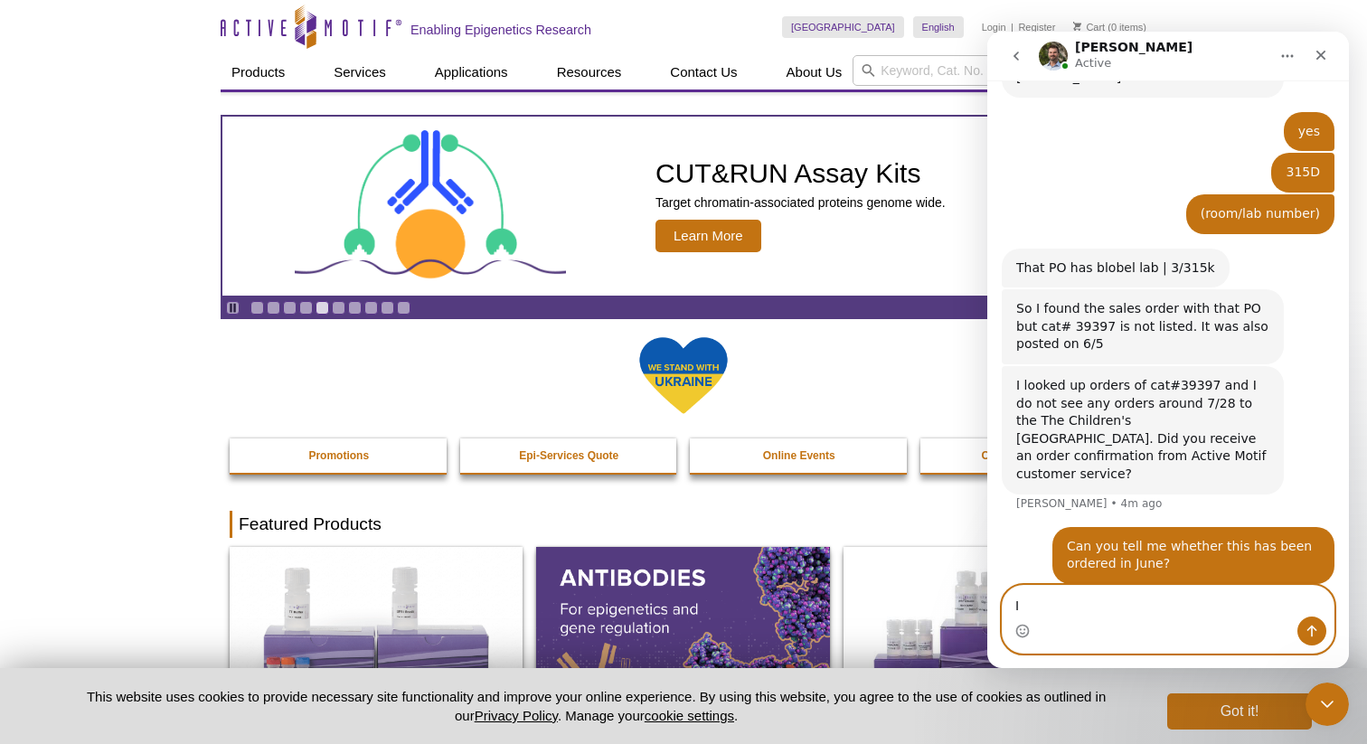
type textarea "I"
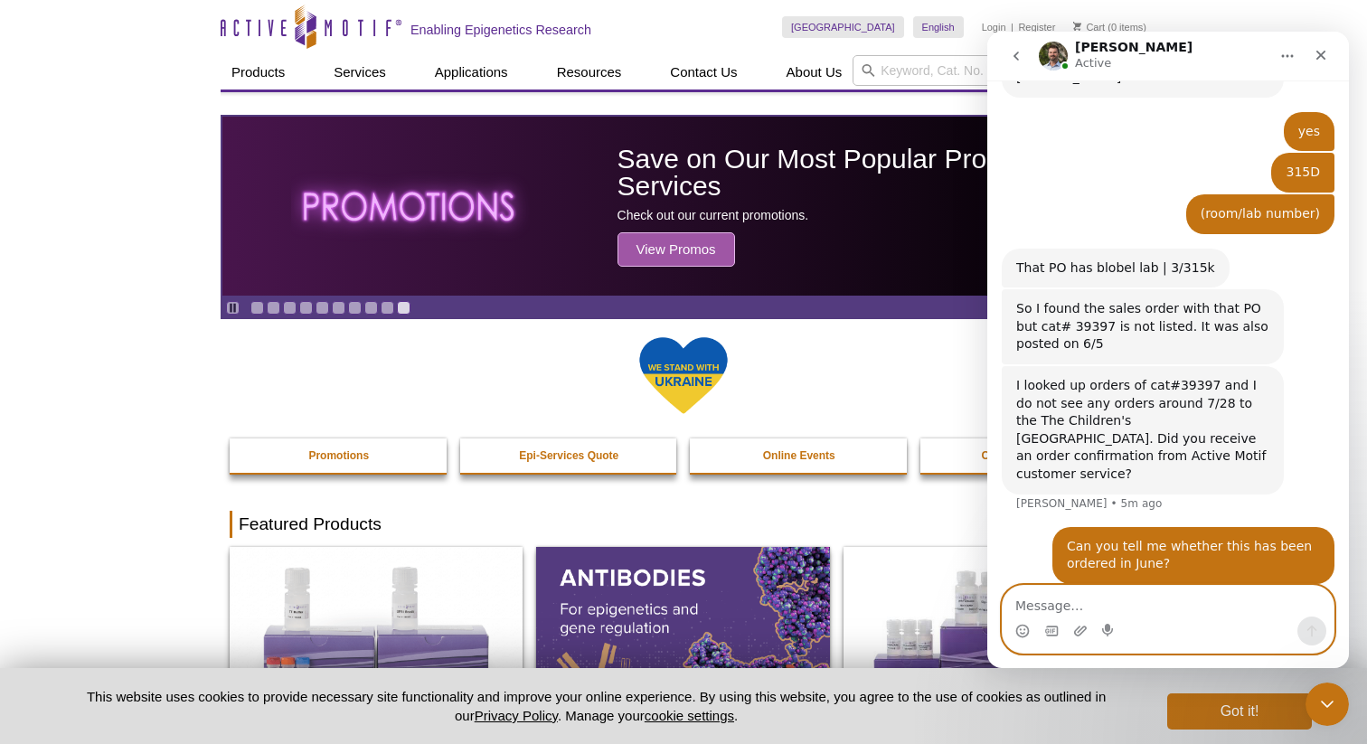
click at [1212, 606] on textarea "Message…" at bounding box center [1168, 601] width 331 height 31
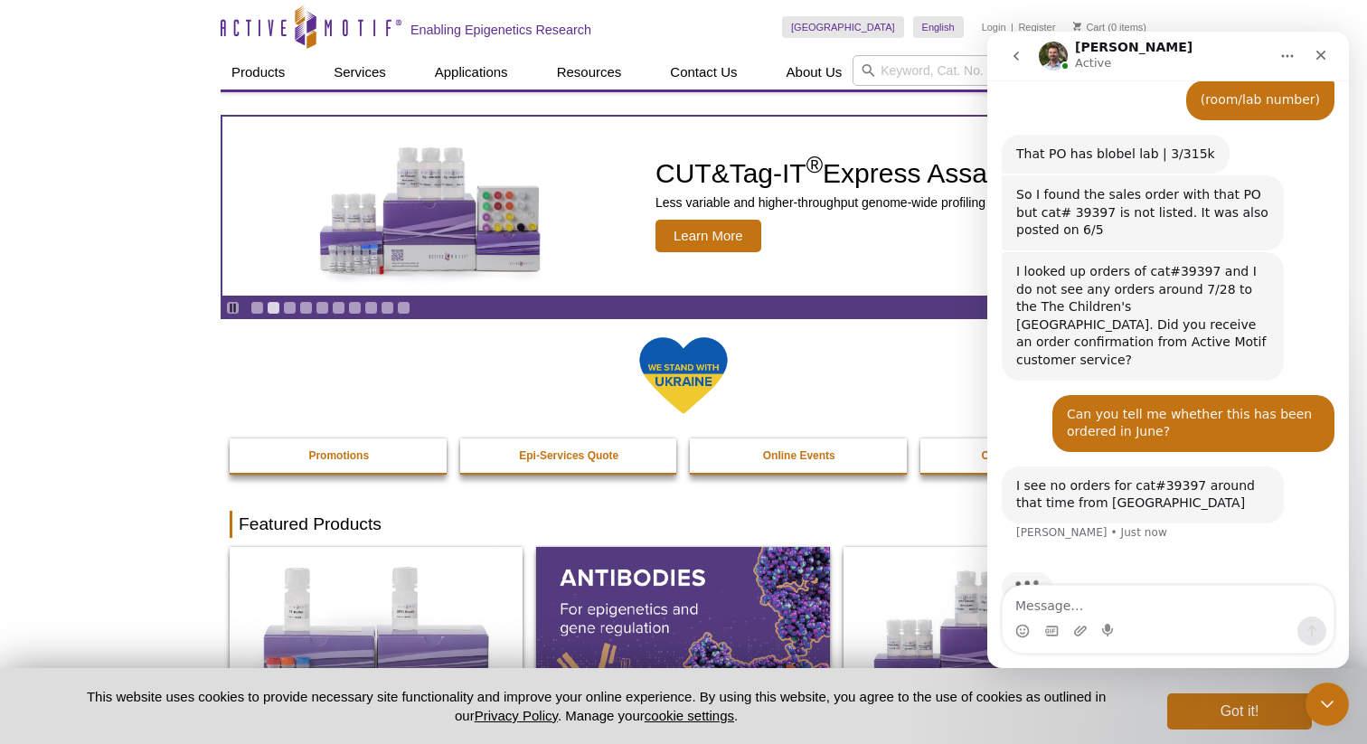
scroll to position [1452, 0]
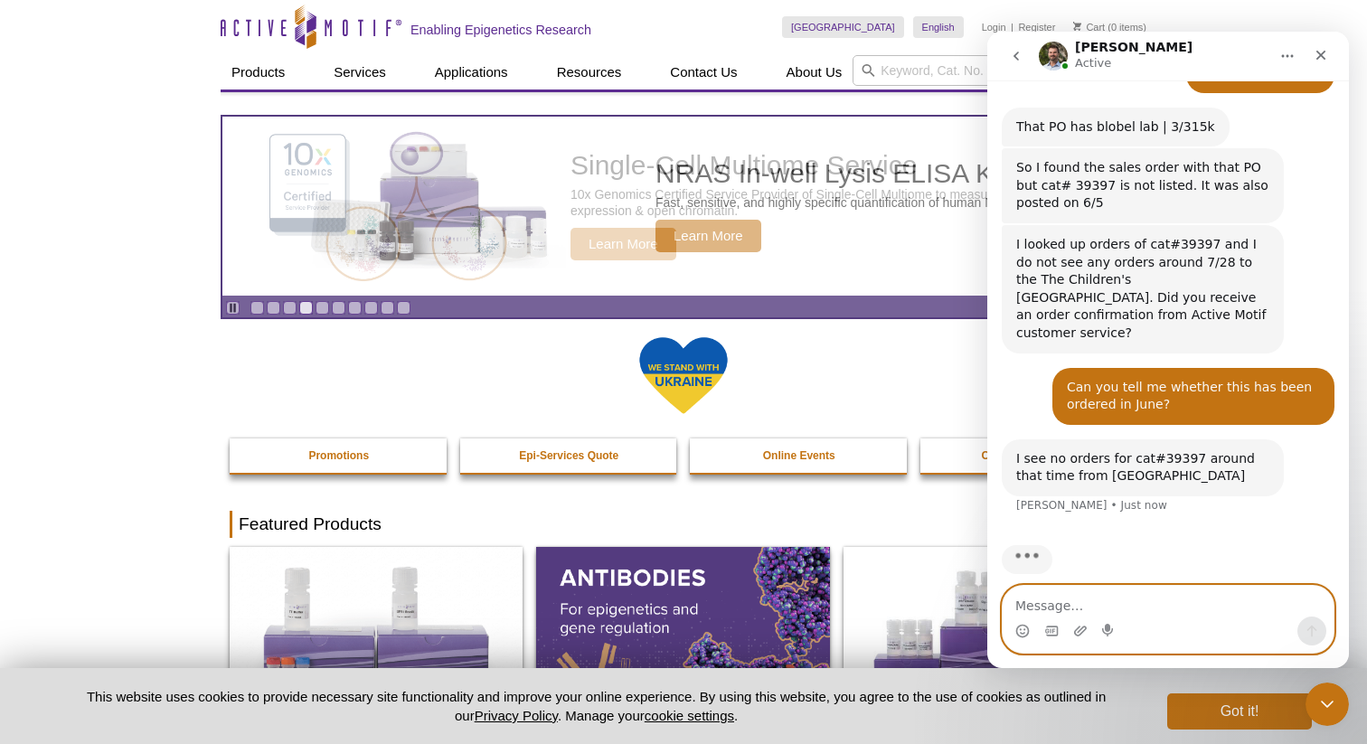
click at [1117, 608] on textarea "Message…" at bounding box center [1168, 601] width 331 height 31
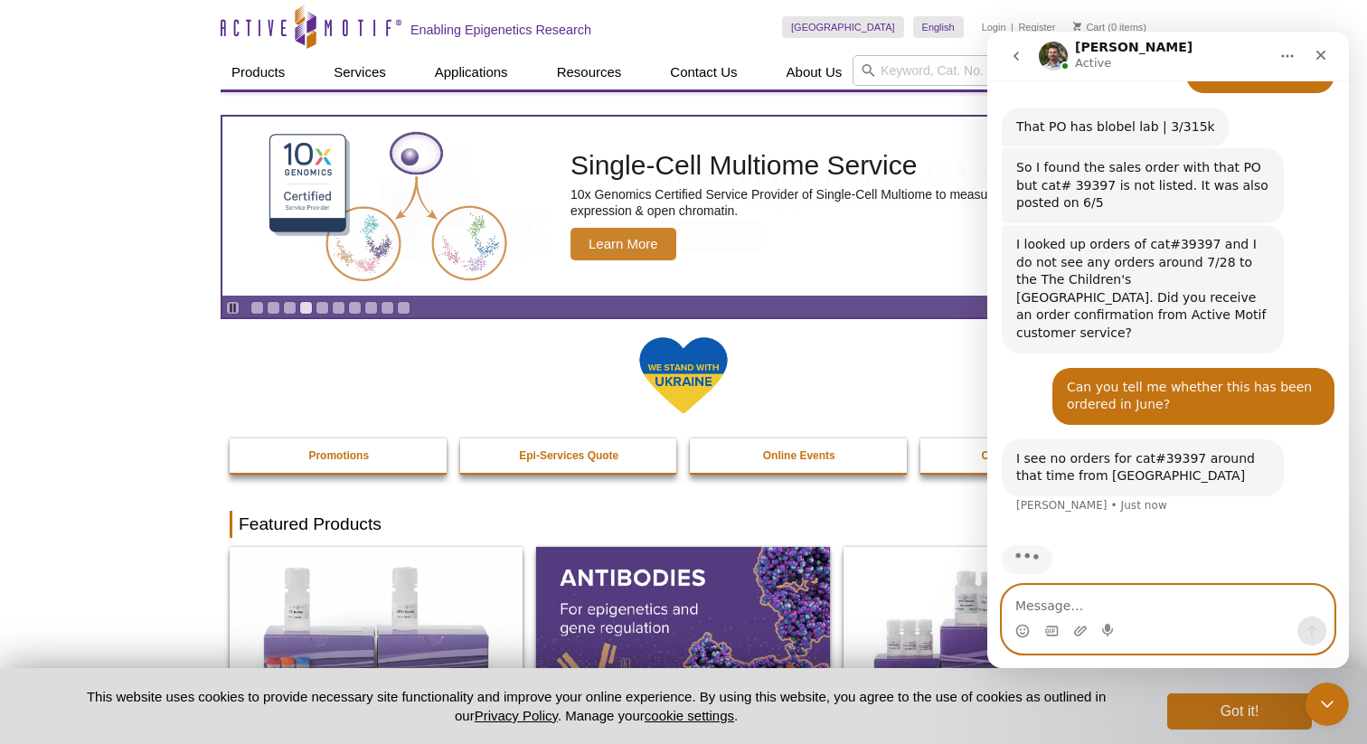
click at [1117, 604] on textarea "Message…" at bounding box center [1168, 601] width 331 height 31
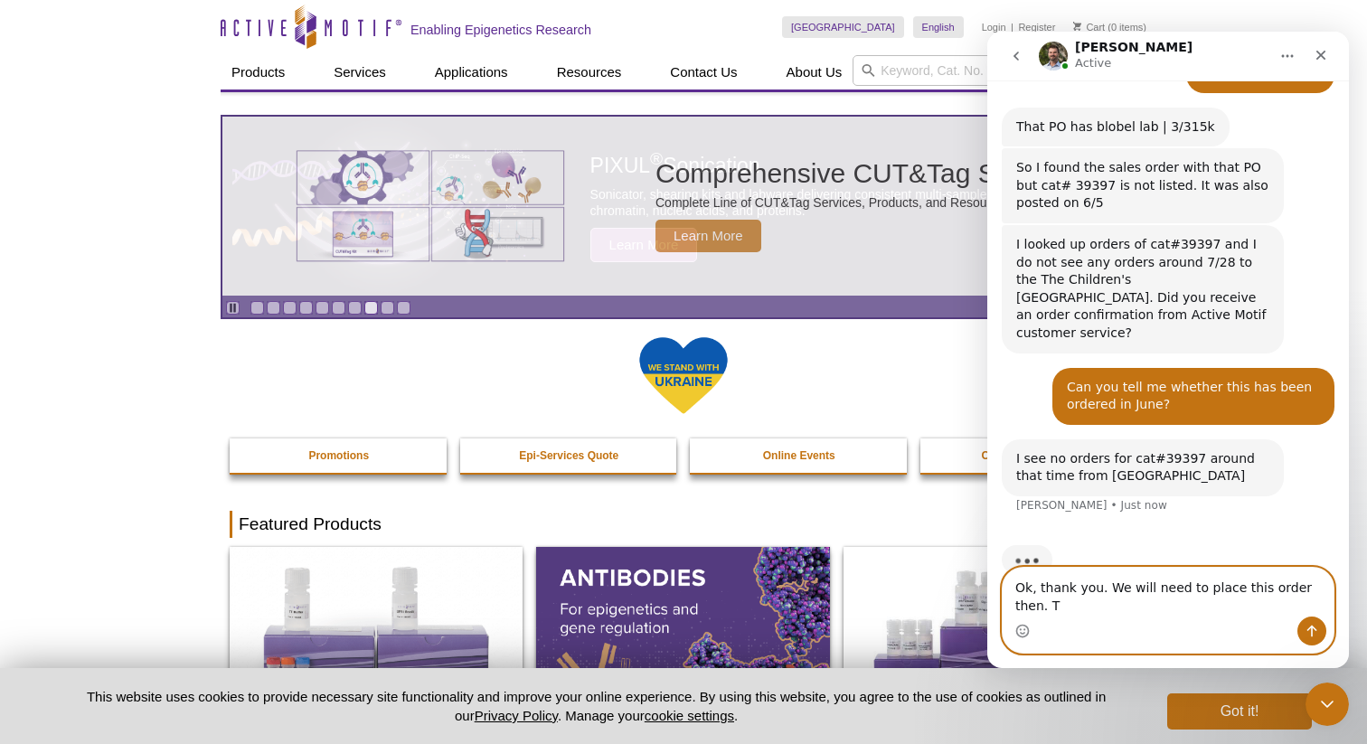
scroll to position [1470, 0]
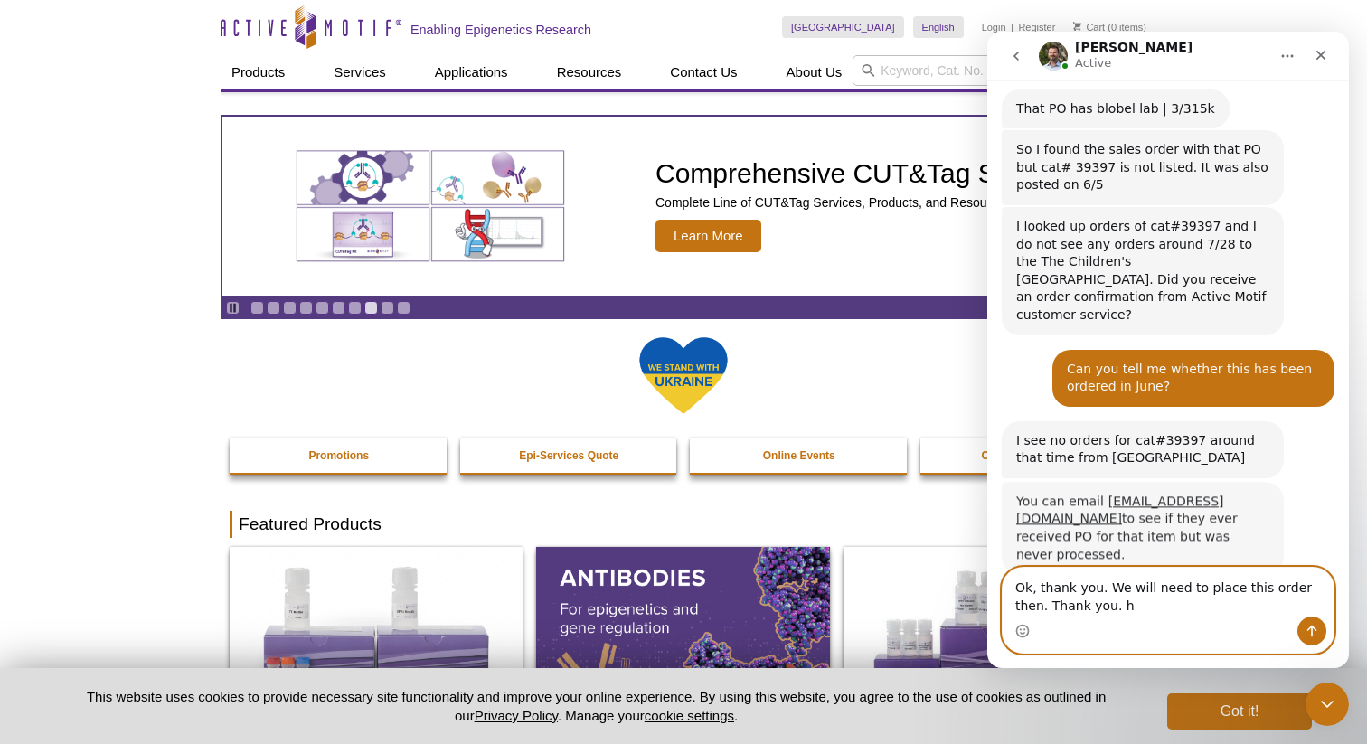
type textarea "Ok, thank you. We will need to place this order then. Thank you."
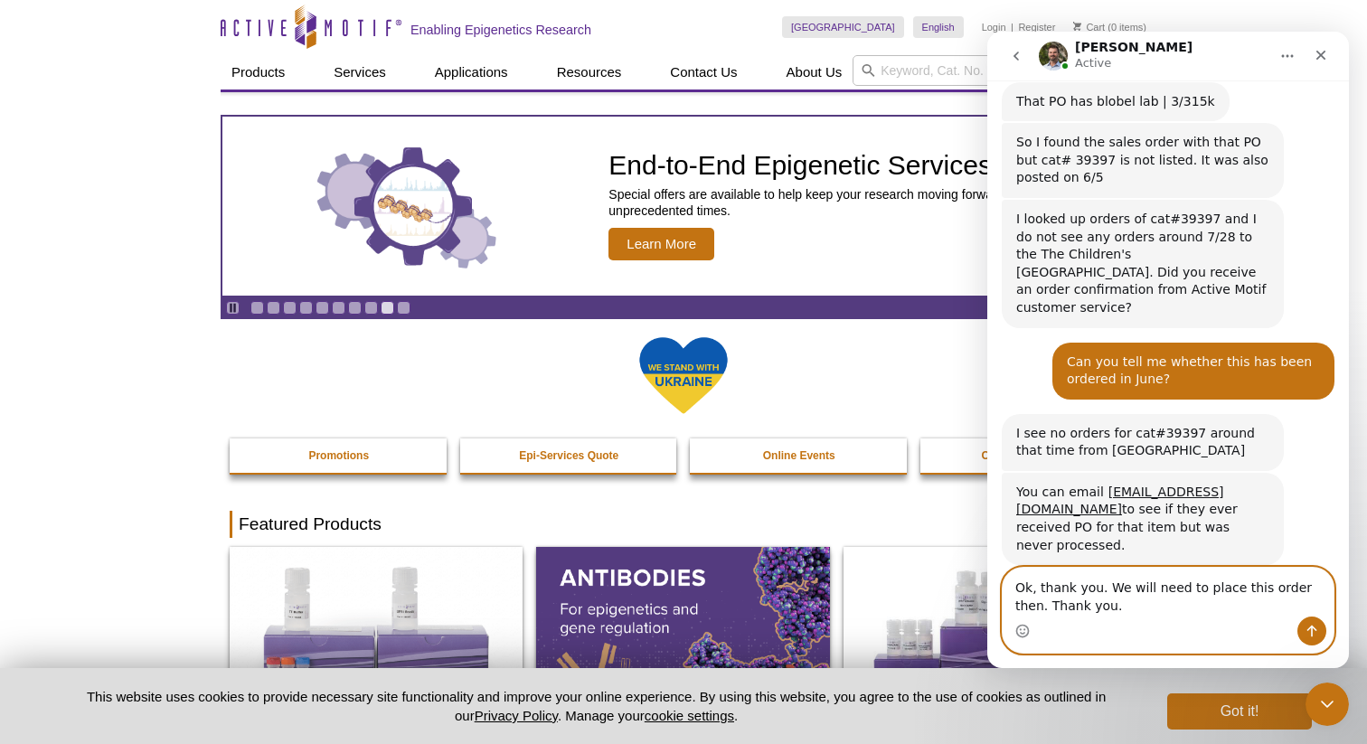
drag, startPoint x: 1101, startPoint y: 611, endPoint x: 957, endPoint y: 556, distance: 154.0
click html "[PERSON_NAME] Active Chat with our Epigenetics Experts Hello, we ordered an ant…"
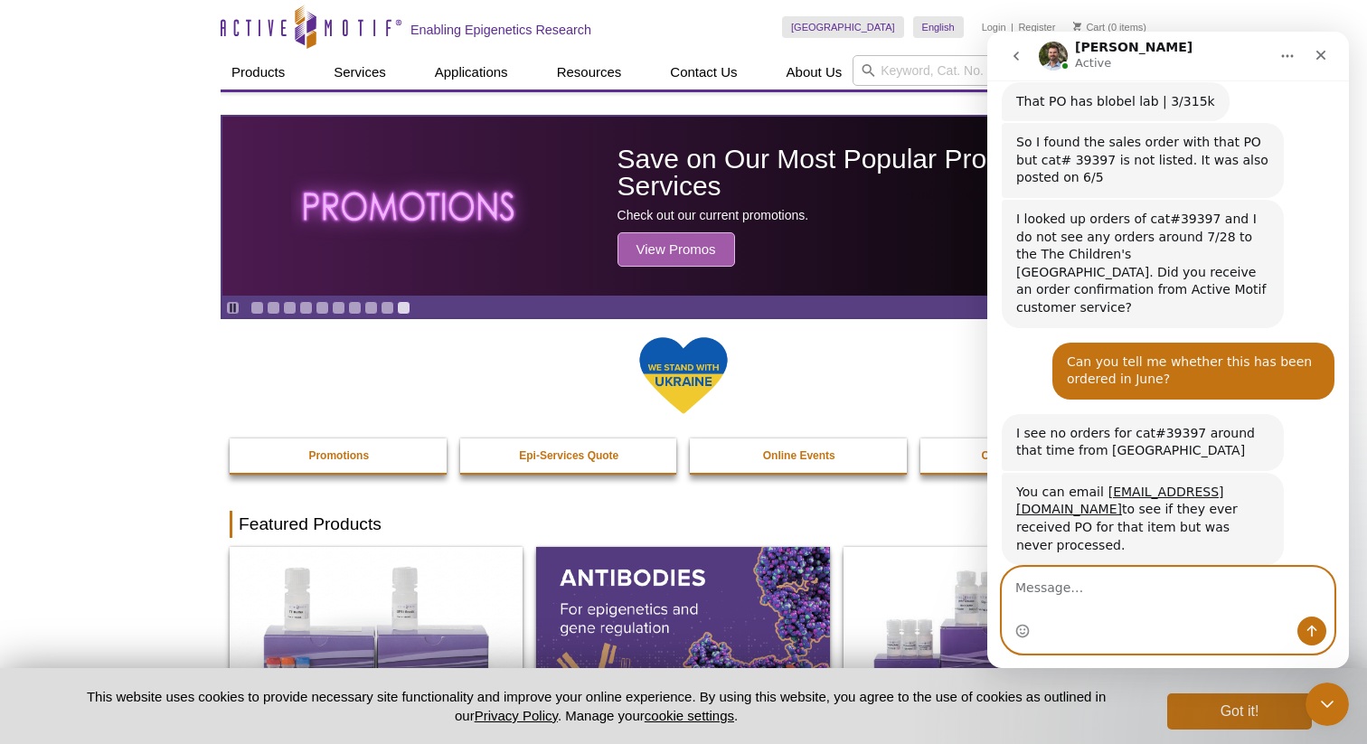
scroll to position [1529, 0]
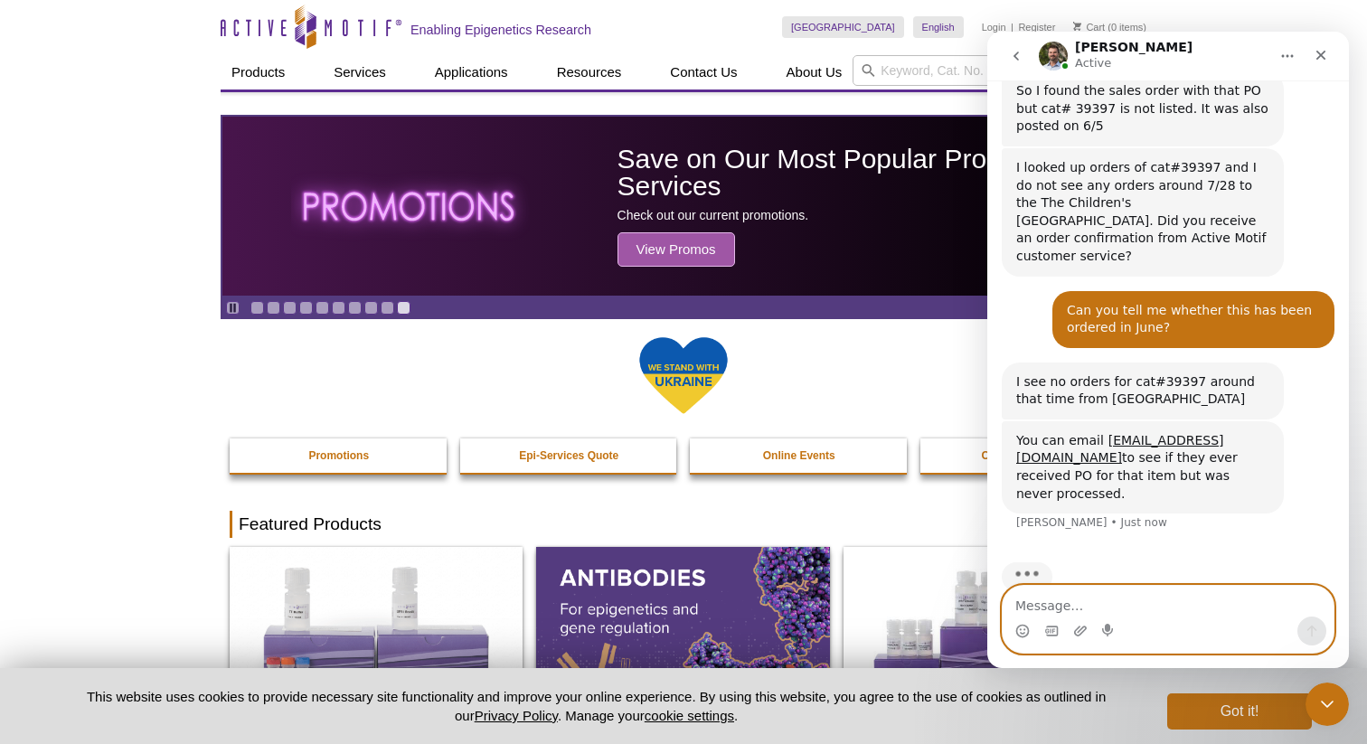
click at [1135, 604] on textarea "Message…" at bounding box center [1168, 601] width 331 height 31
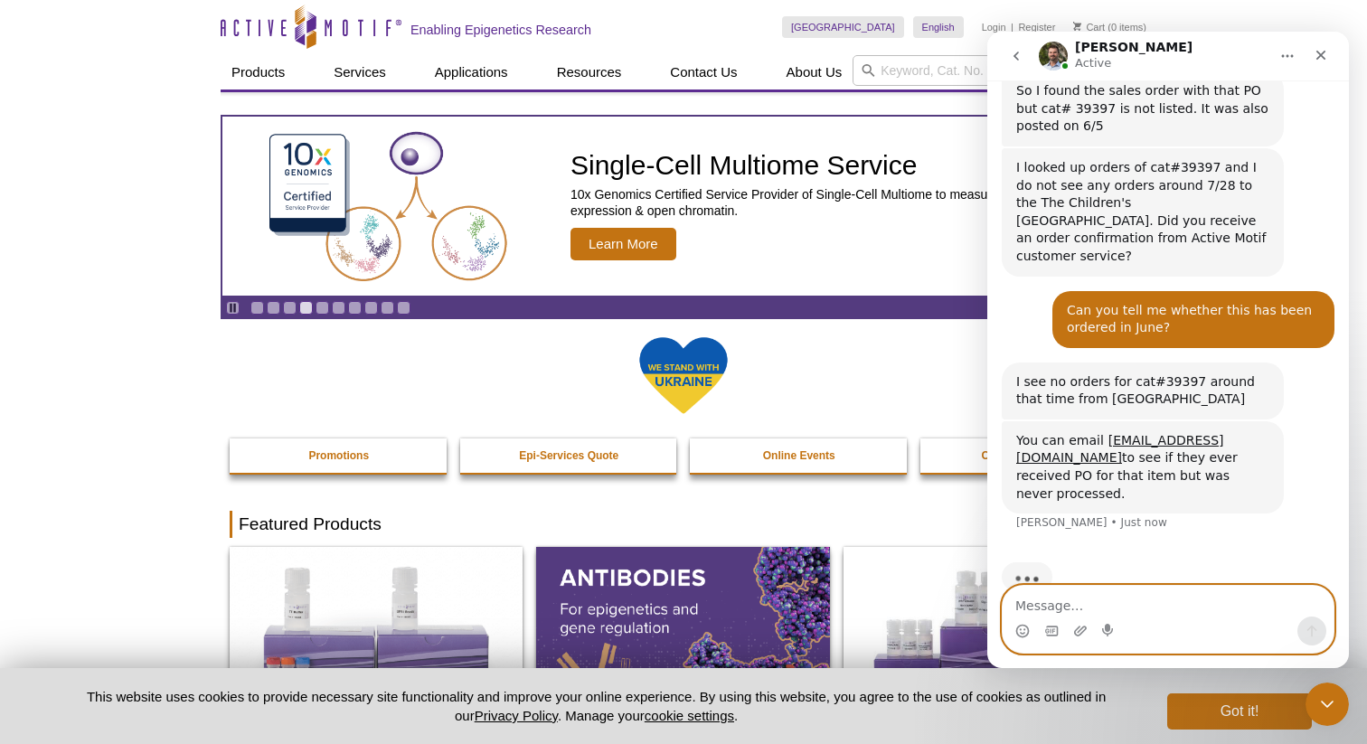
scroll to position [1459, 0]
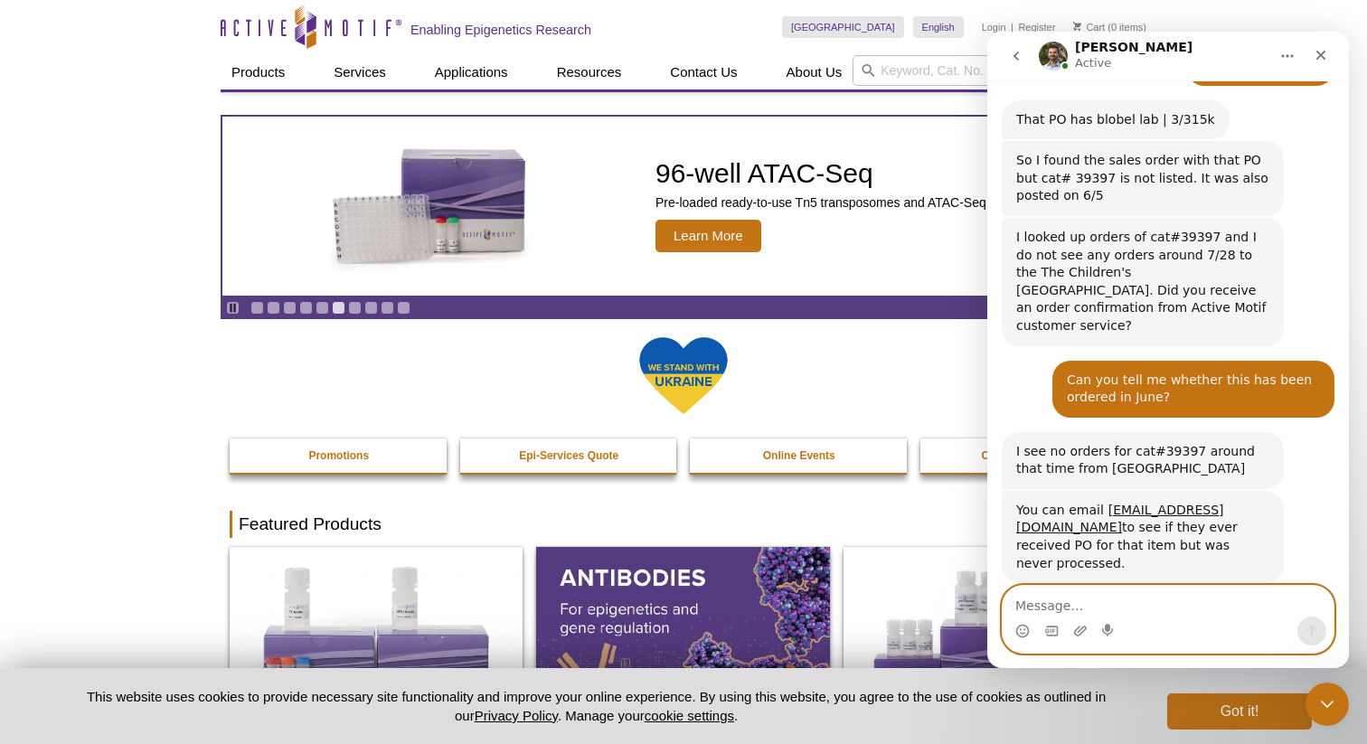
click at [1145, 599] on textarea "Message…" at bounding box center [1168, 601] width 331 height 31
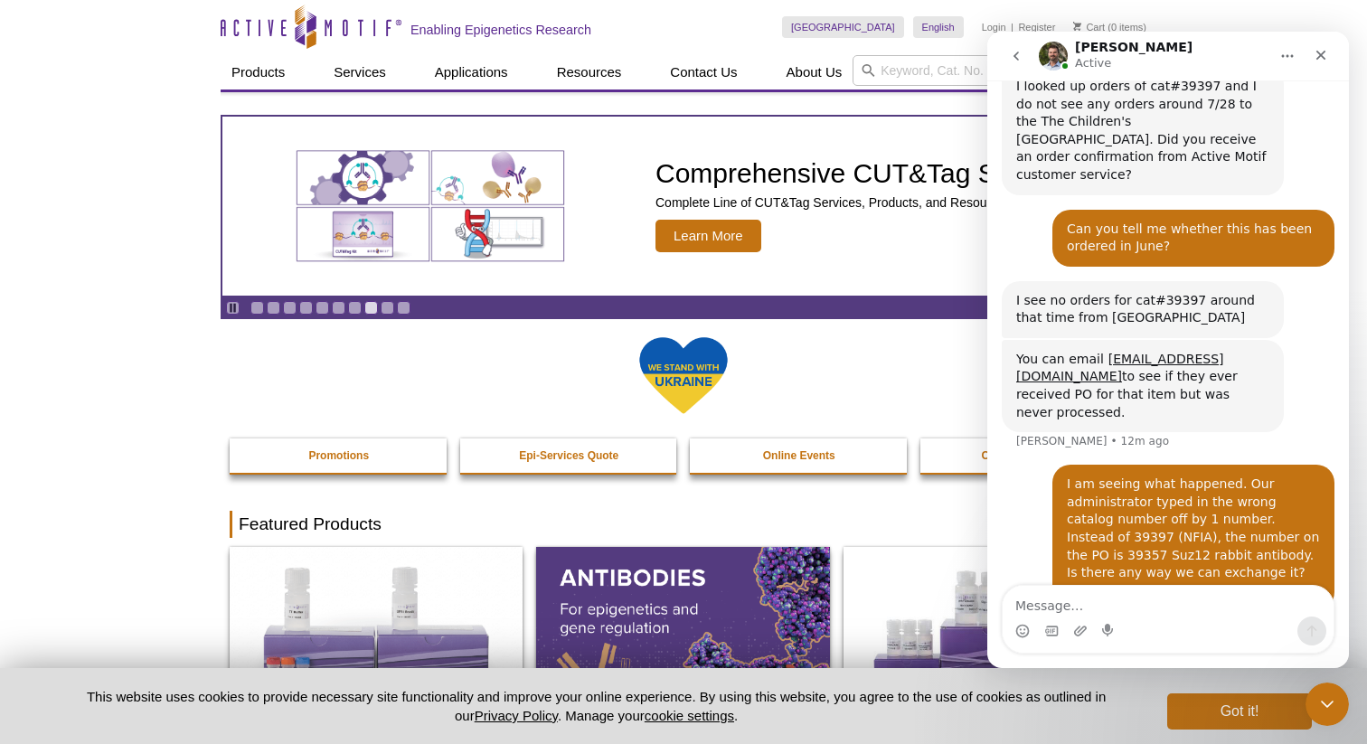
scroll to position [1619, 0]
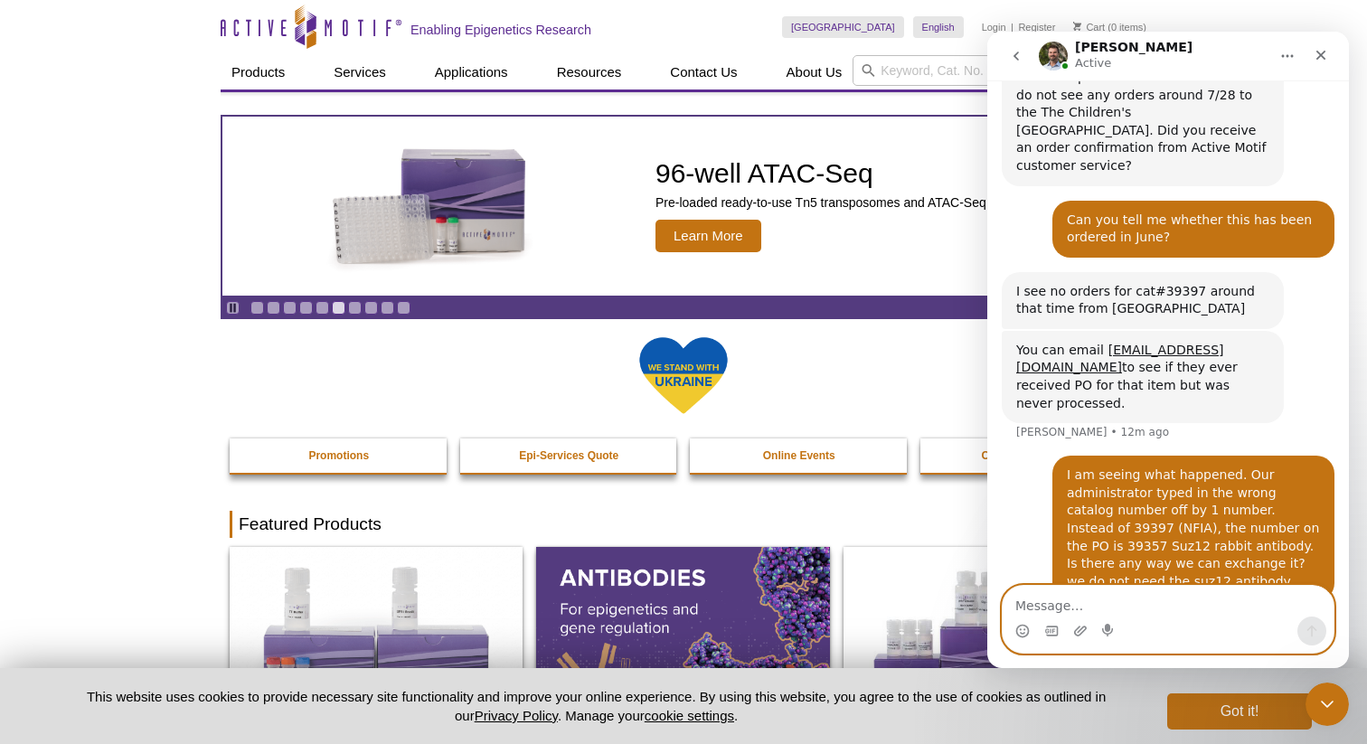
click at [1162, 610] on textarea "Message…" at bounding box center [1168, 601] width 331 height 31
click at [1157, 599] on textarea "Message…" at bounding box center [1168, 601] width 331 height 31
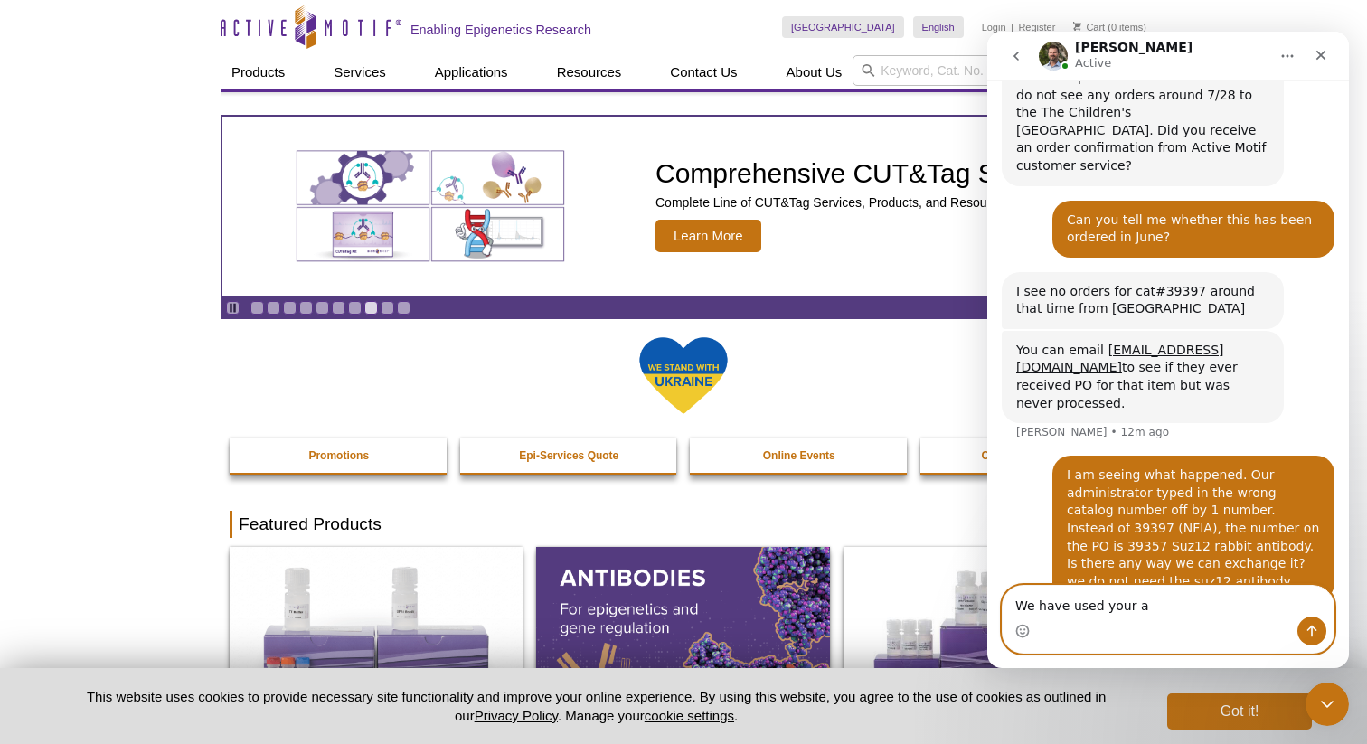
type textarea "We have used your"
type textarea "W"
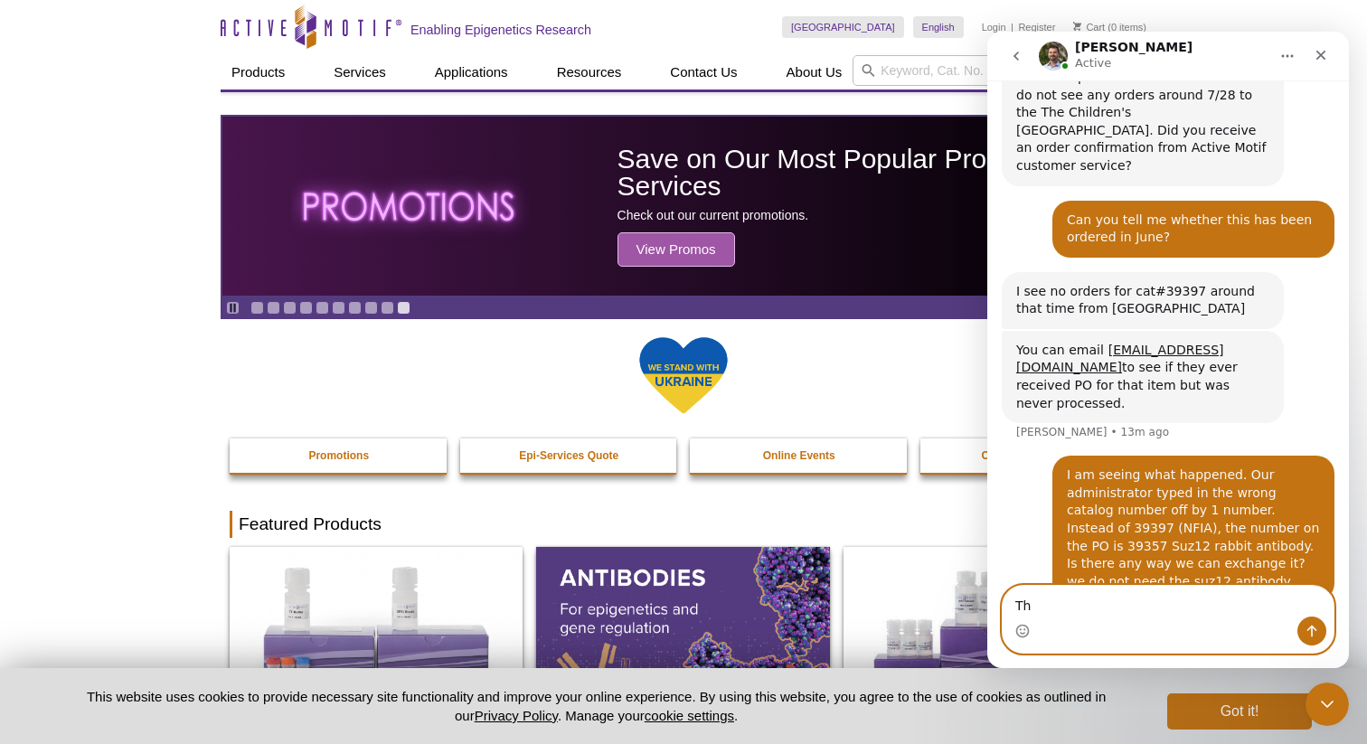
type textarea "T"
type textarea "W"
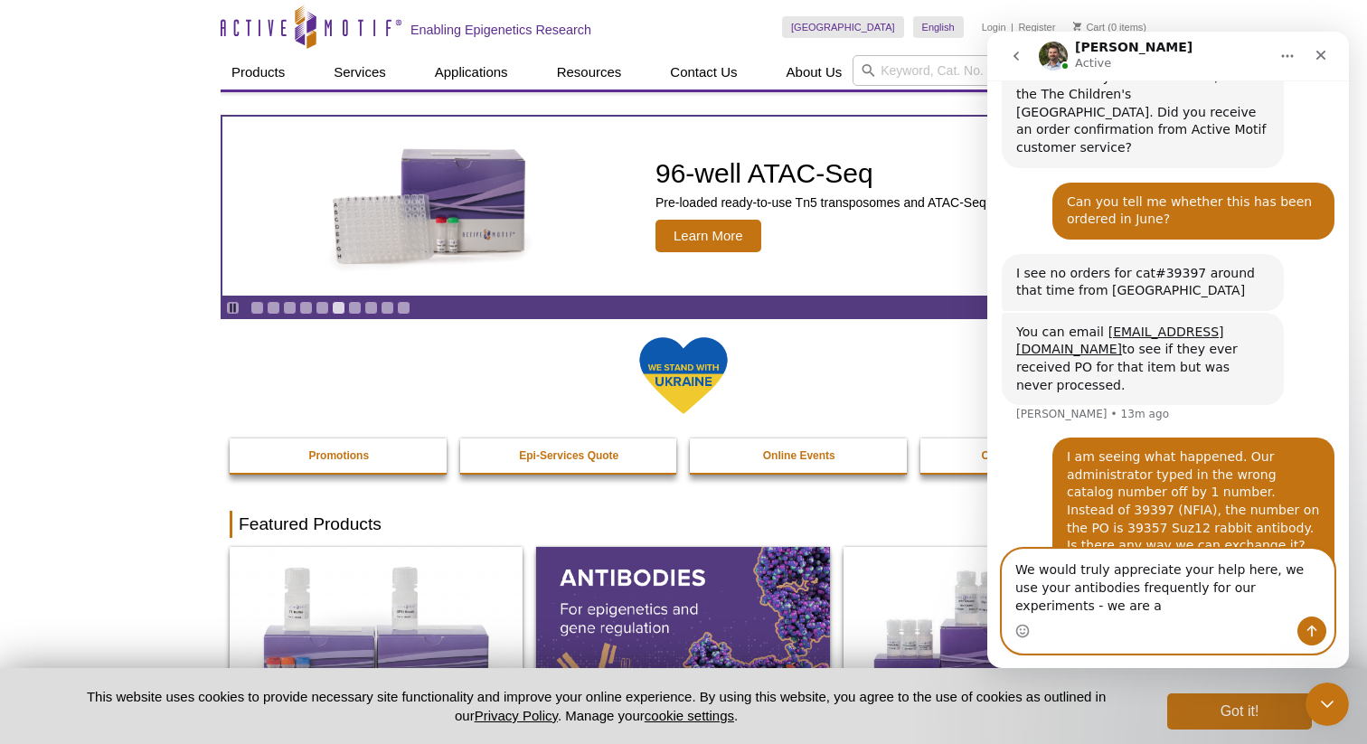
scroll to position [1655, 0]
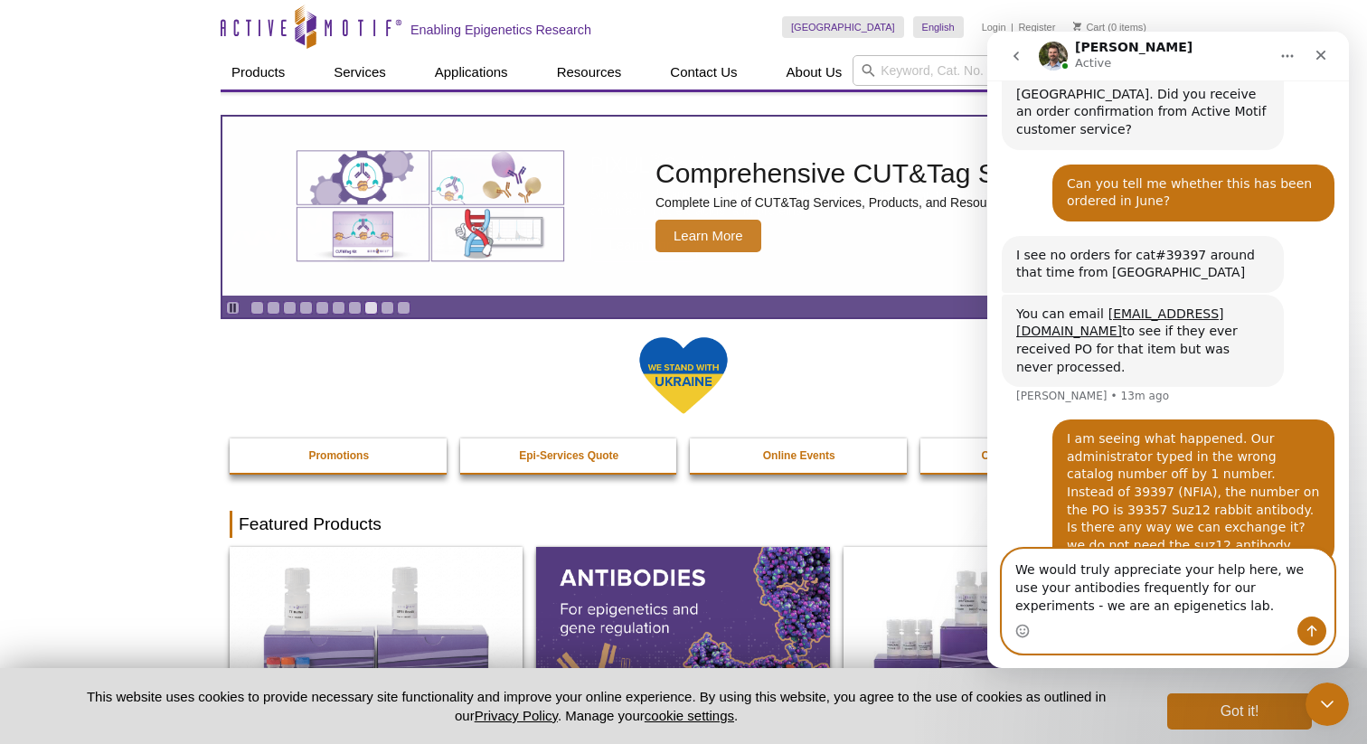
type textarea "We would truly appreciate your help here, we use your antibodies frequently for…"
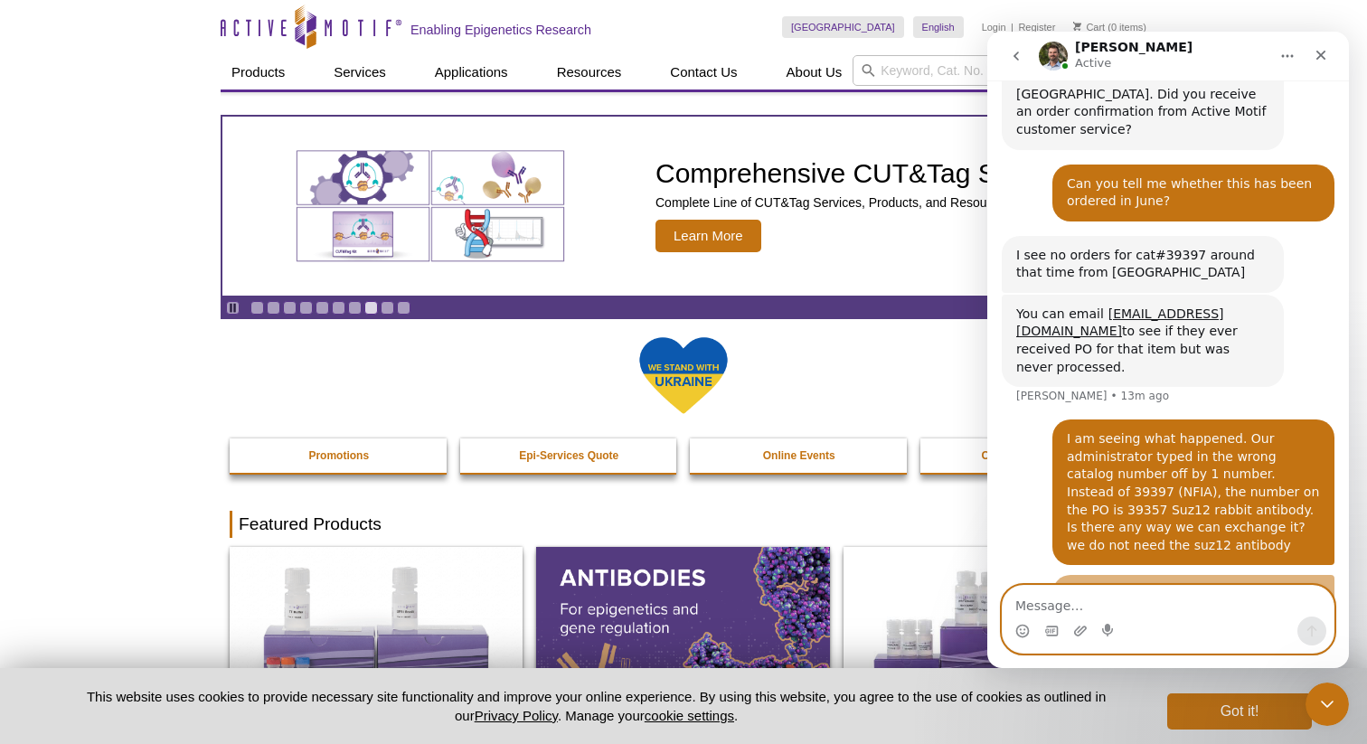
scroll to position [1696, 0]
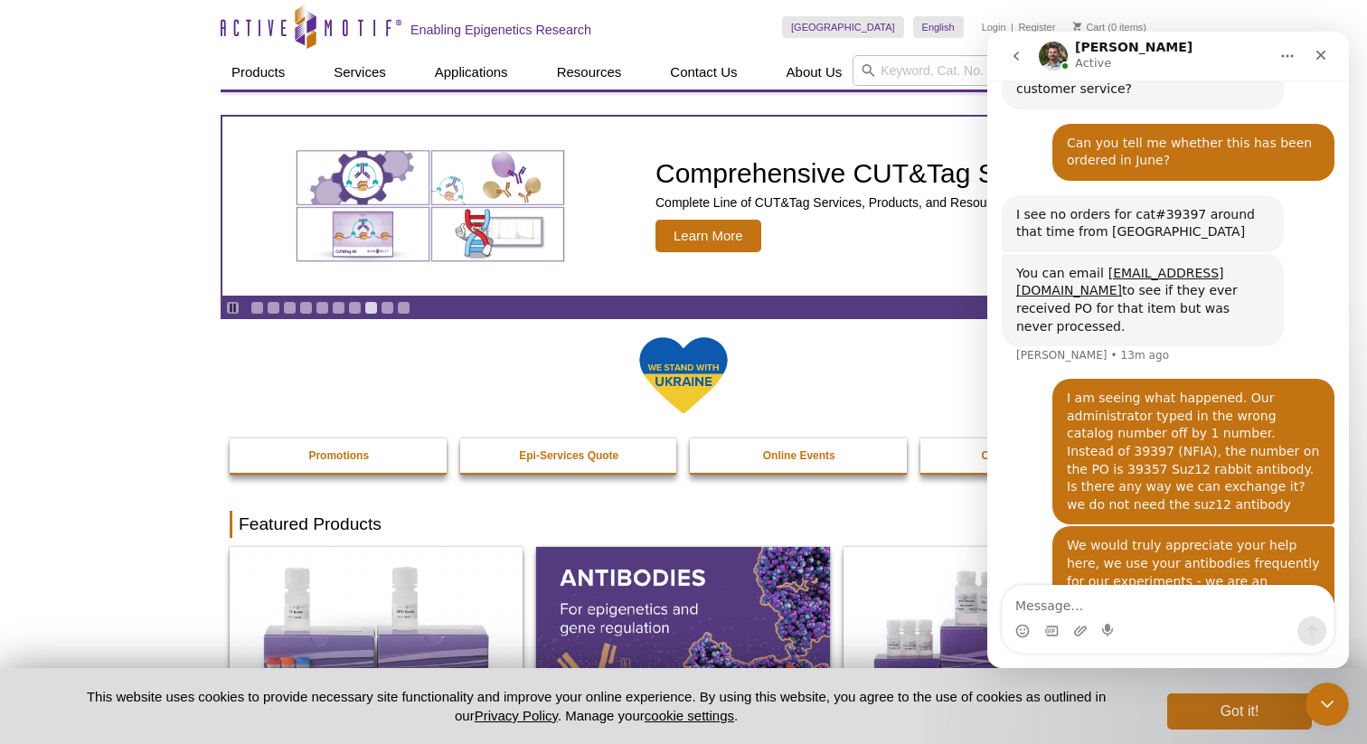
drag, startPoint x: 94, startPoint y: 124, endPoint x: 133, endPoint y: 2, distance: 128.1
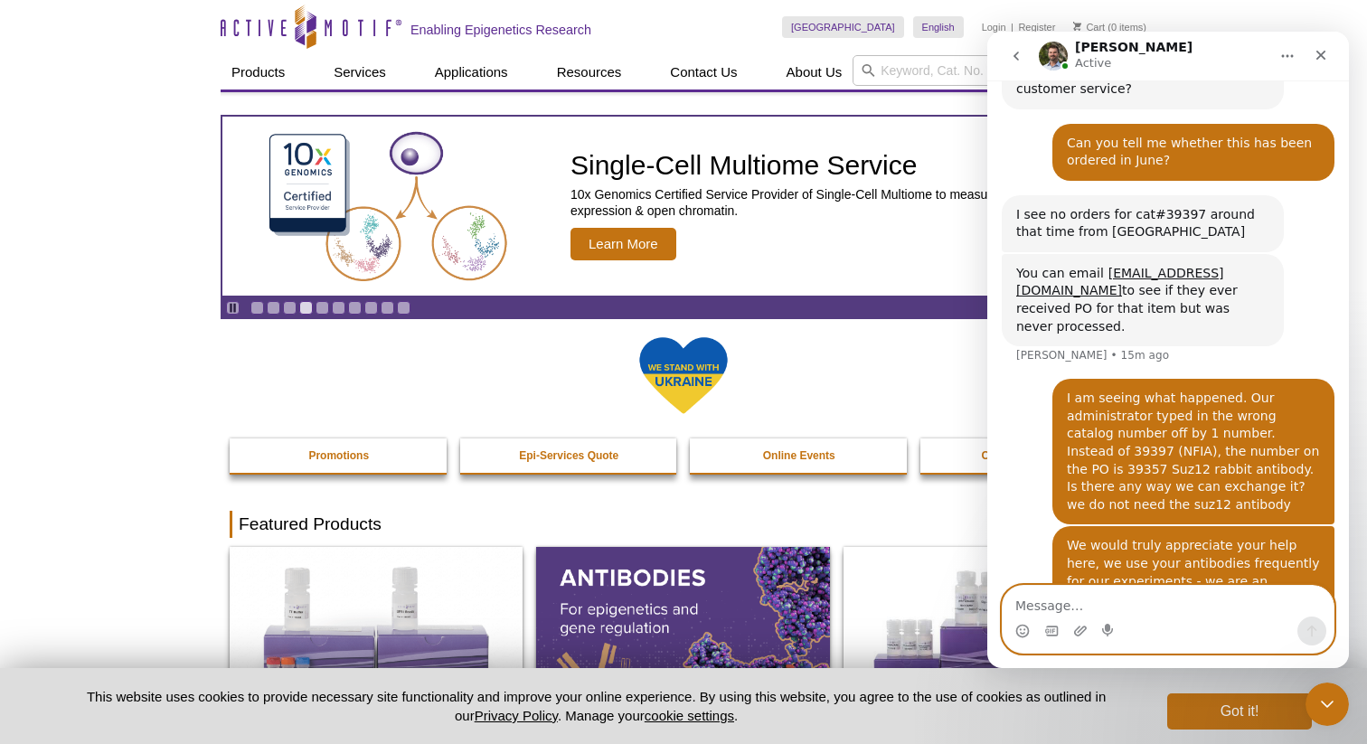
click at [1156, 594] on textarea "Message…" at bounding box center [1168, 601] width 331 height 31
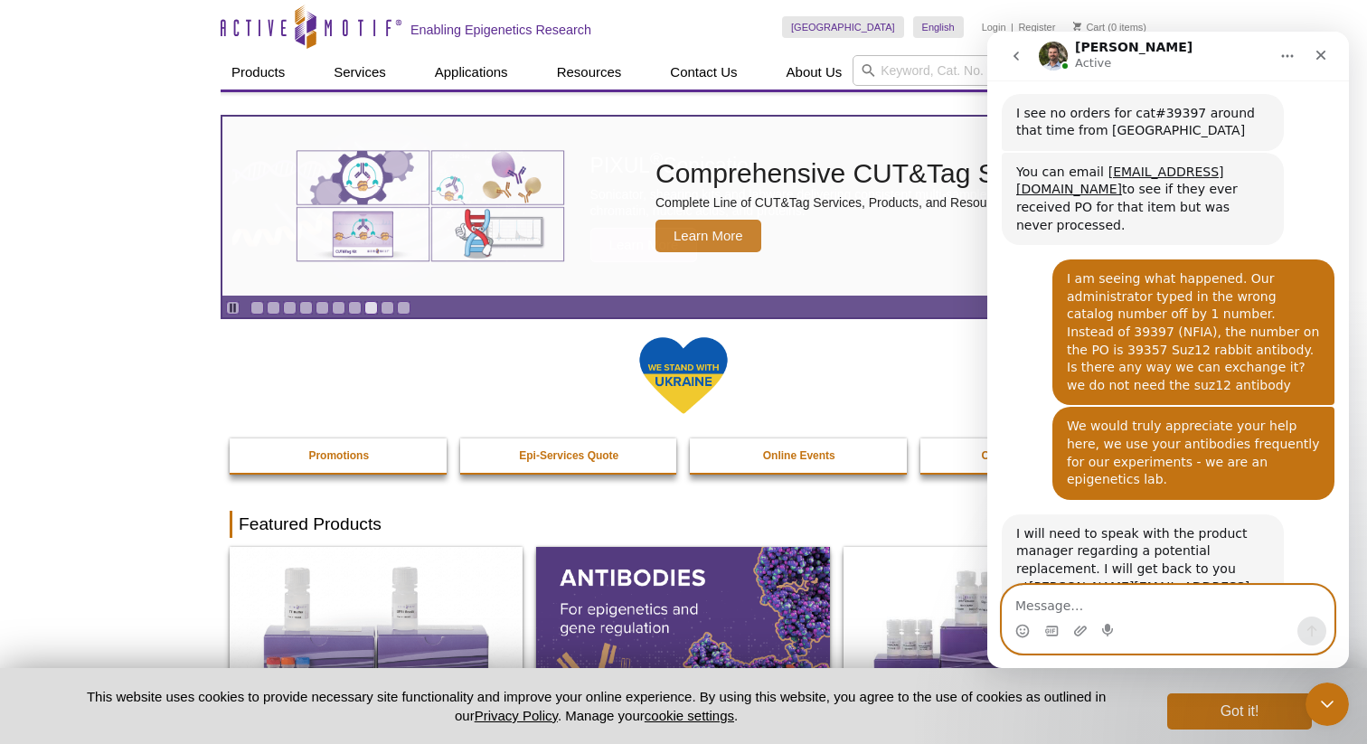
scroll to position [1821, 0]
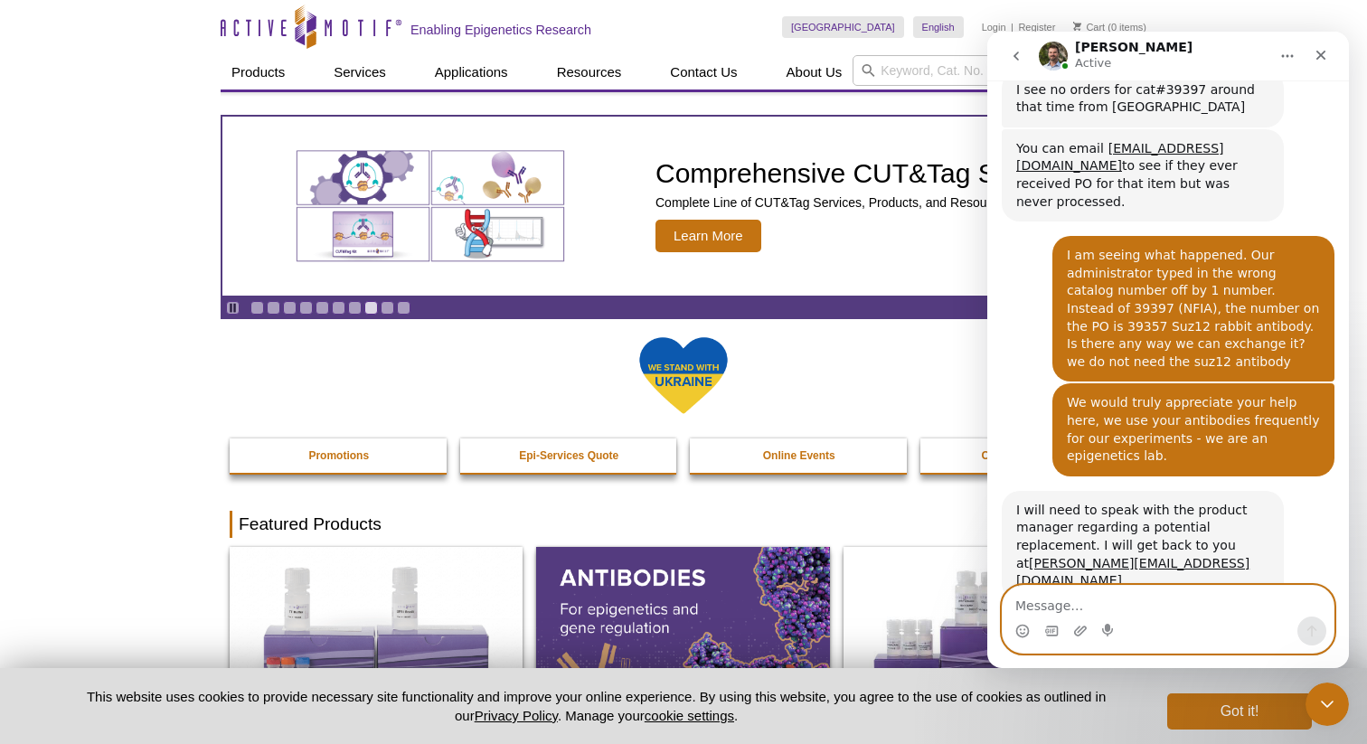
click at [1175, 608] on textarea "Message…" at bounding box center [1168, 601] width 331 height 31
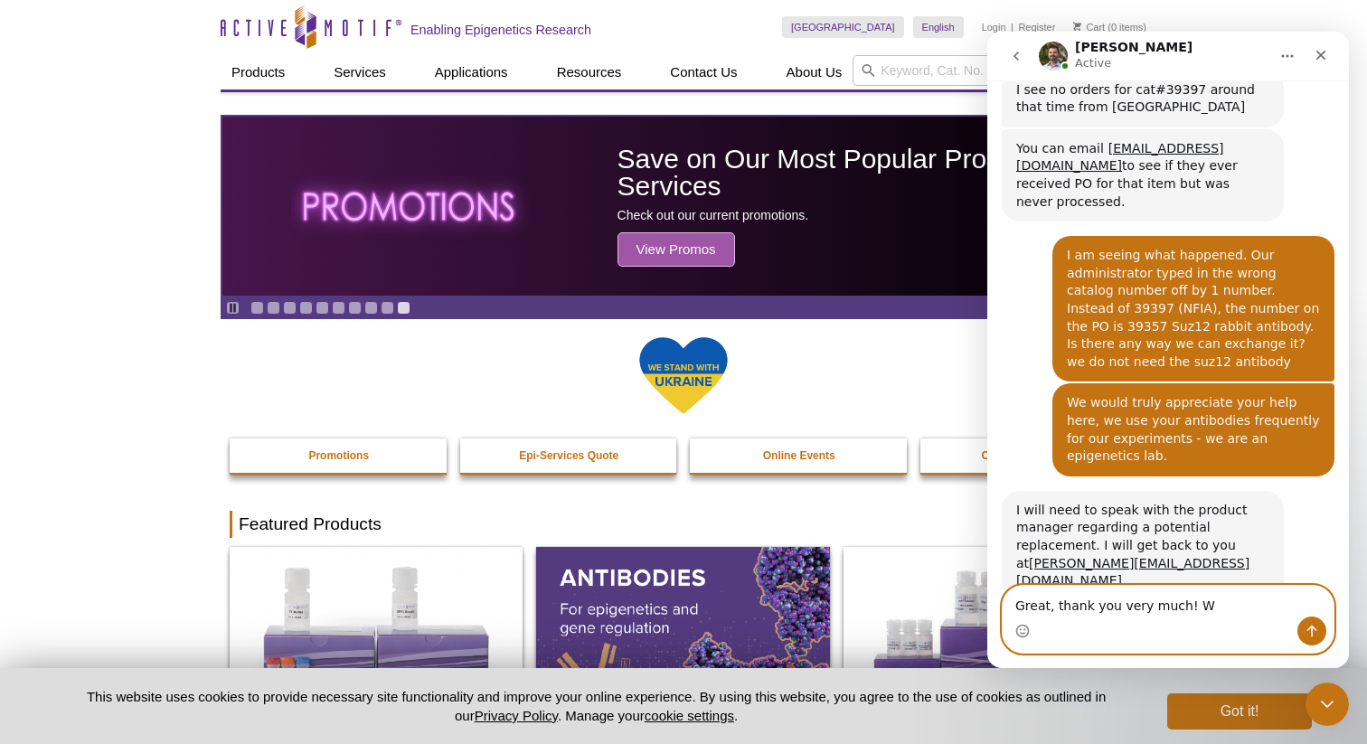
type textarea "Great, thank you very much!"
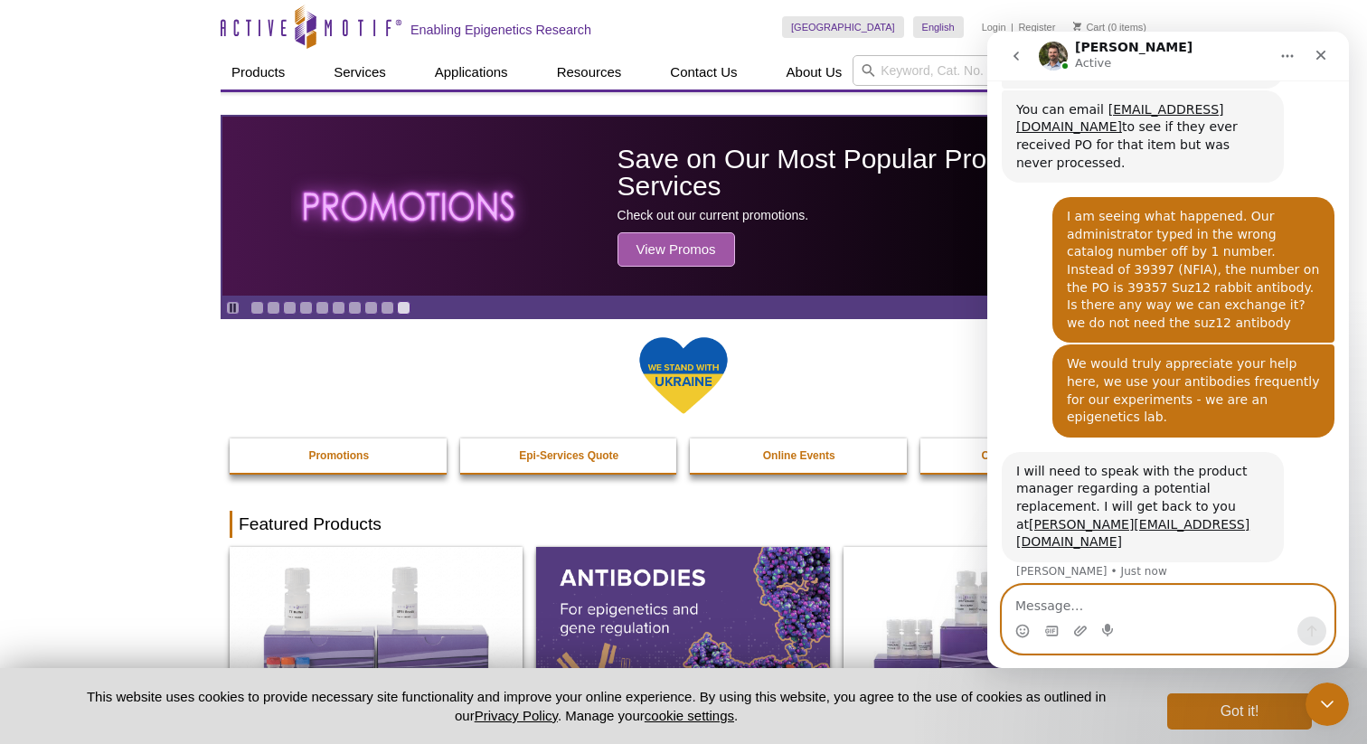
scroll to position [1874, 0]
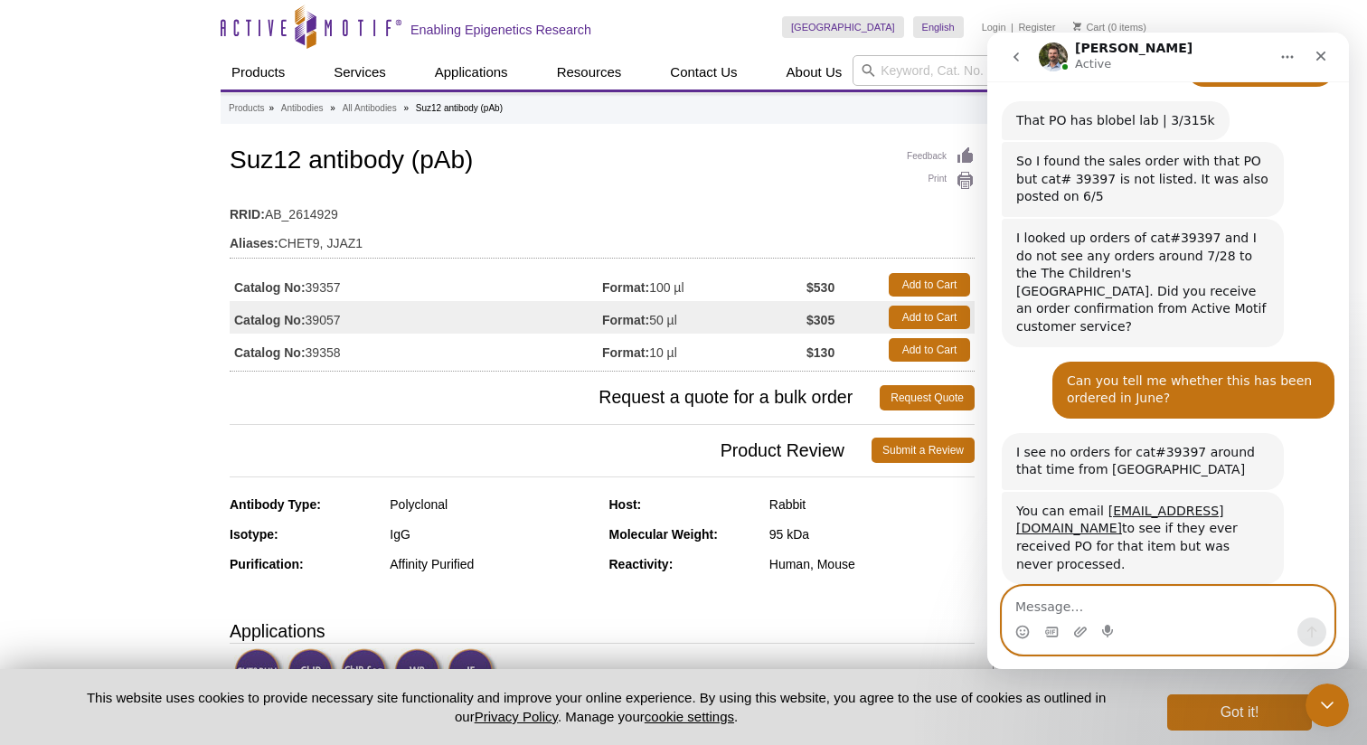
click at [1143, 611] on textarea "Message…" at bounding box center [1168, 602] width 331 height 31
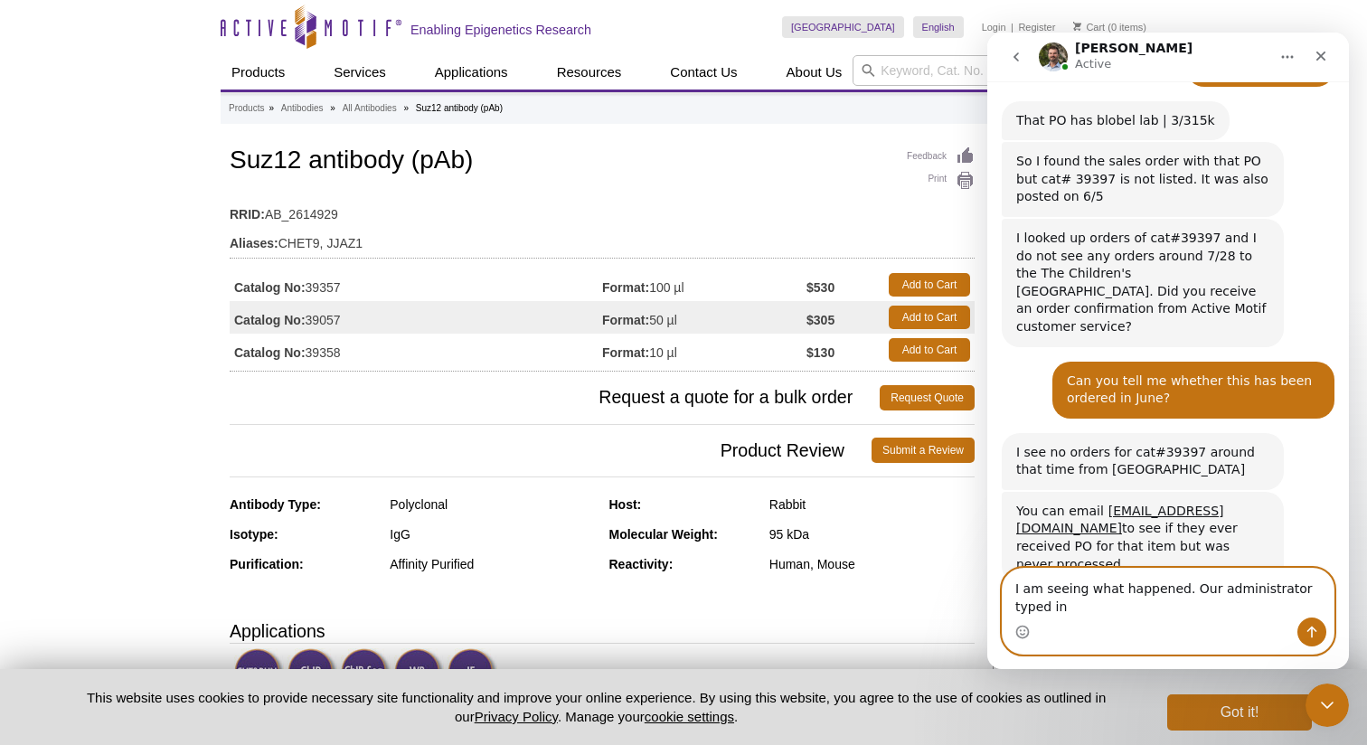
scroll to position [1477, 0]
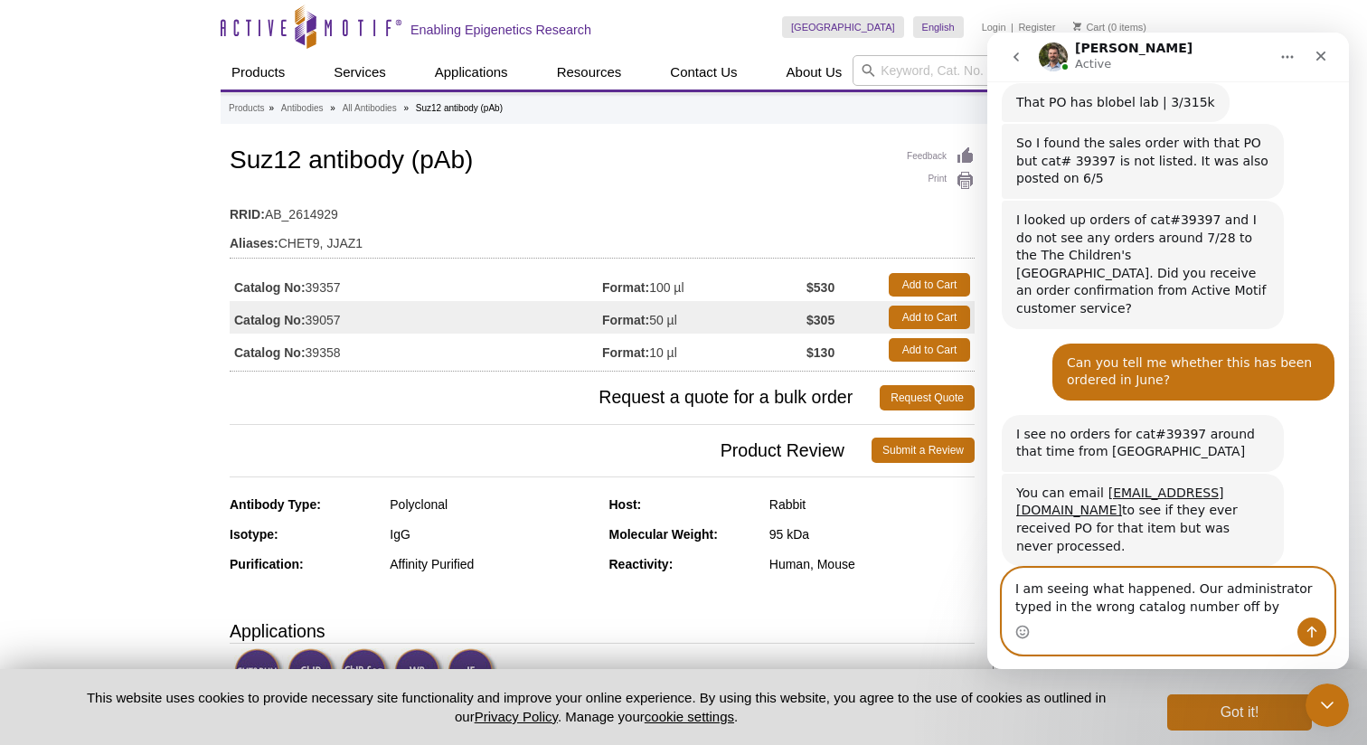
drag, startPoint x: 1251, startPoint y: 603, endPoint x: 1268, endPoint y: 598, distance: 18.0
click at [1252, 603] on textarea "I am seeing what happened. Our administrator typed in the wrong catalog number …" at bounding box center [1168, 593] width 331 height 49
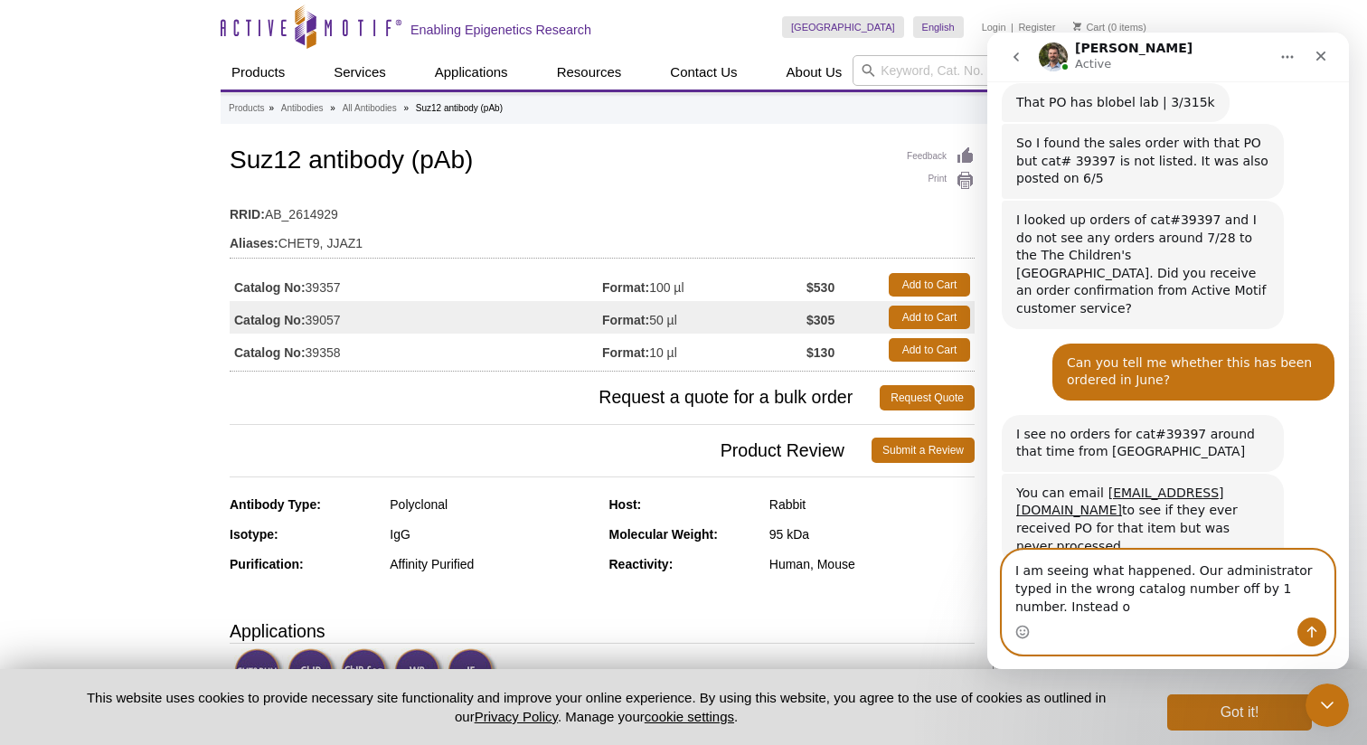
scroll to position [1495, 0]
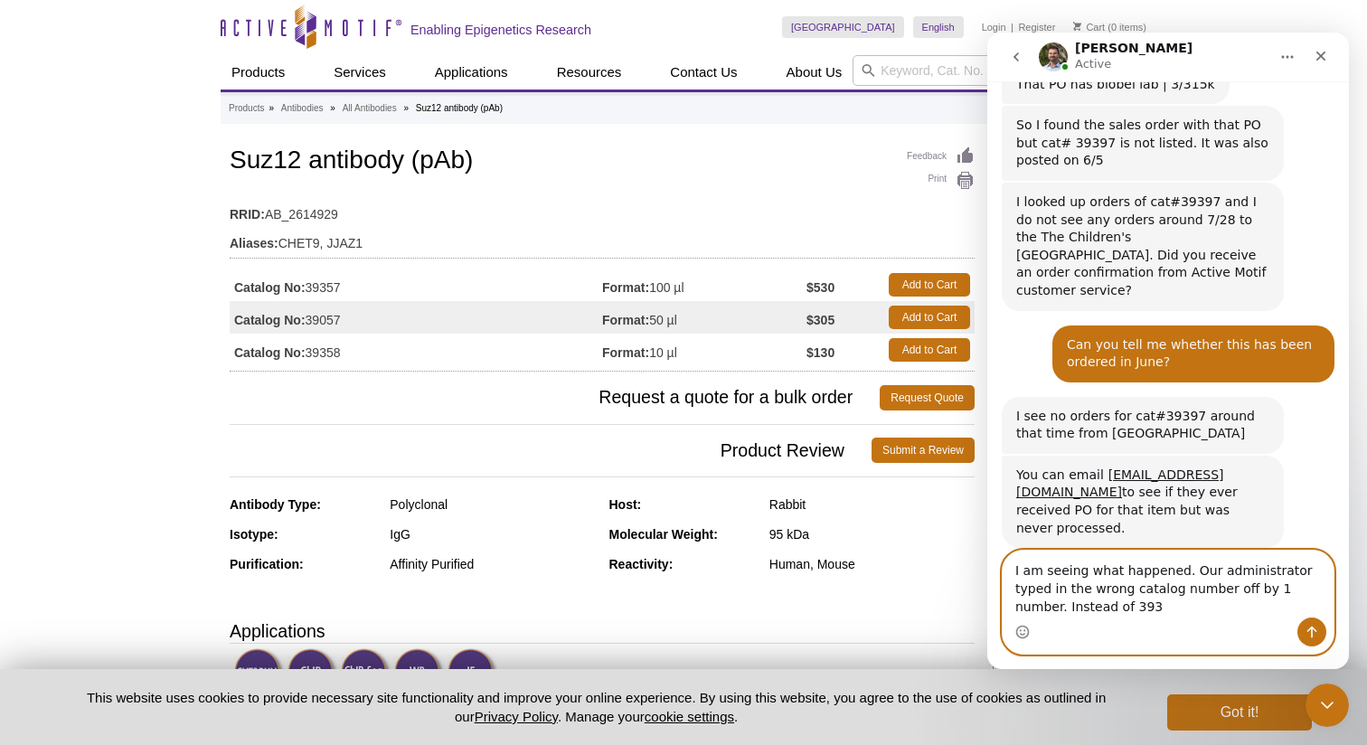
paste textarea "39397. The number on the PO is 39357 Suz12 rabbit antibody."
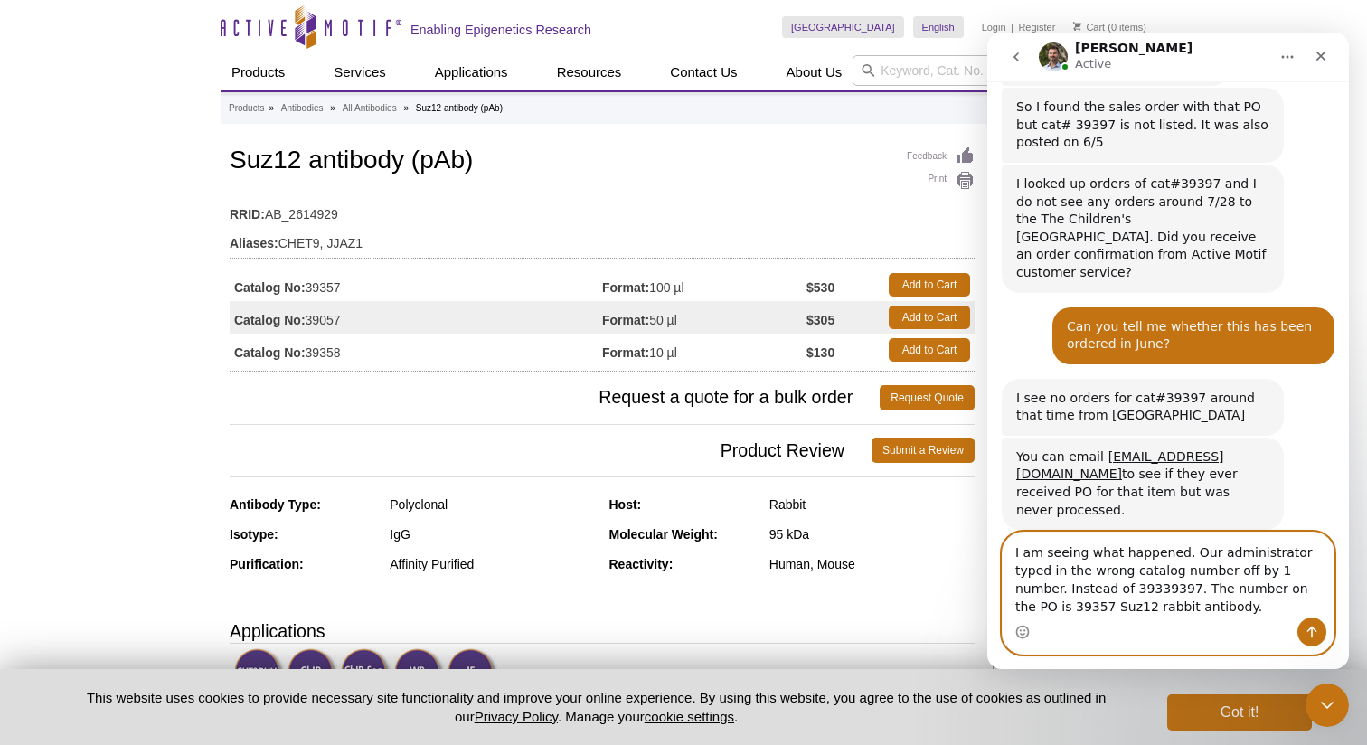
click at [1055, 589] on textarea "I am seeing what happened. Our administrator typed in the wrong catalog number …" at bounding box center [1168, 575] width 331 height 85
click at [1068, 590] on textarea "I am seeing what happened. Our administrator typed in the wrong catalog number …" at bounding box center [1168, 575] width 331 height 85
click at [1177, 608] on textarea "I am seeing what happened. Our administrator typed in the wrong catalog number …" at bounding box center [1168, 575] width 331 height 85
click at [1127, 590] on textarea "I am seeing what happened. Our administrator typed in the wrong catalog number …" at bounding box center [1168, 575] width 331 height 85
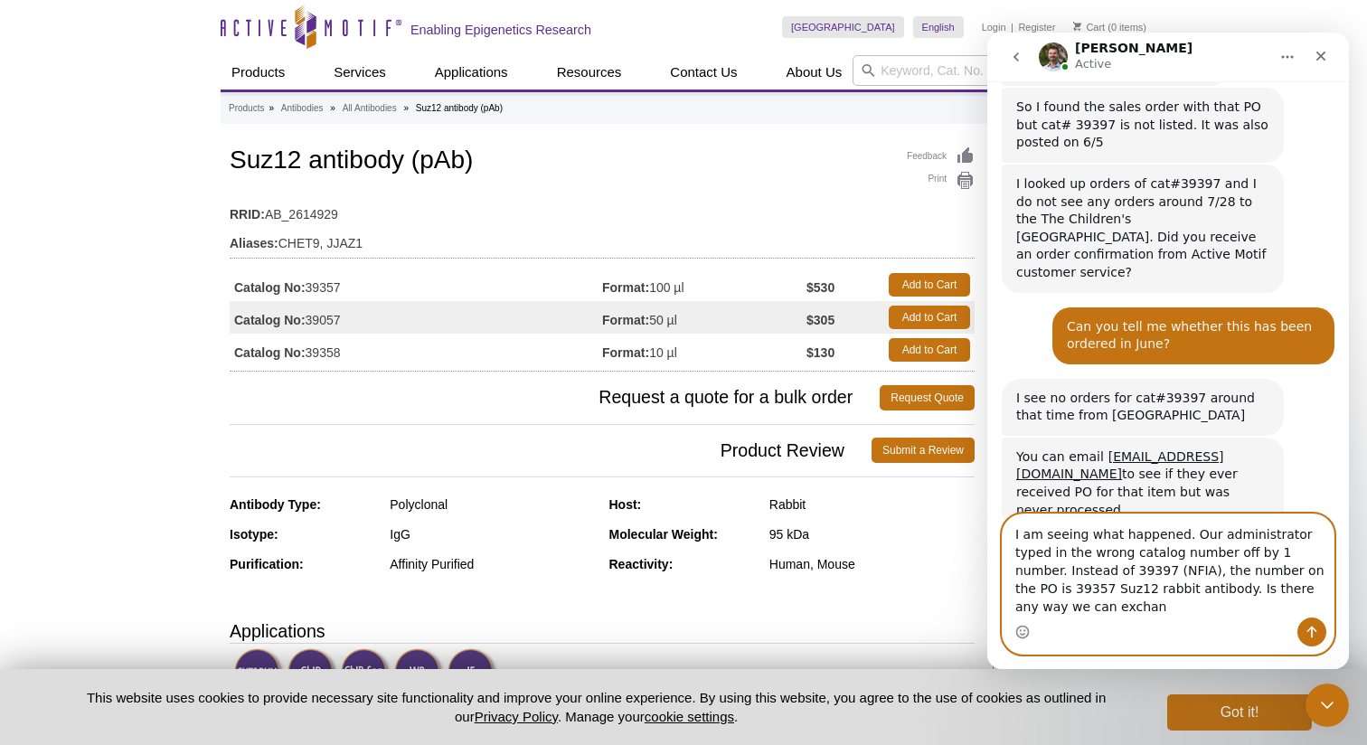
scroll to position [1532, 0]
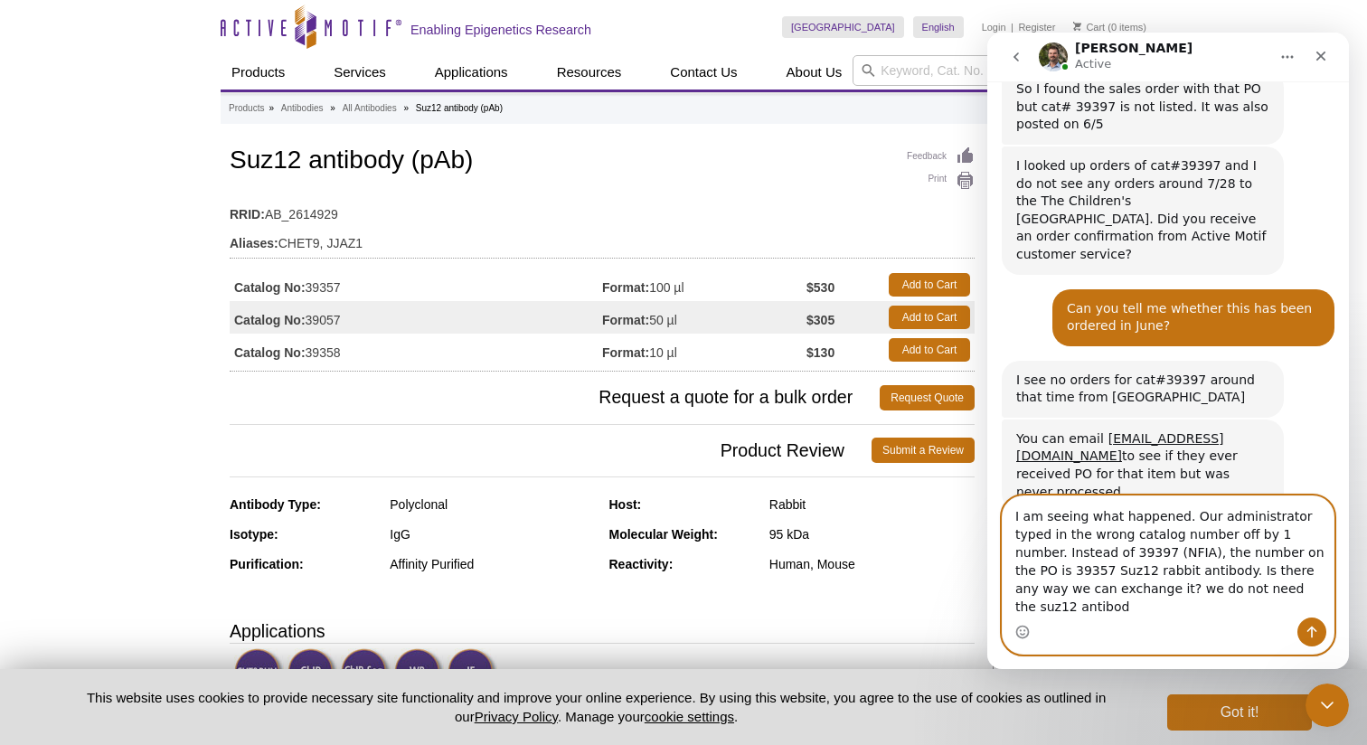
type textarea "I am seeing what happened. Our administrator typed in the wrong catalog number …"
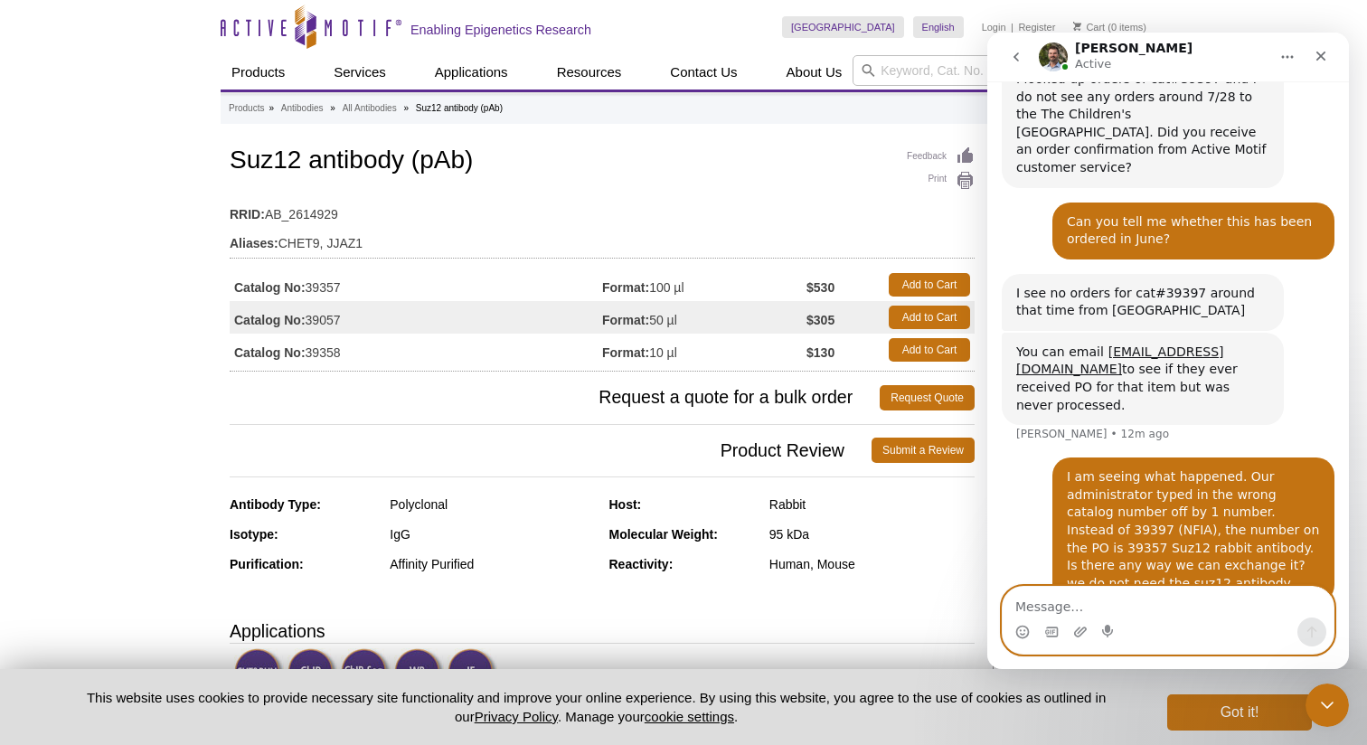
scroll to position [1619, 0]
click at [1183, 603] on textarea "Message…" at bounding box center [1168, 602] width 331 height 31
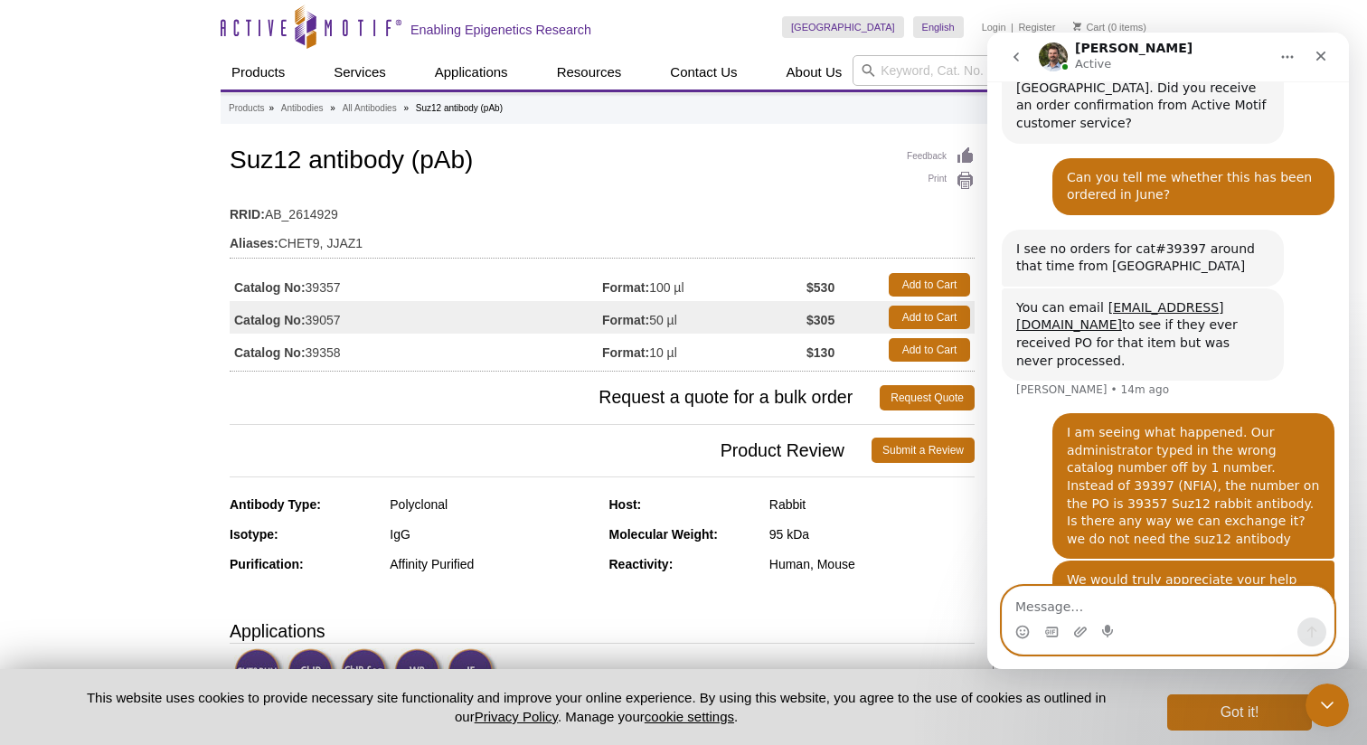
scroll to position [1696, 0]
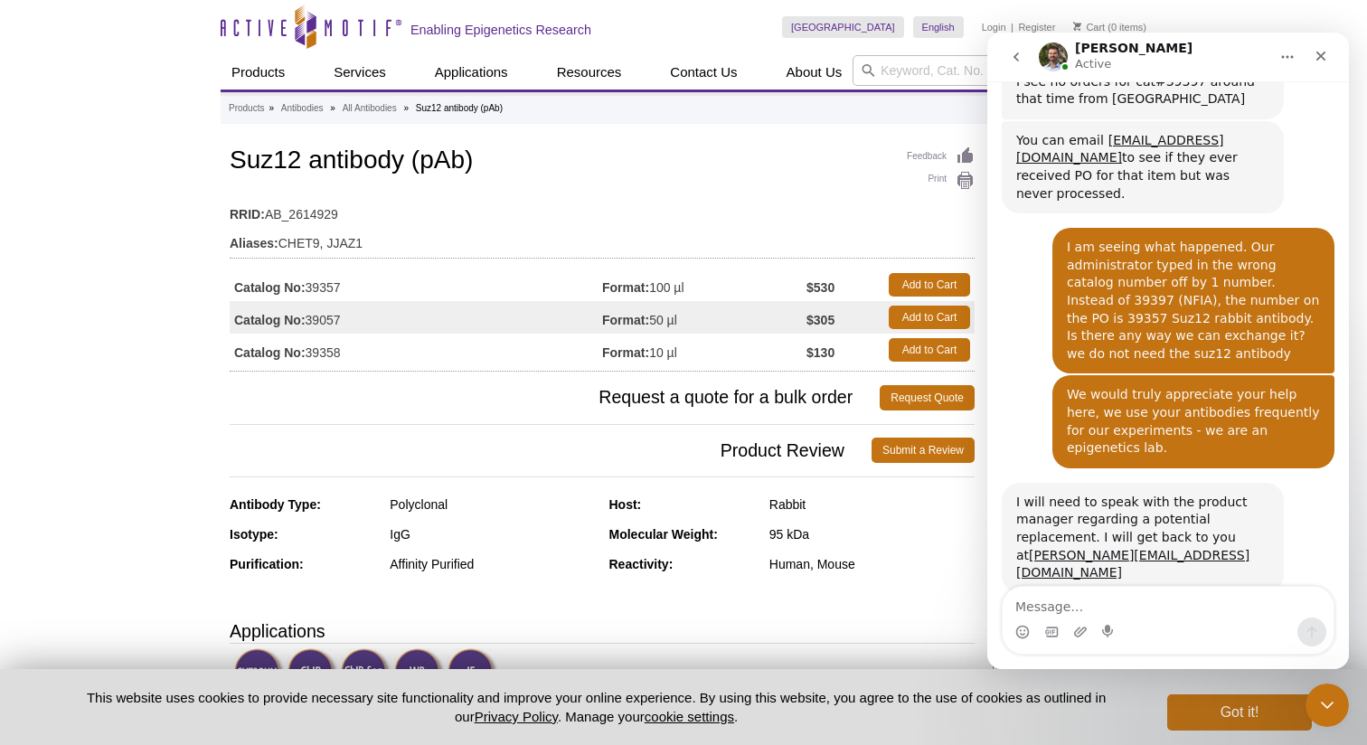
scroll to position [1874, 0]
